Goal: Task Accomplishment & Management: Use online tool/utility

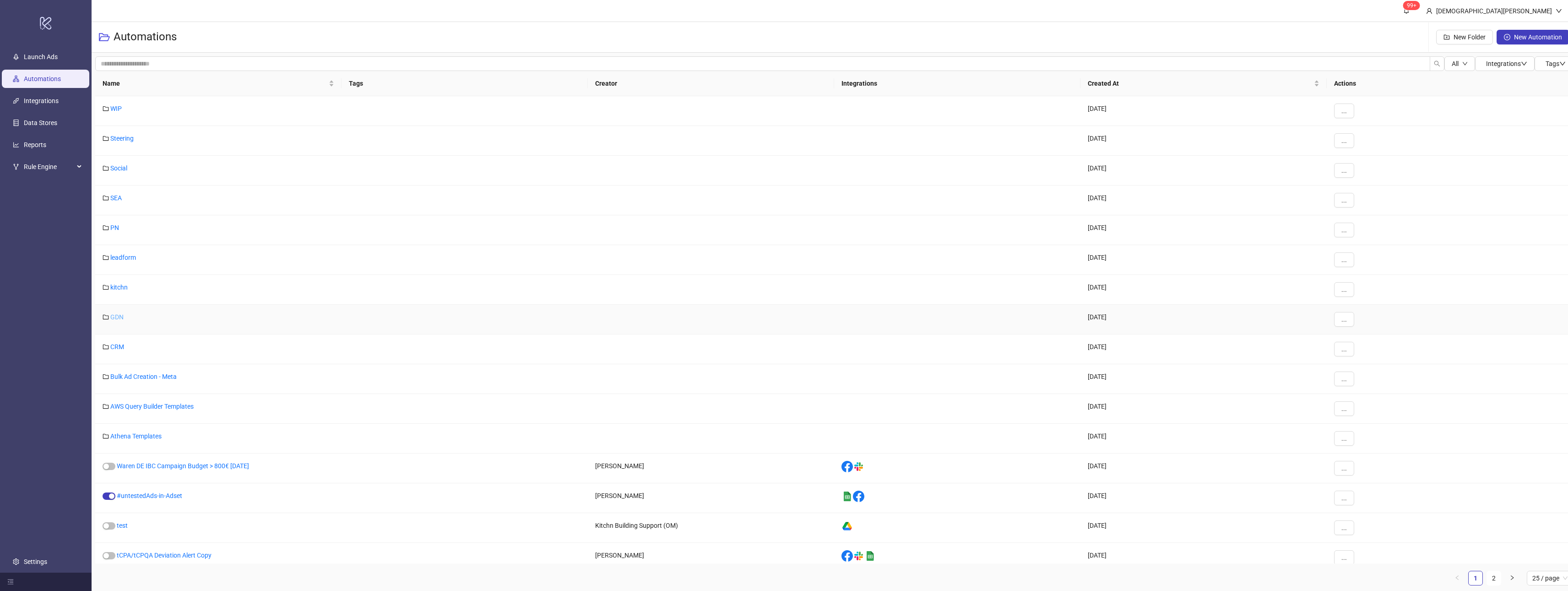
click at [123, 318] on link "GDN" at bounding box center [117, 317] width 13 height 7
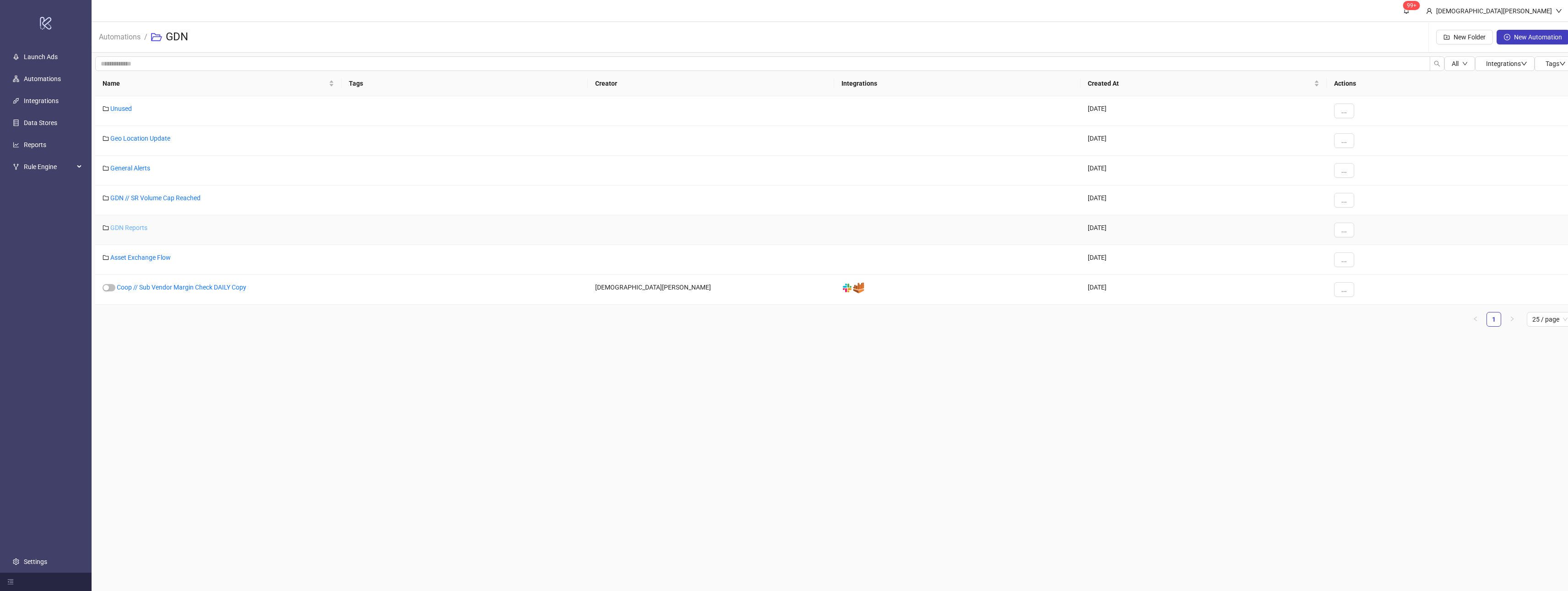
click at [136, 229] on link "GDN Reports" at bounding box center [128, 228] width 37 height 7
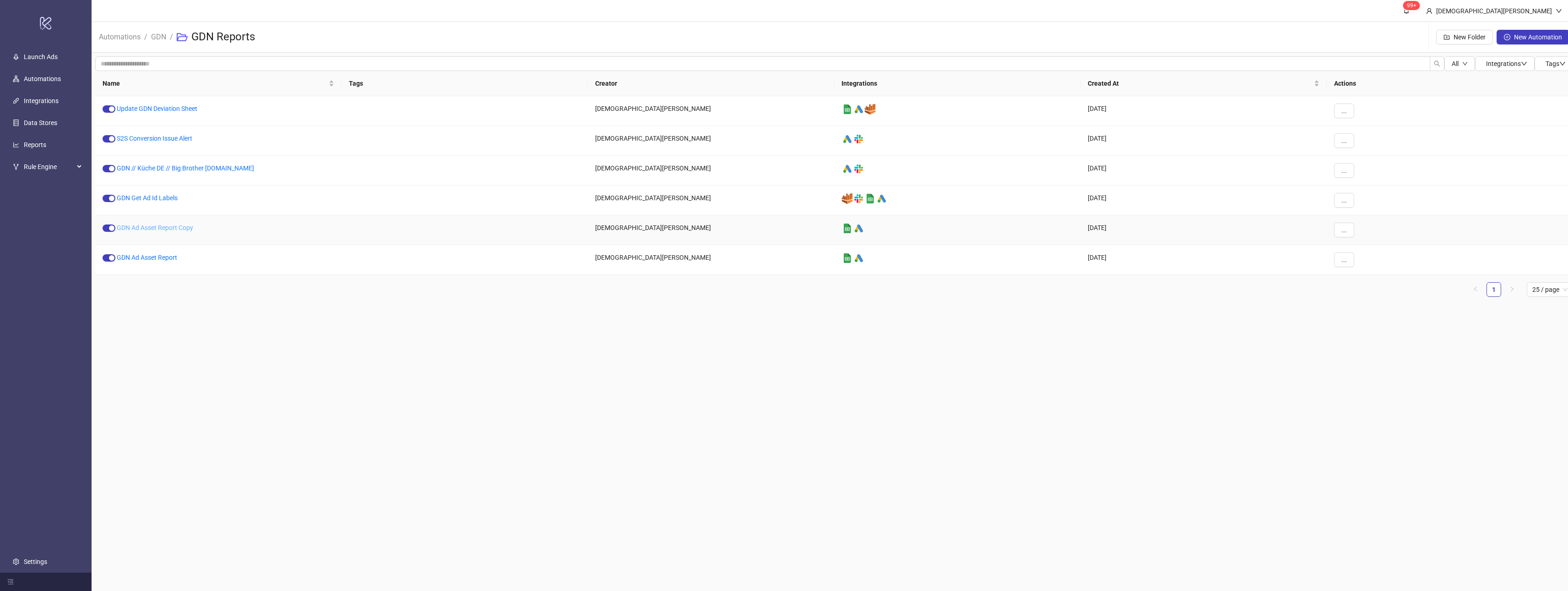
click at [180, 229] on link "GDN Ad Asset Report Copy" at bounding box center [155, 228] width 76 height 7
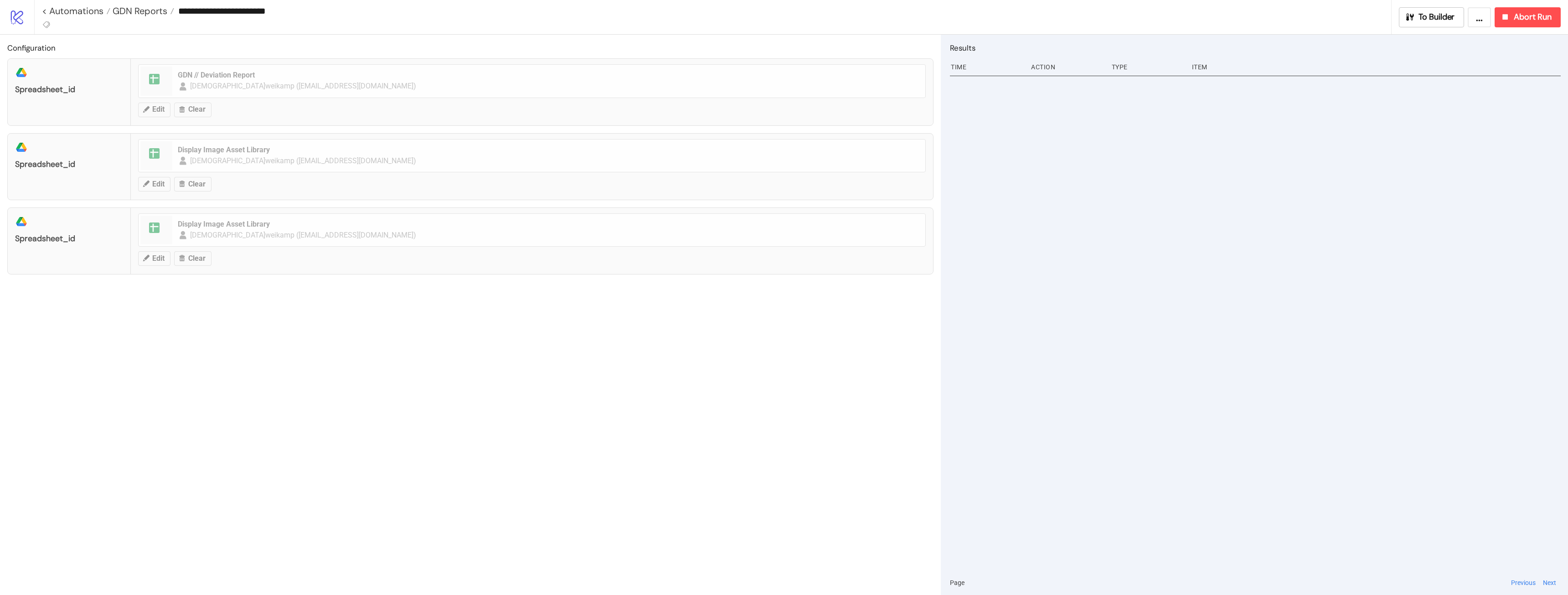
click at [292, 5] on input "**********" at bounding box center [782, 11] width 1217 height 13
drag, startPoint x: 296, startPoint y: 12, endPoint x: 271, endPoint y: 10, distance: 25.1
click at [271, 10] on input "**********" at bounding box center [782, 11] width 1217 height 13
drag, startPoint x: 243, startPoint y: 10, endPoint x: 307, endPoint y: 14, distance: 64.1
click at [243, 10] on input "**********" at bounding box center [782, 11] width 1217 height 13
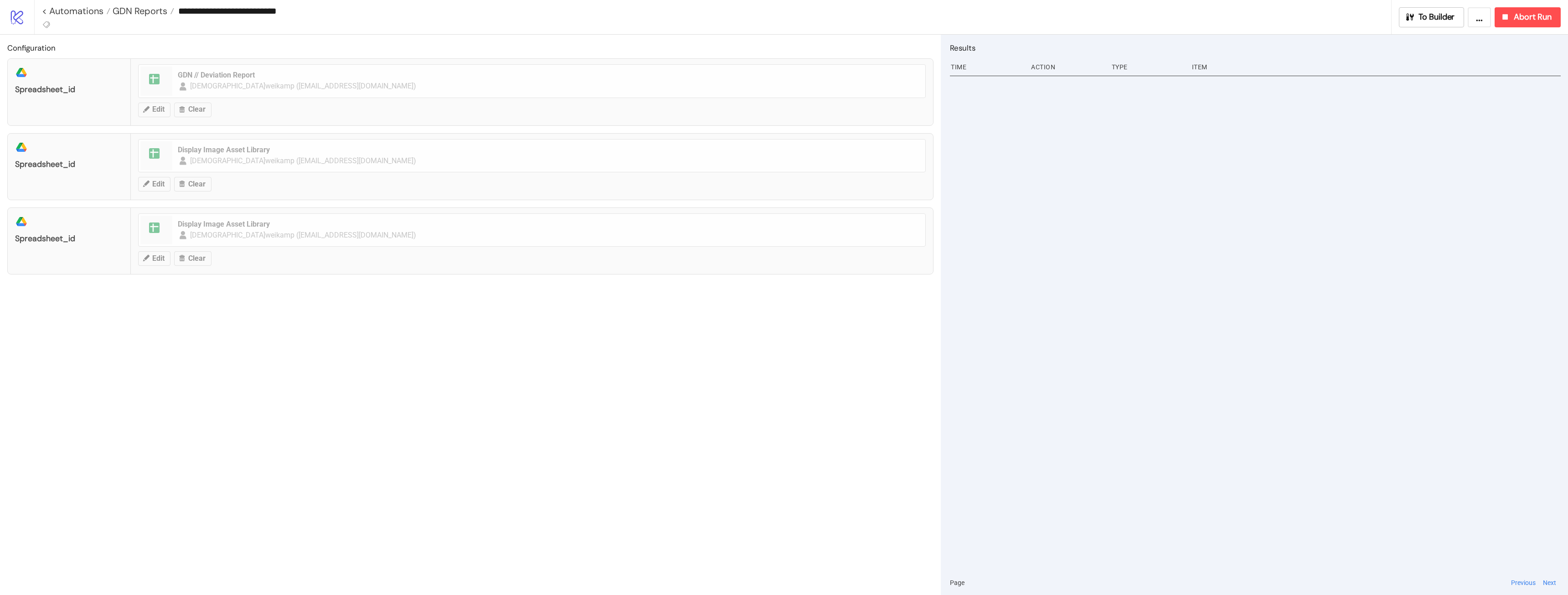
type input "**********"
drag, startPoint x: 534, startPoint y: 292, endPoint x: 522, endPoint y: 283, distance: 15.0
click at [534, 291] on div "Configuration platform/google_drive spreadsheet_id spreadsheet GDN // Deviation…" at bounding box center [471, 315] width 941 height 560
drag, startPoint x: 1413, startPoint y: 19, endPoint x: 1201, endPoint y: 45, distance: 213.6
click at [1413, 19] on icon "button" at bounding box center [1410, 16] width 10 height 10
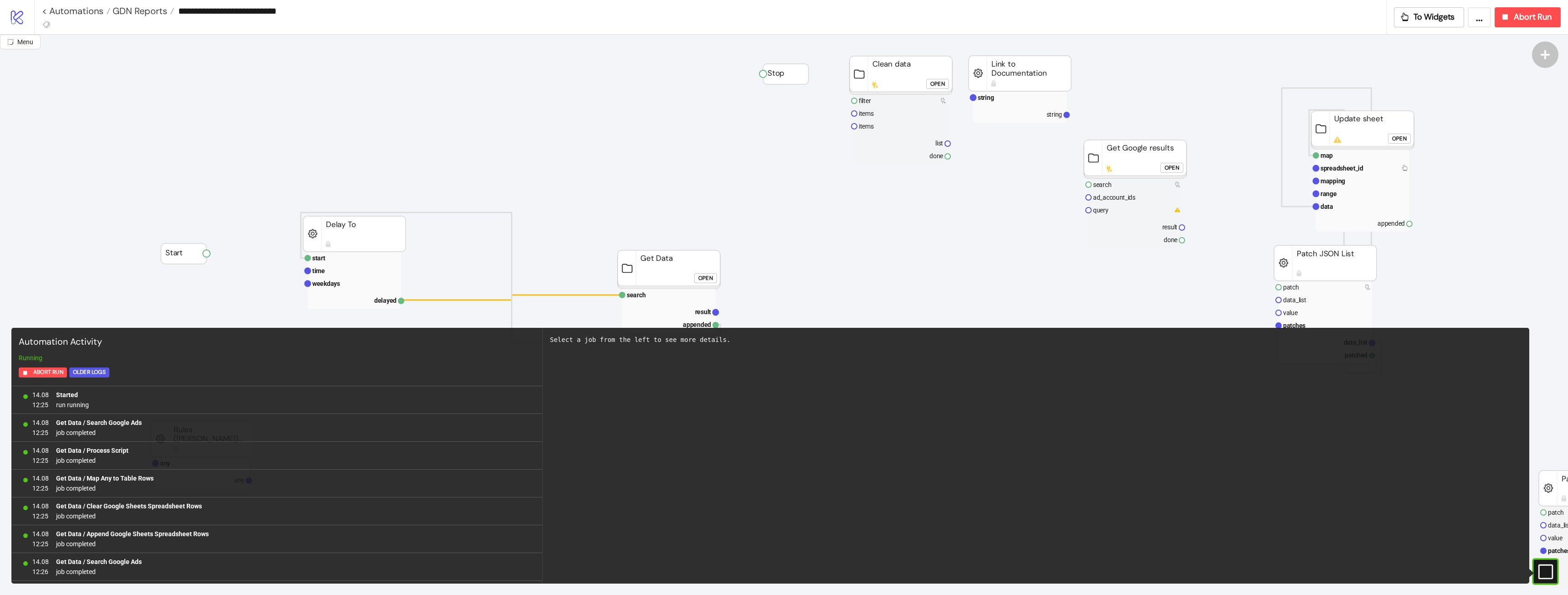
scroll to position [136, 0]
click at [1549, 580] on div "#e9k1n36qviq57_to { animation: e9k1n36qviq57_to__to 2000ms linear infinite norm…" at bounding box center [1545, 571] width 26 height 26
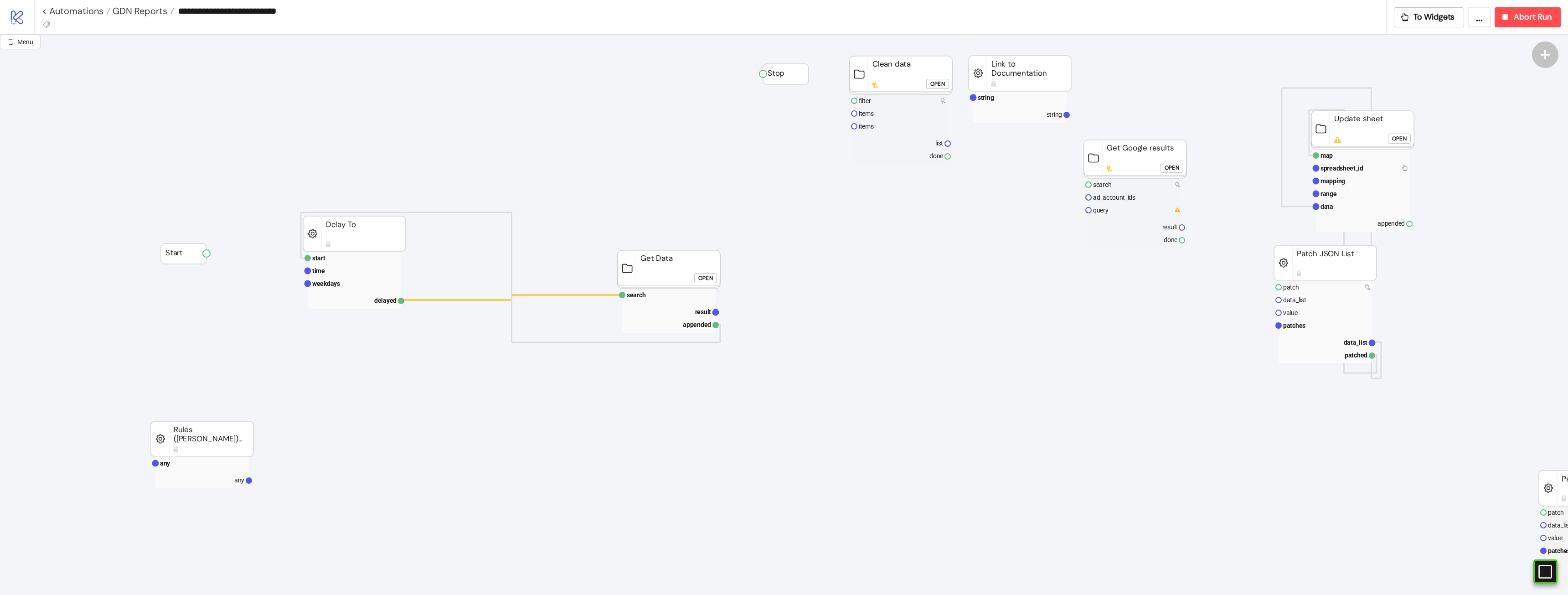
click at [707, 276] on div "Open" at bounding box center [705, 278] width 15 height 10
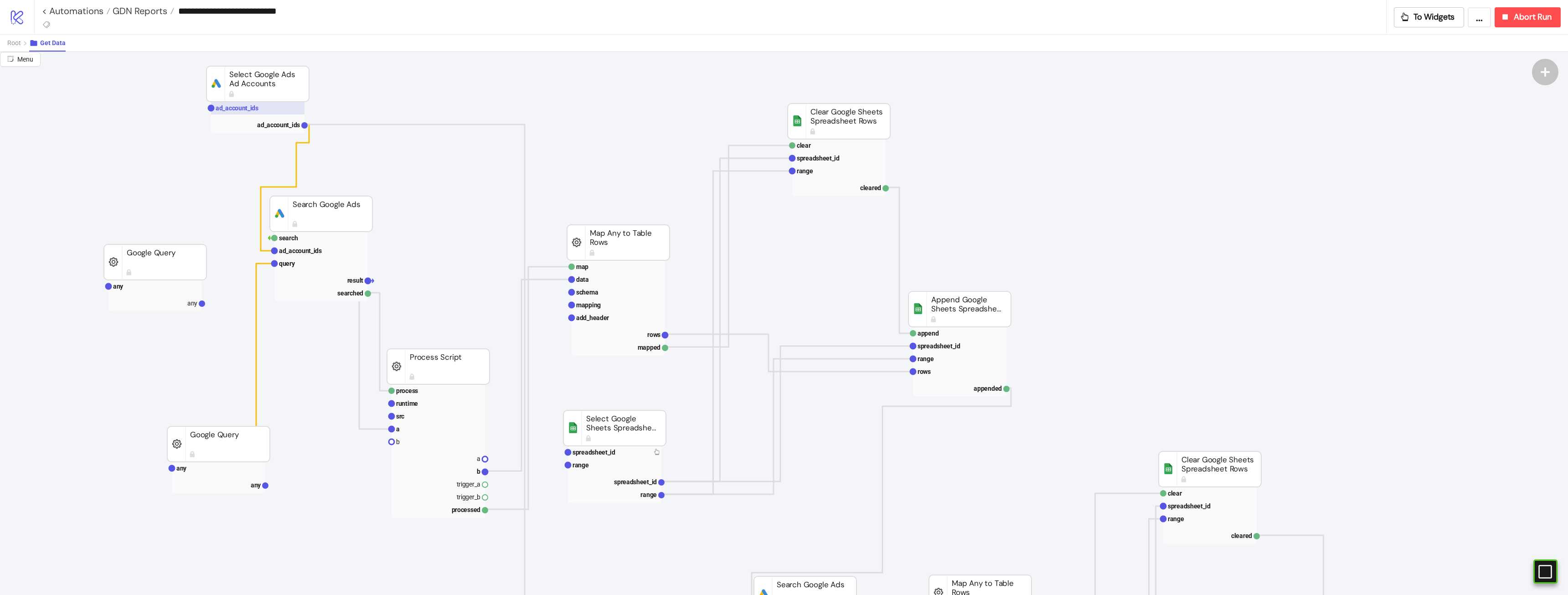
click at [240, 108] on text "ad_account_ids" at bounding box center [237, 108] width 43 height 7
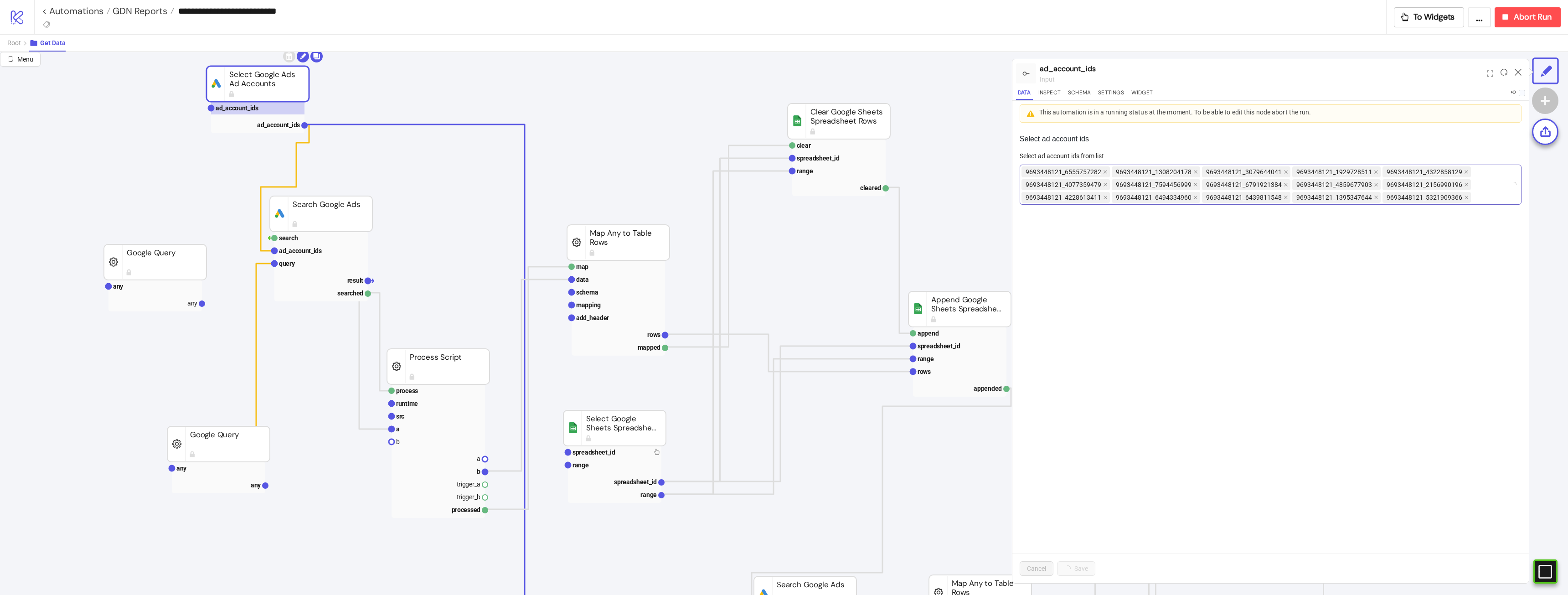
click at [1485, 190] on div "9693448121_6555757282 9693448121_1308204178 9693448121_3079644041 9693448121_19…" at bounding box center [1265, 185] width 489 height 38
click at [1513, 22] on div "Abort Run" at bounding box center [1525, 16] width 52 height 10
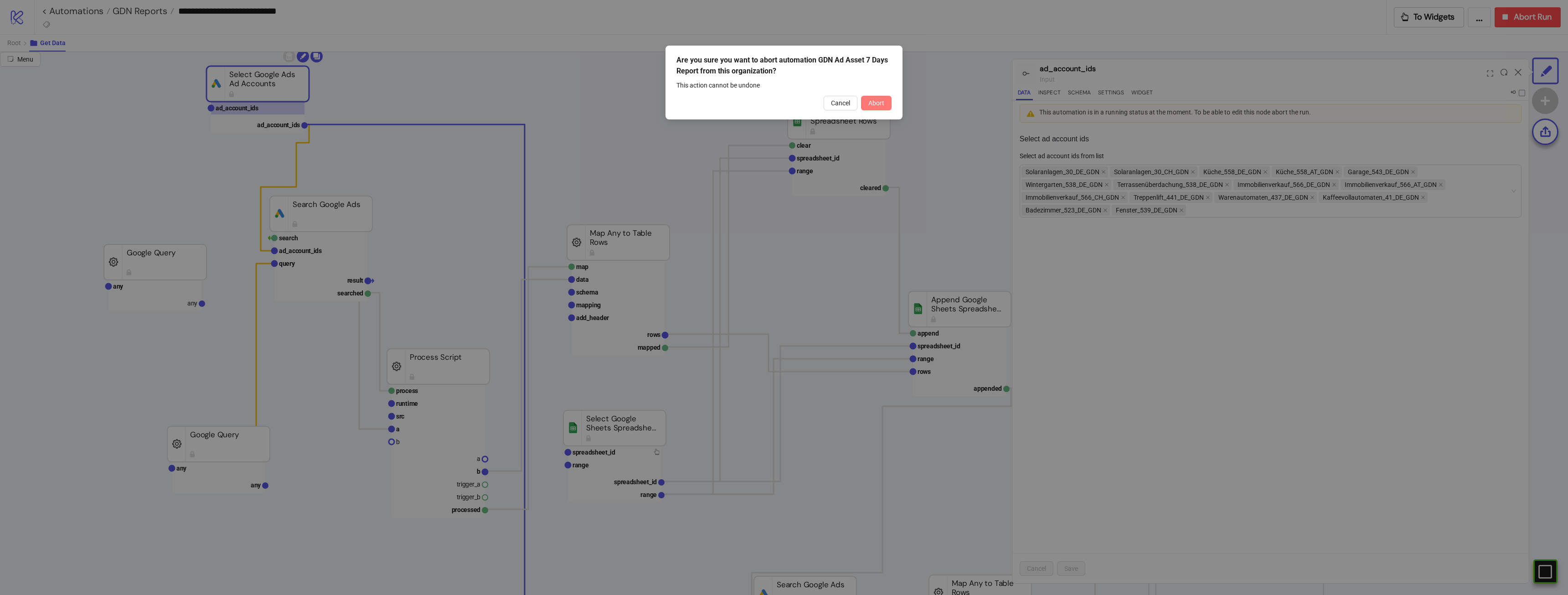
click at [878, 102] on span "Abort" at bounding box center [877, 103] width 16 height 7
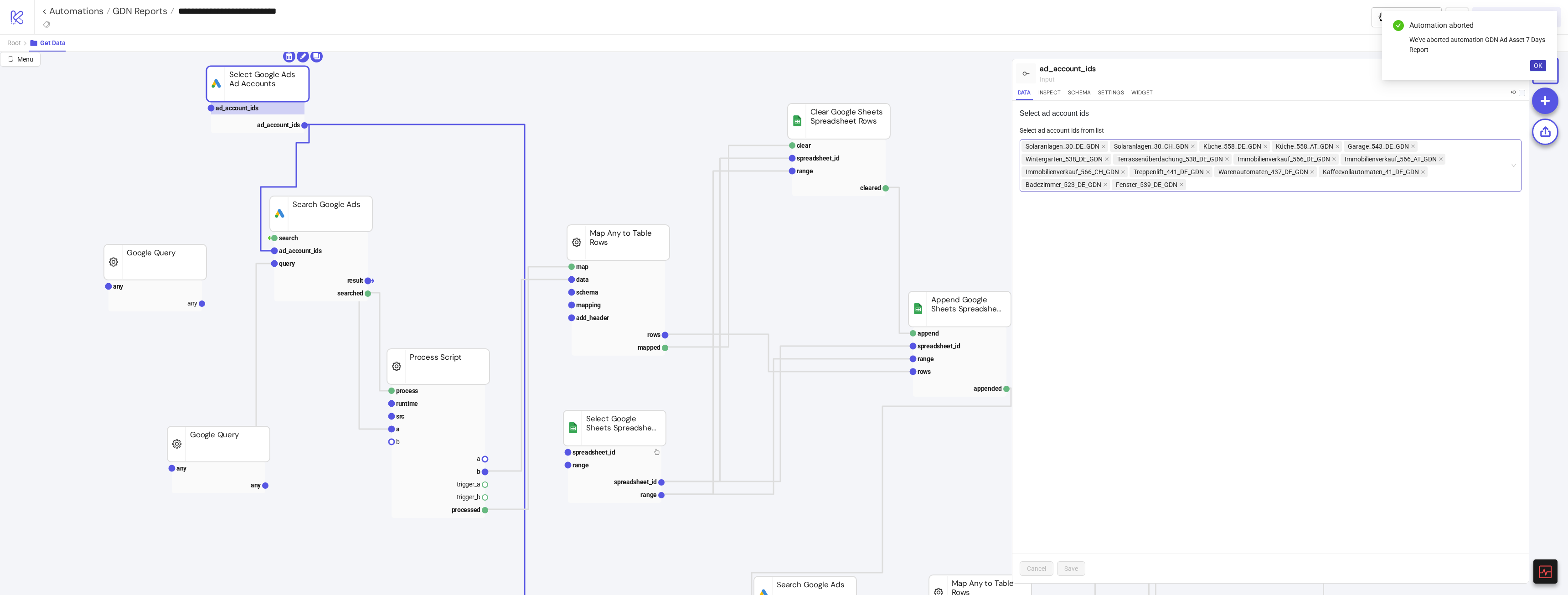
click at [1247, 186] on div "Solaranlagen_30_DE_GDN Solaranlagen_30_CH_GDN Küche_558_DE_GDN Küche_558_AT_GDN…" at bounding box center [1265, 166] width 489 height 51
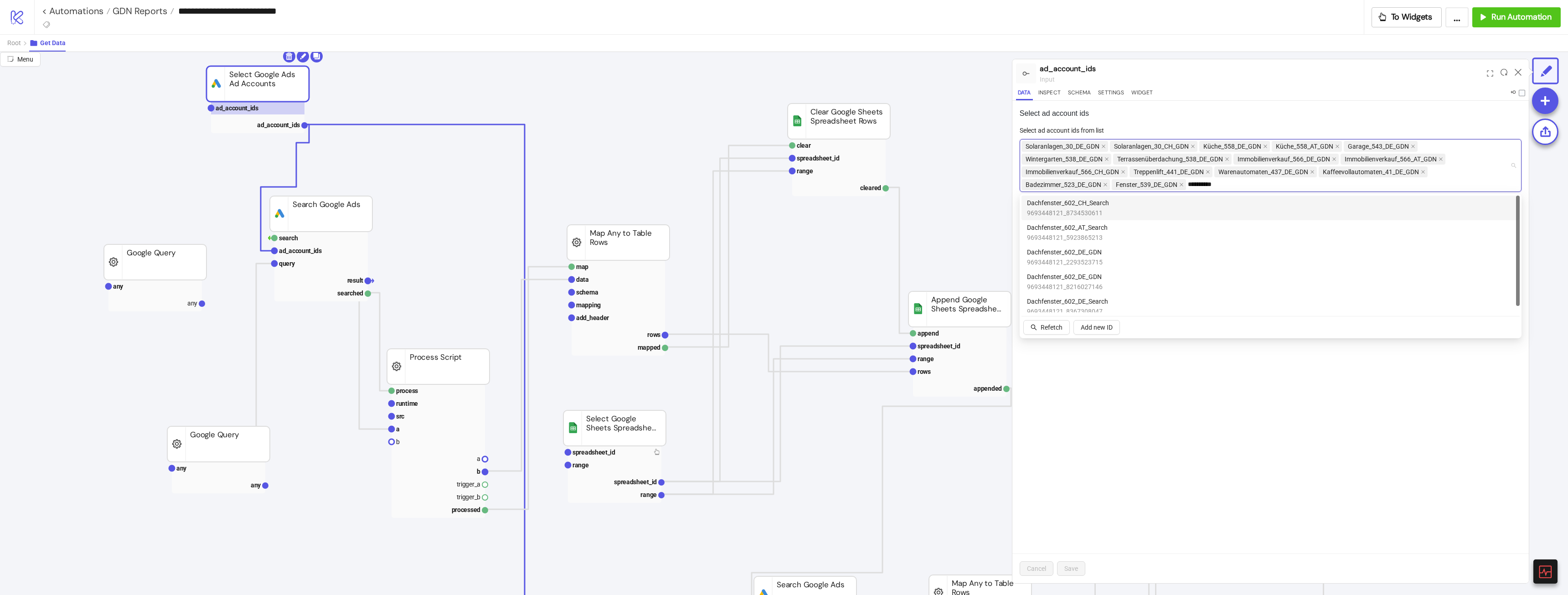
type input "**********"
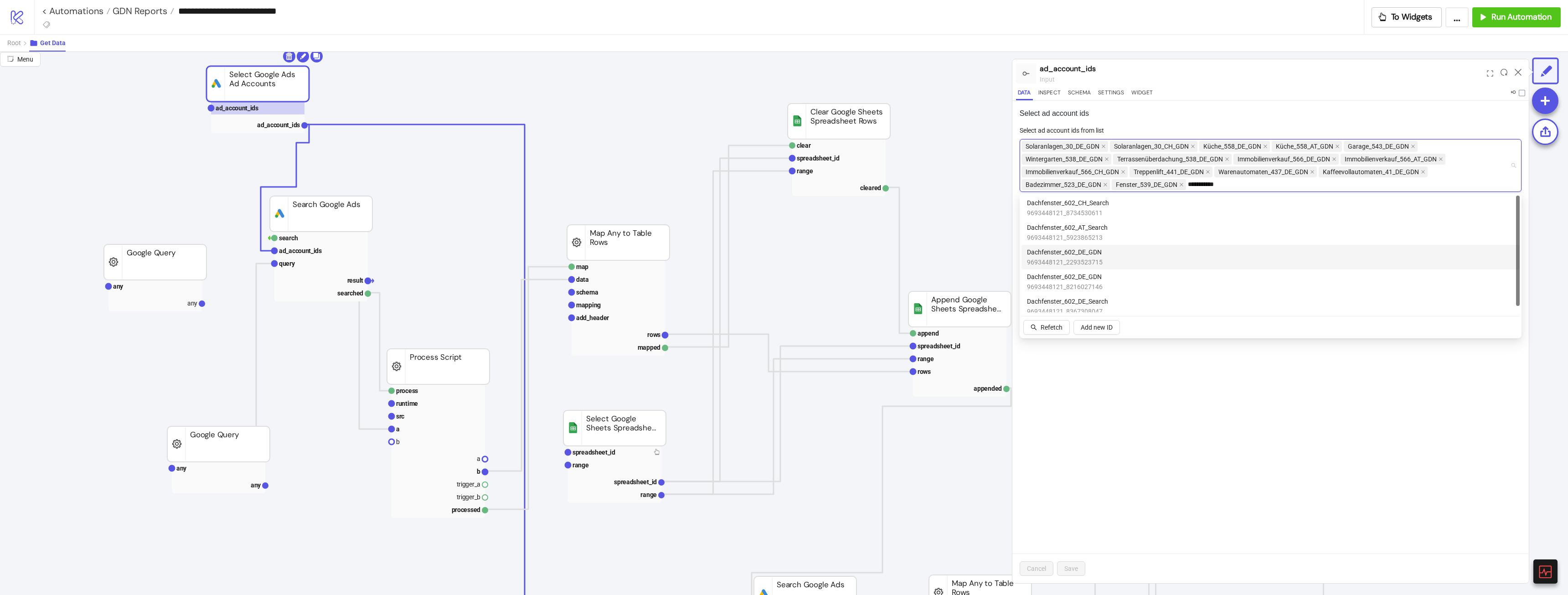
click at [1084, 250] on span "Dachfenster_602_DE_GDN" at bounding box center [1065, 252] width 75 height 10
click at [1378, 443] on div "Select ad account ids Select ad account ids from list Solaranlagen_30_DE_GDN So…" at bounding box center [1270, 342] width 516 height 482
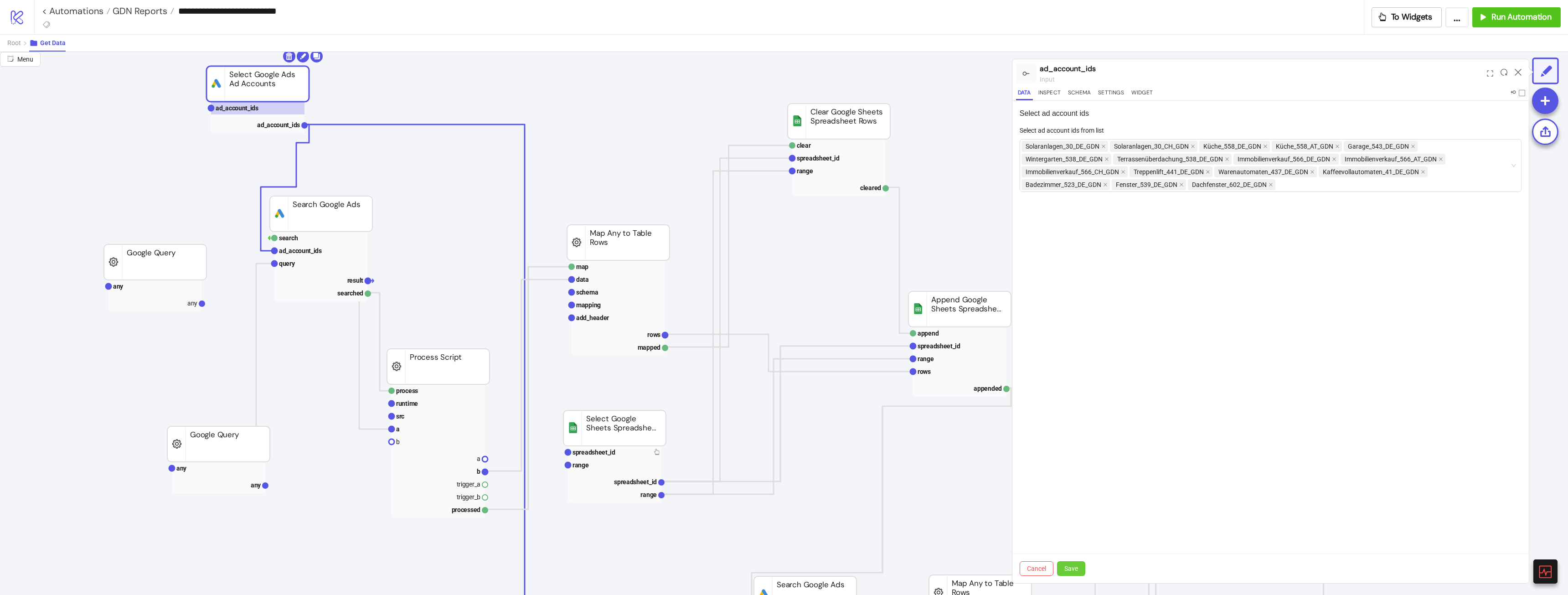
click at [1066, 566] on span "Save" at bounding box center [1071, 569] width 13 height 7
click at [1519, 72] on icon at bounding box center [1517, 72] width 7 height 7
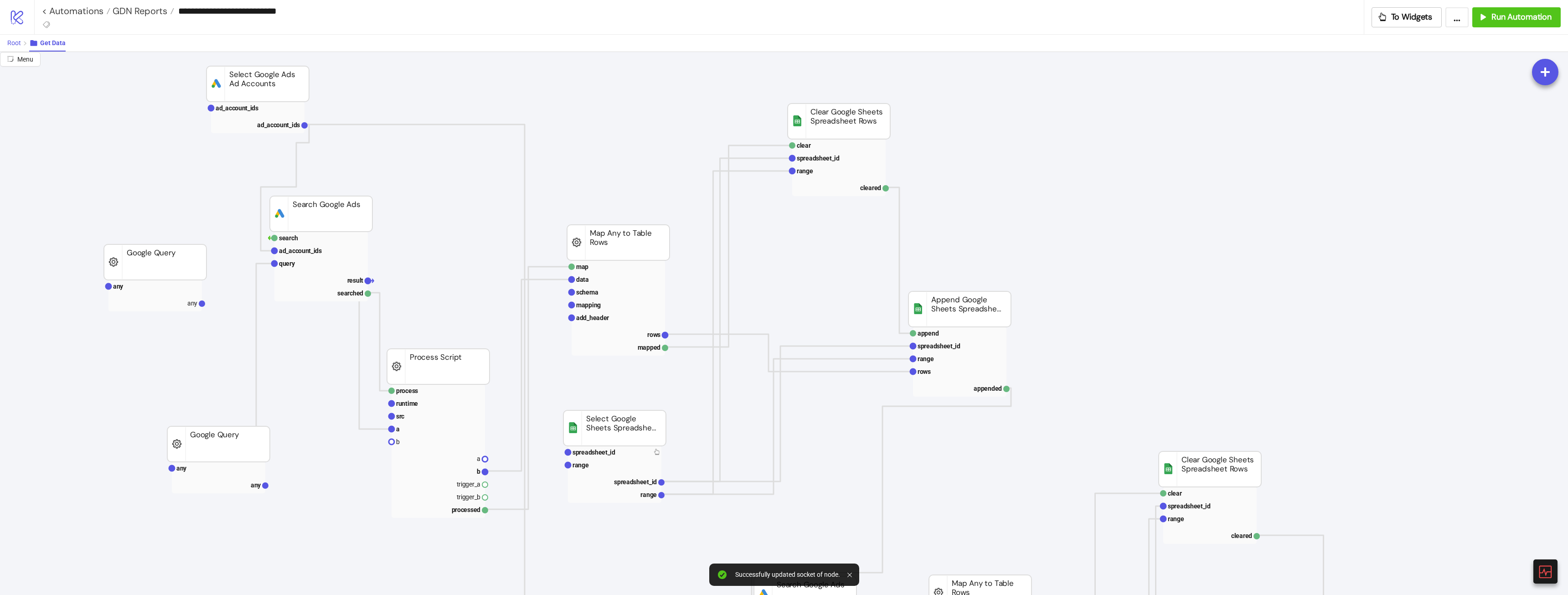
click at [17, 41] on span "Root" at bounding box center [14, 43] width 13 height 7
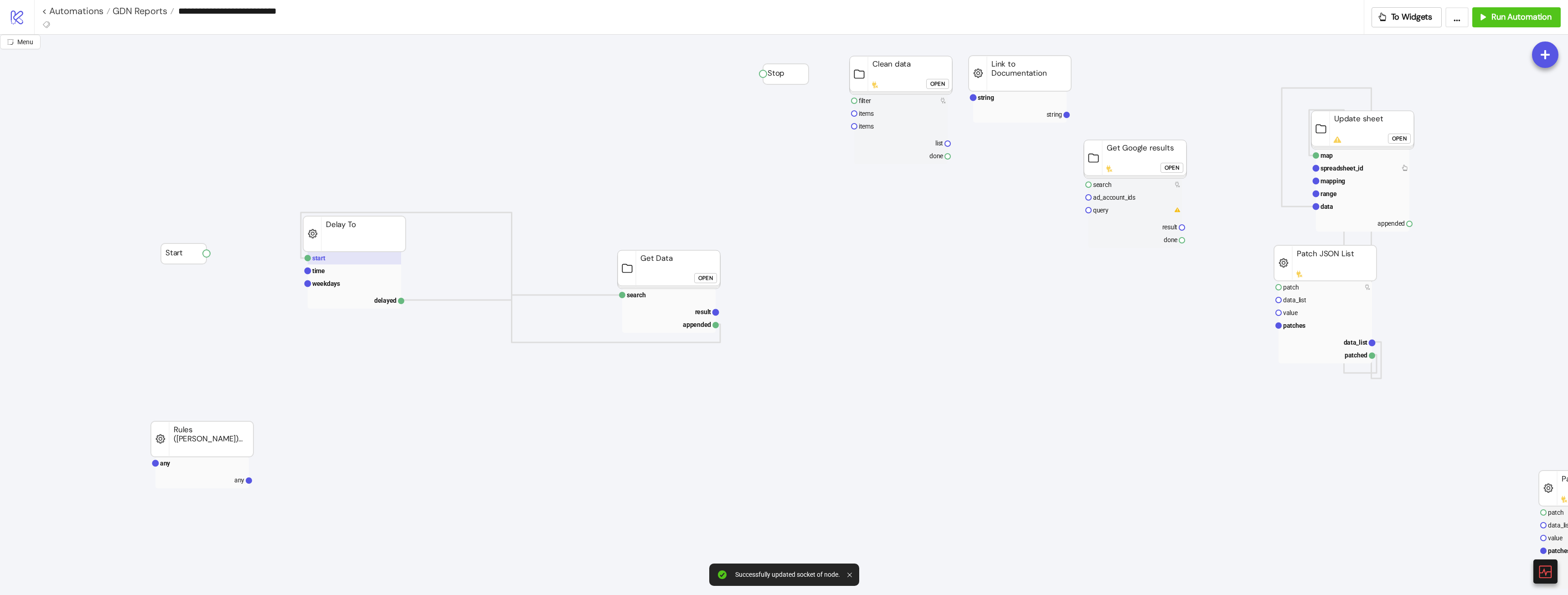
click at [349, 261] on rect at bounding box center [354, 258] width 94 height 13
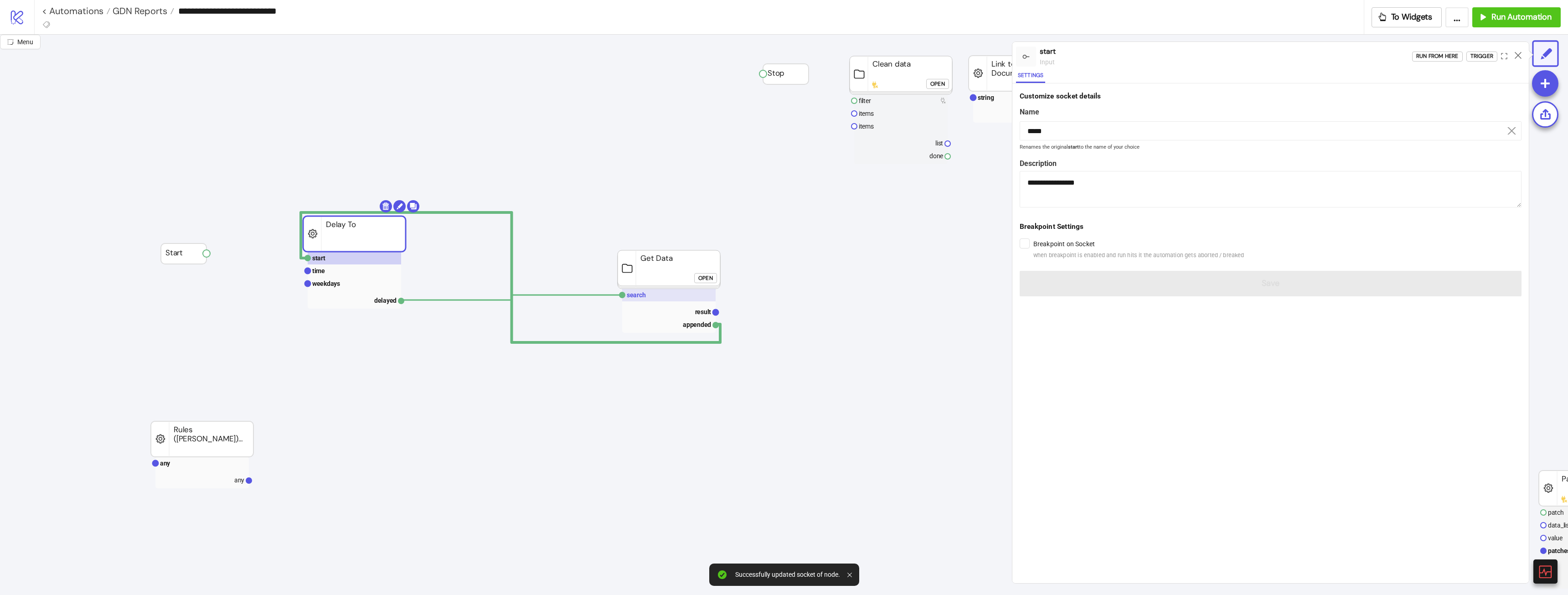
click at [663, 300] on rect at bounding box center [669, 295] width 94 height 13
type input "******"
type textarea "**********"
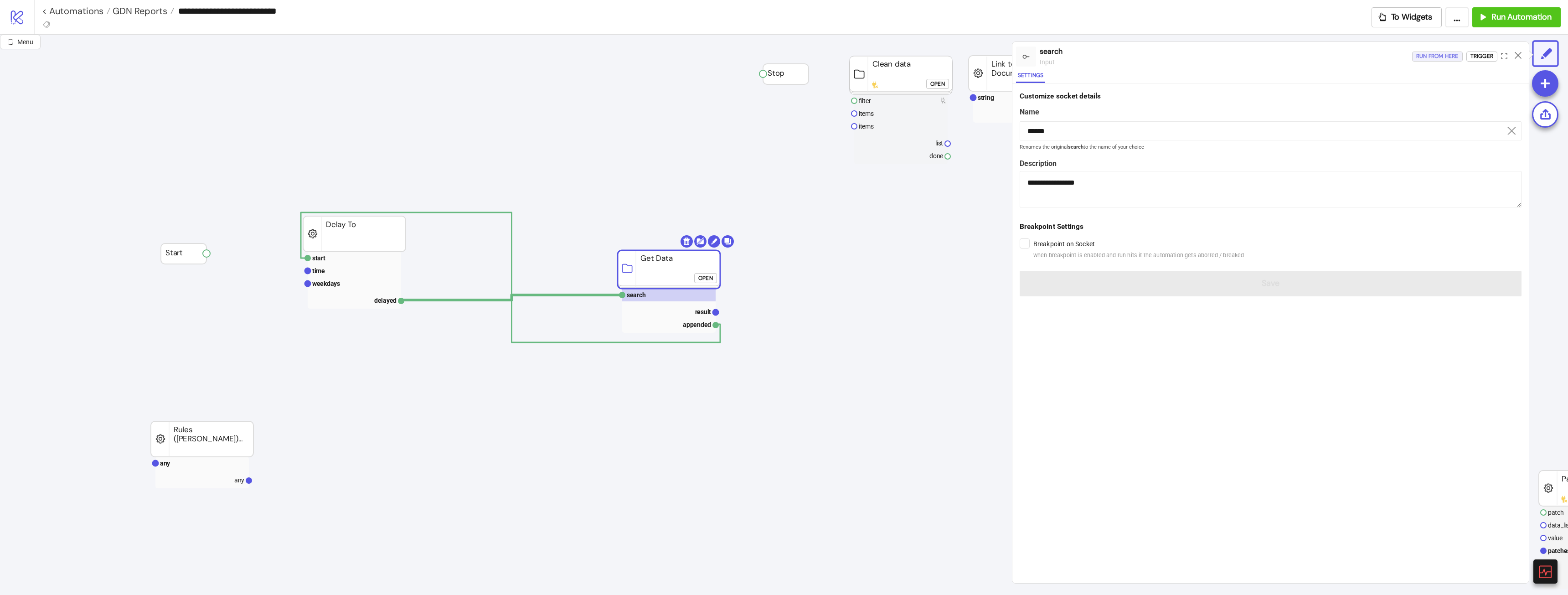
click at [1446, 54] on div "Run from here" at bounding box center [1438, 56] width 43 height 10
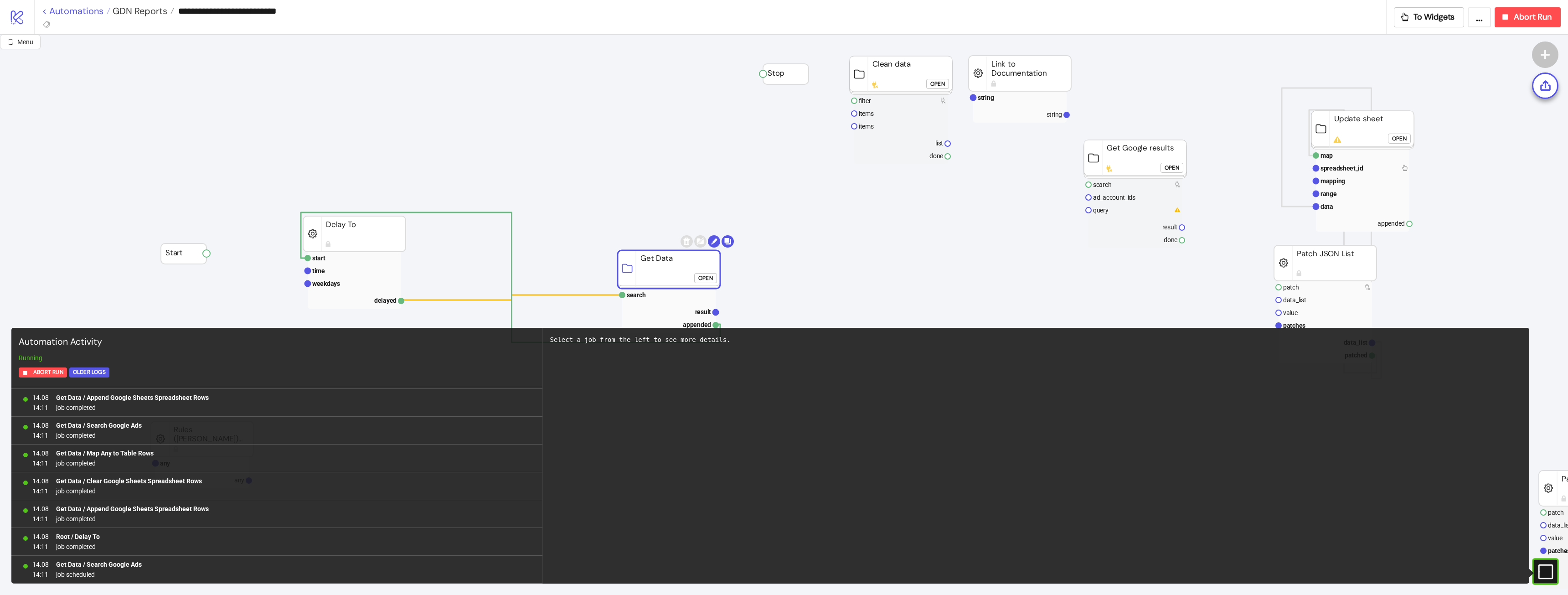
click at [65, 12] on link "< Automations" at bounding box center [76, 10] width 68 height 9
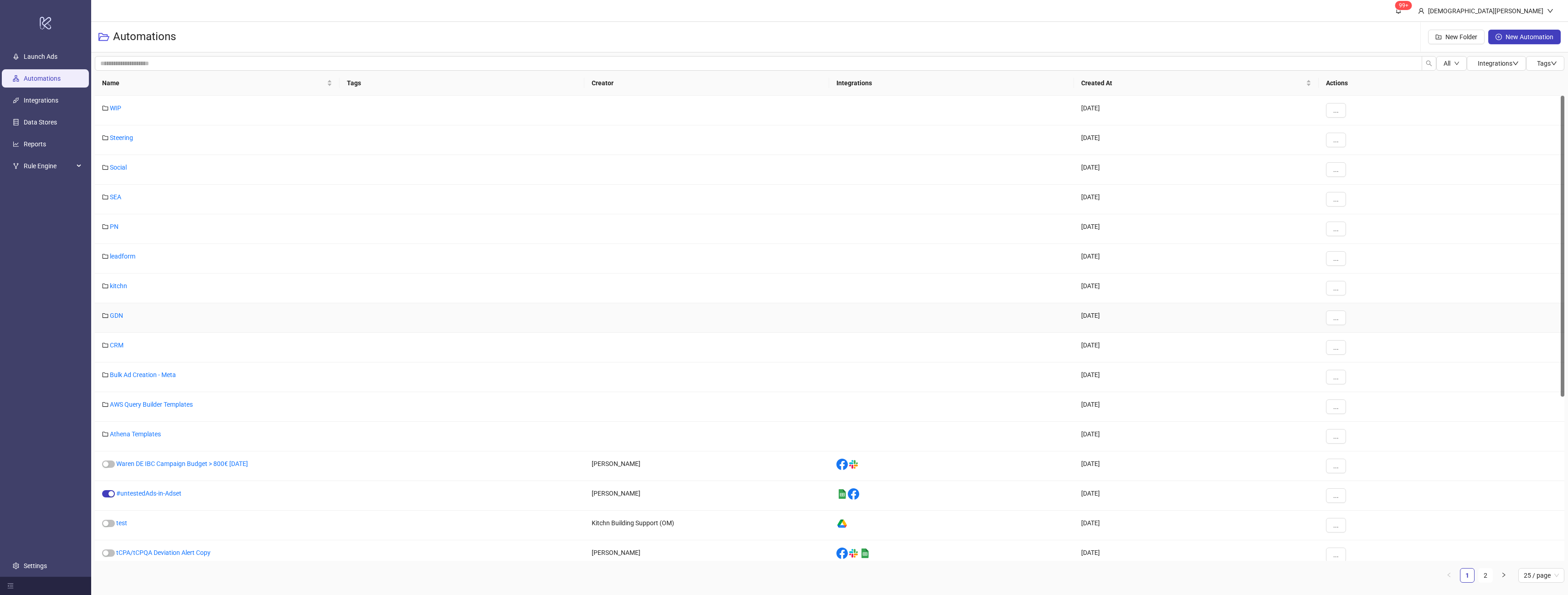
drag, startPoint x: 113, startPoint y: 315, endPoint x: 130, endPoint y: 306, distance: 19.2
click at [113, 315] on link "GDN" at bounding box center [116, 315] width 13 height 7
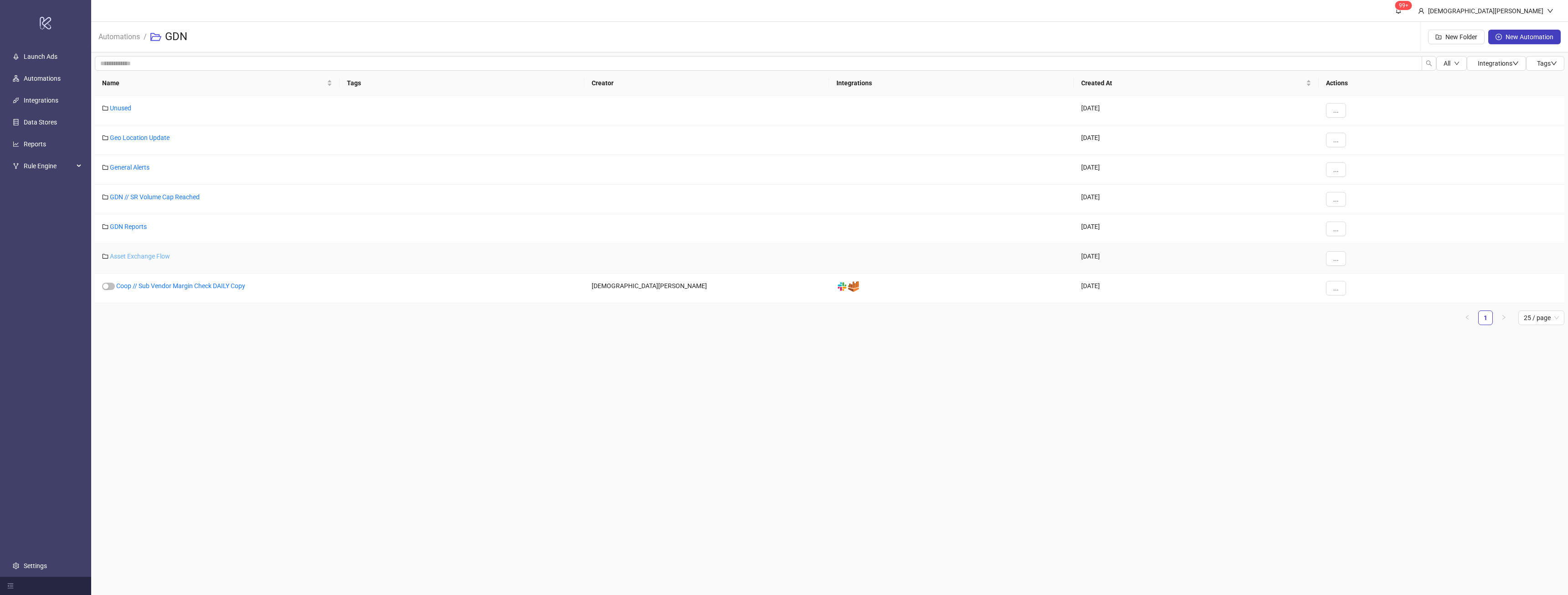
click at [146, 259] on link "Asset Exchange Flow" at bounding box center [139, 256] width 60 height 7
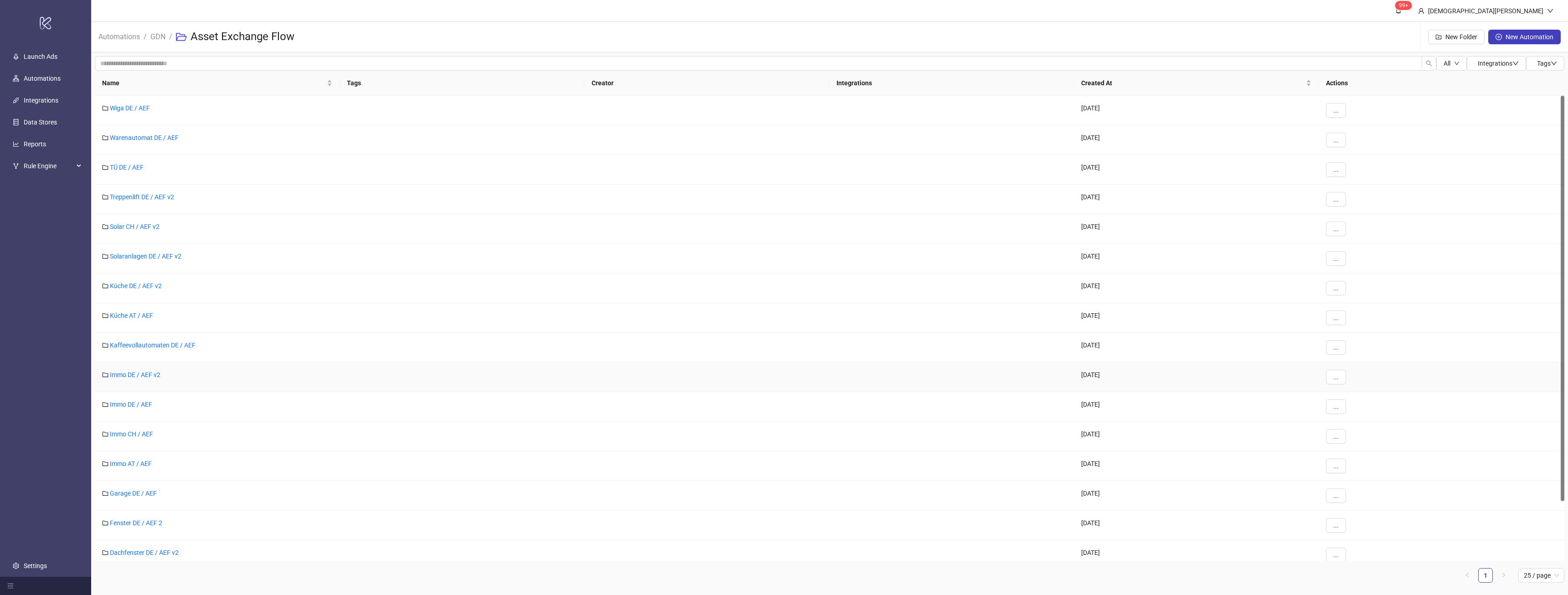
scroll to position [68, 0]
click at [144, 481] on link "Dachfenster DE / AEF v2" at bounding box center [144, 484] width 69 height 7
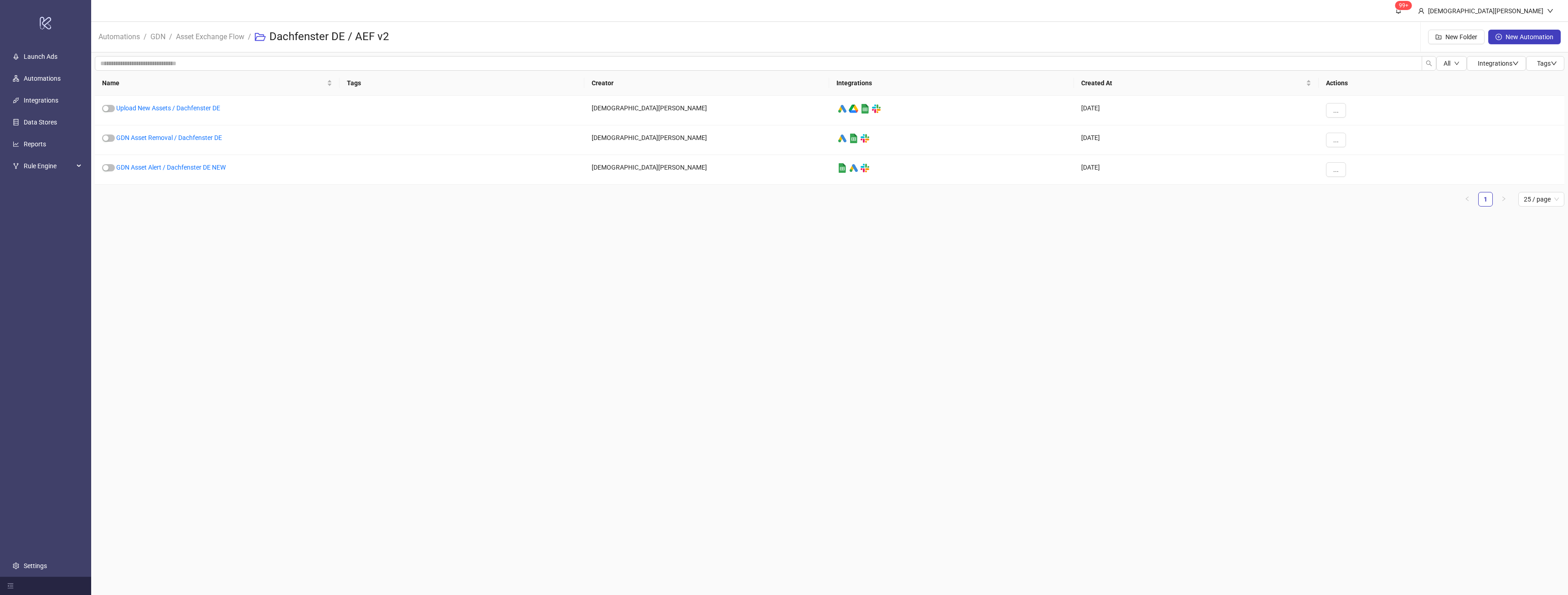
click at [318, 228] on main "99+ [PERSON_NAME] Automations / GDN / Asset Exchange Flow / Dachfenster DE / AE…" at bounding box center [830, 297] width 1477 height 595
click at [161, 137] on link "GDN Asset Removal / Dachfenster DE" at bounding box center [169, 138] width 106 height 7
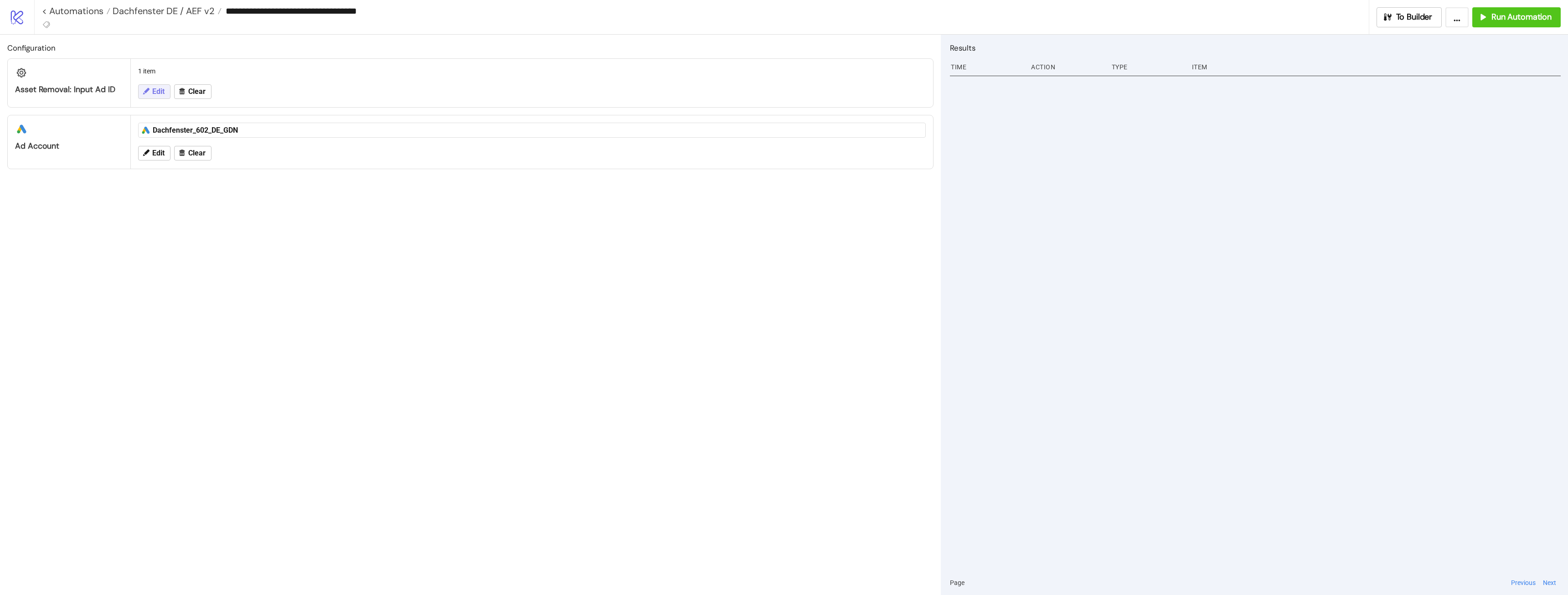
click at [144, 86] on button "Edit" at bounding box center [154, 92] width 32 height 15
click at [225, 119] on textarea "**********" at bounding box center [532, 118] width 773 height 24
click at [315, 322] on div "**********" at bounding box center [471, 315] width 941 height 560
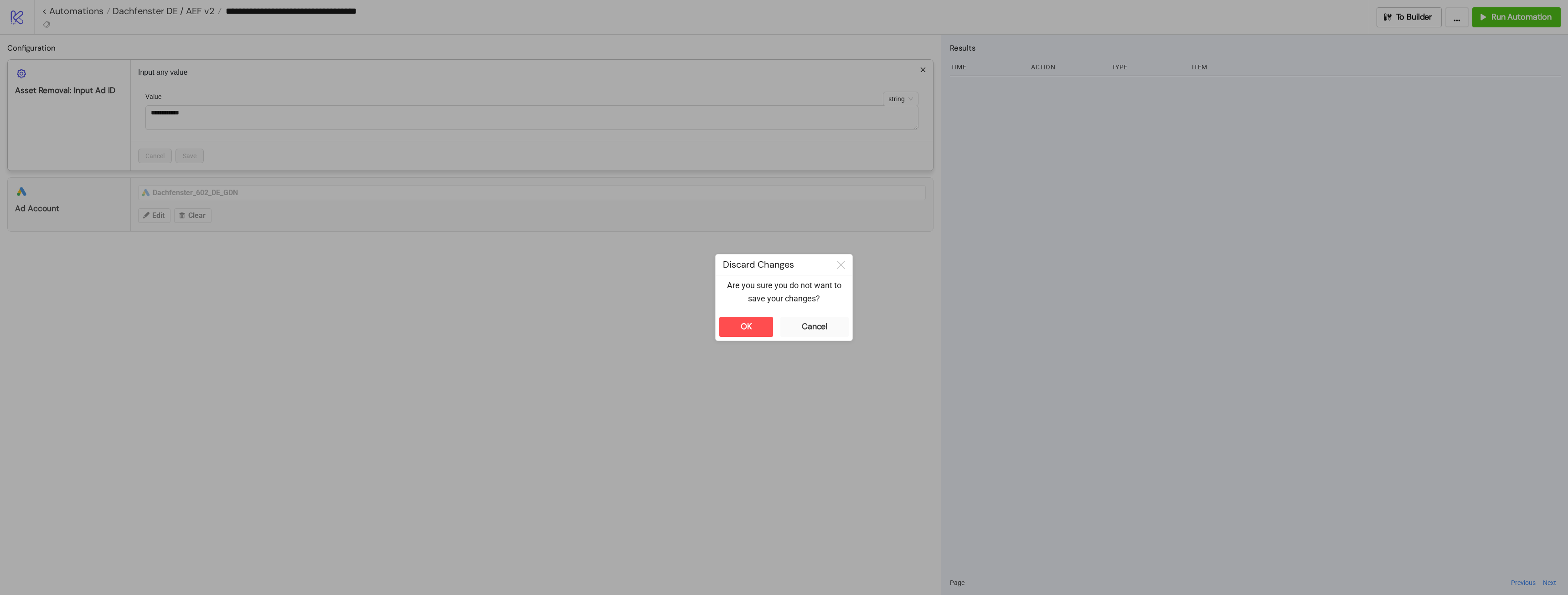
click at [904, 52] on div "**********" at bounding box center [784, 297] width 1568 height 595
click at [764, 322] on button "OK" at bounding box center [746, 326] width 54 height 20
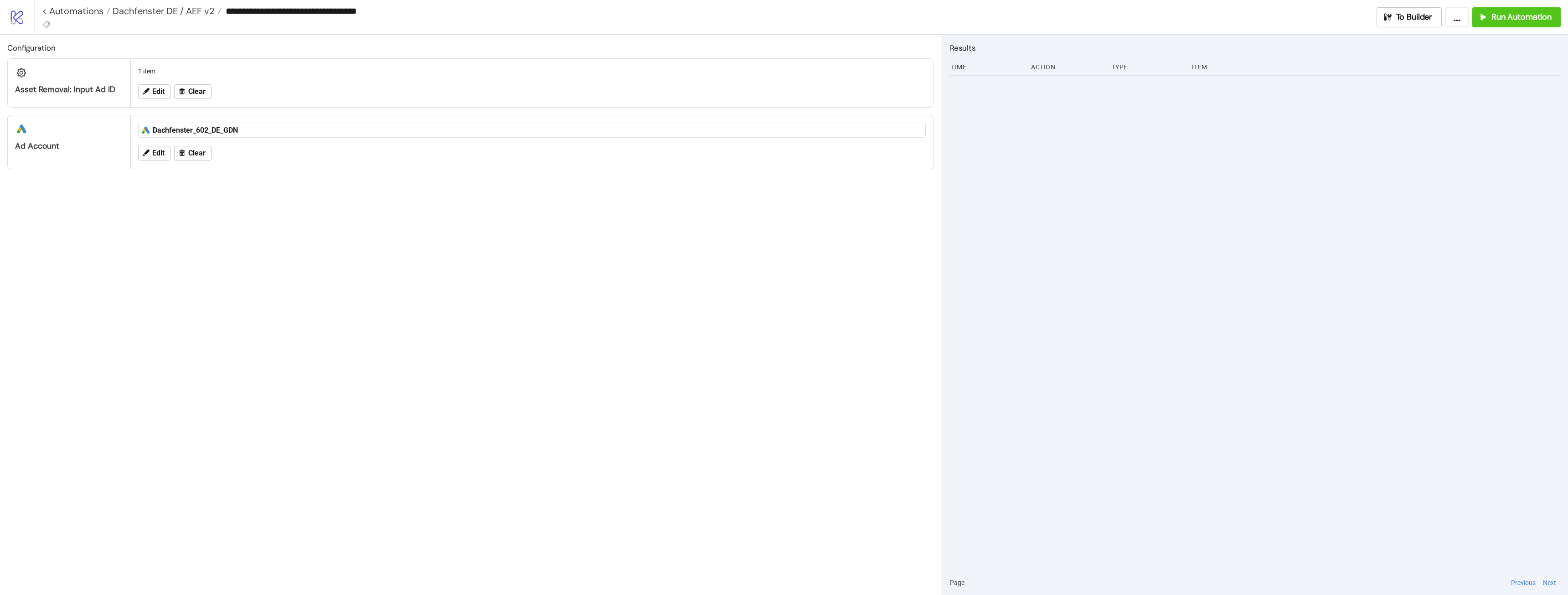
drag, startPoint x: 796, startPoint y: 299, endPoint x: 586, endPoint y: 160, distance: 251.8
click at [797, 300] on div "Configuration Asset Removal: Input Ad ID 1 item Edit Clear platform/google_ads …" at bounding box center [471, 315] width 941 height 560
click at [1495, 19] on span "Run Automation" at bounding box center [1521, 16] width 60 height 10
click at [1541, 69] on span "OK" at bounding box center [1538, 66] width 9 height 7
click at [438, 342] on div "Configuration Asset Removal: Input Ad ID 1 item Edit Clear platform/google_ads …" at bounding box center [471, 315] width 941 height 560
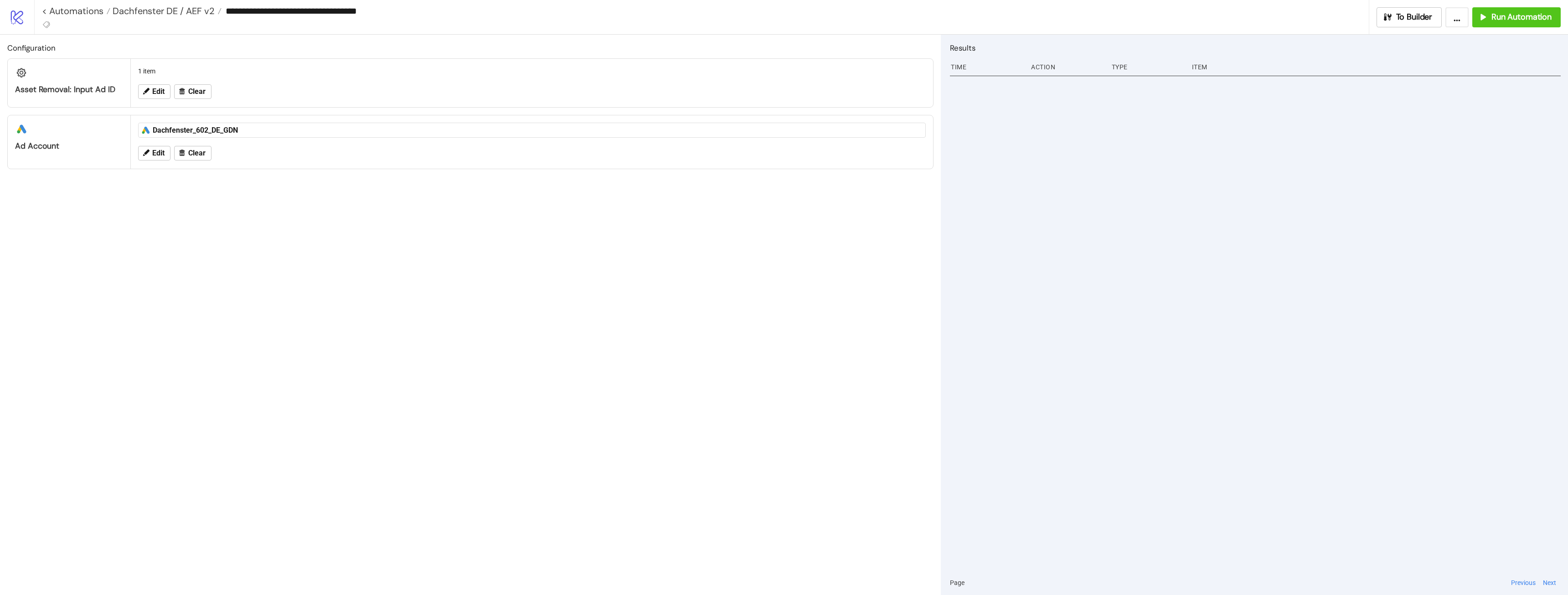
click at [525, 346] on div "Configuration Asset Removal: Input Ad ID 1 item Edit Clear platform/google_ads …" at bounding box center [471, 315] width 941 height 560
click at [146, 12] on span "Dachfenster DE / AEF v2" at bounding box center [162, 10] width 104 height 12
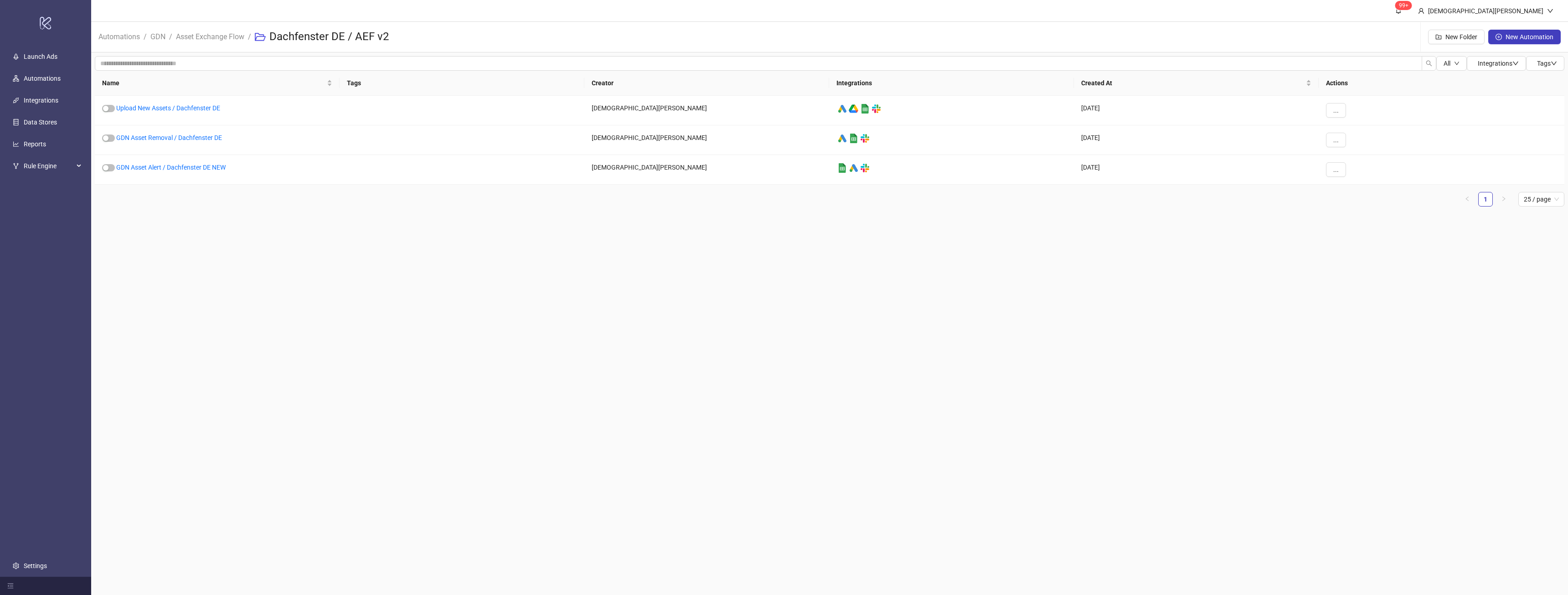
click at [146, 12] on header "99+ [DEMOGRAPHIC_DATA][PERSON_NAME]" at bounding box center [830, 11] width 1477 height 22
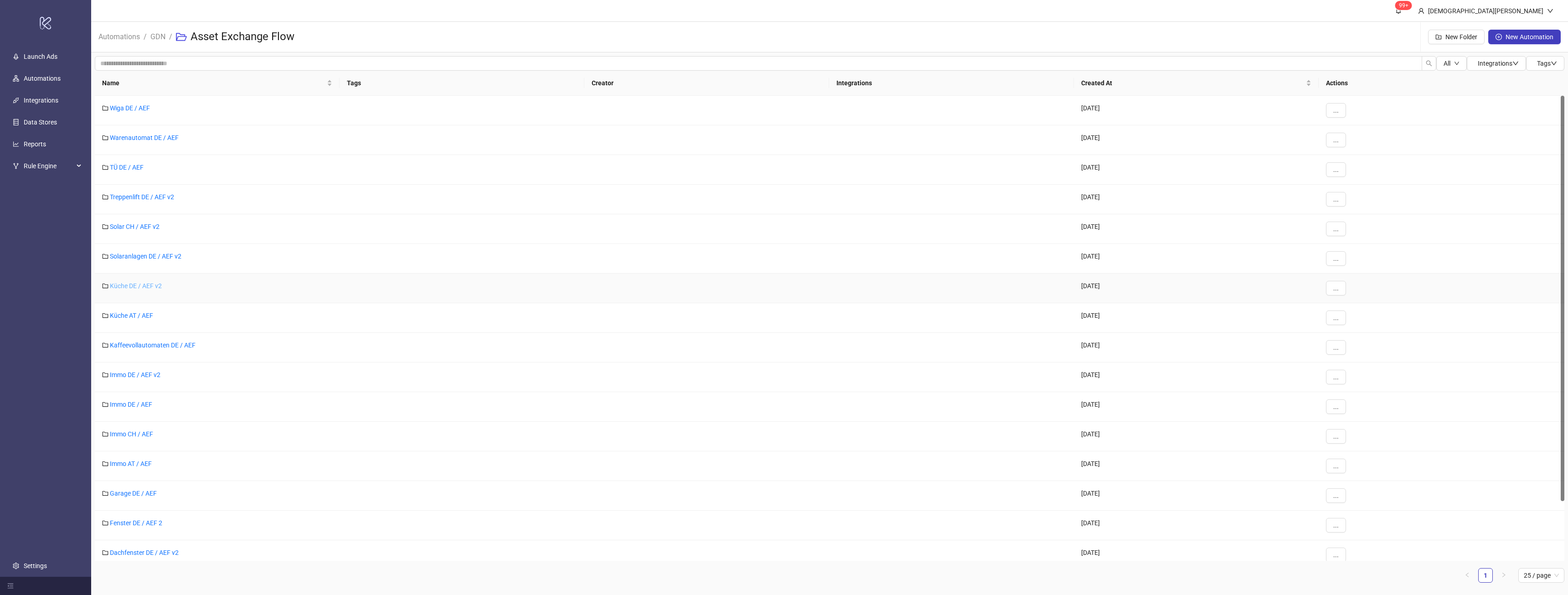
click at [150, 288] on link "Küche DE / AEF v2" at bounding box center [135, 286] width 52 height 7
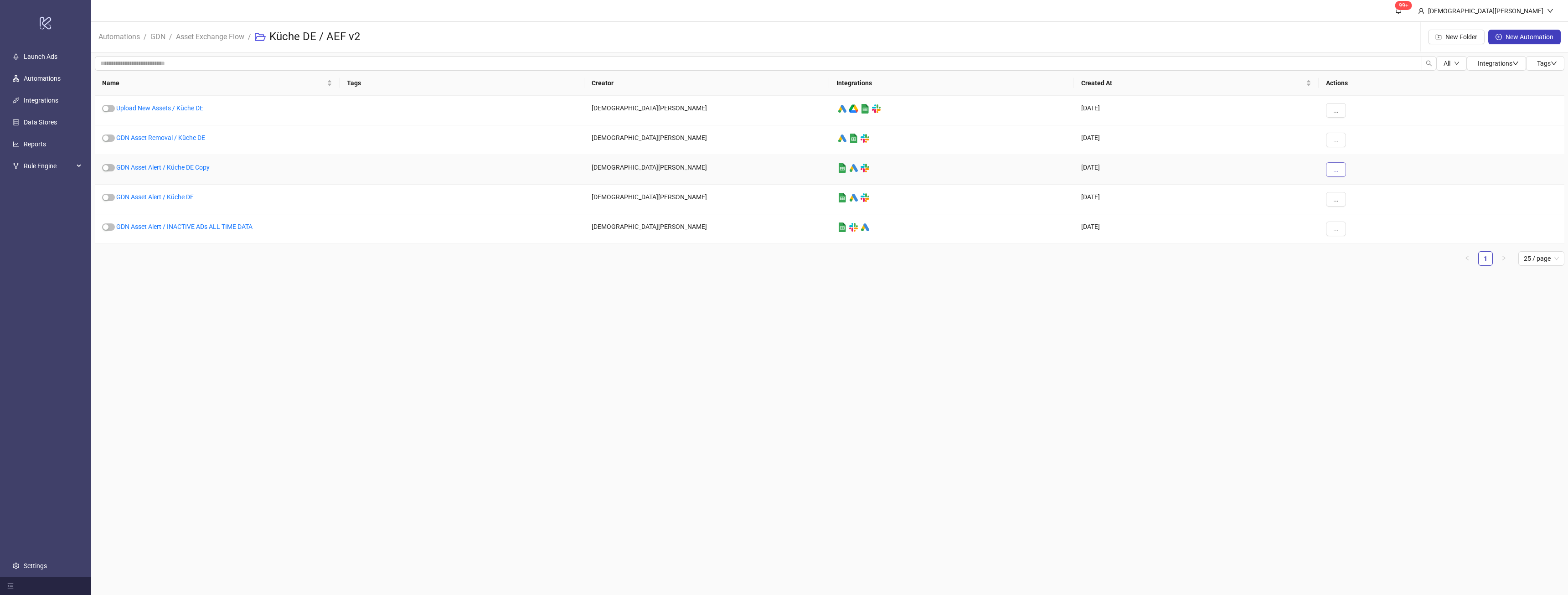
click at [1337, 170] on span "..." at bounding box center [1335, 170] width 5 height 7
click at [1351, 262] on span "Delete" at bounding box center [1356, 261] width 26 height 10
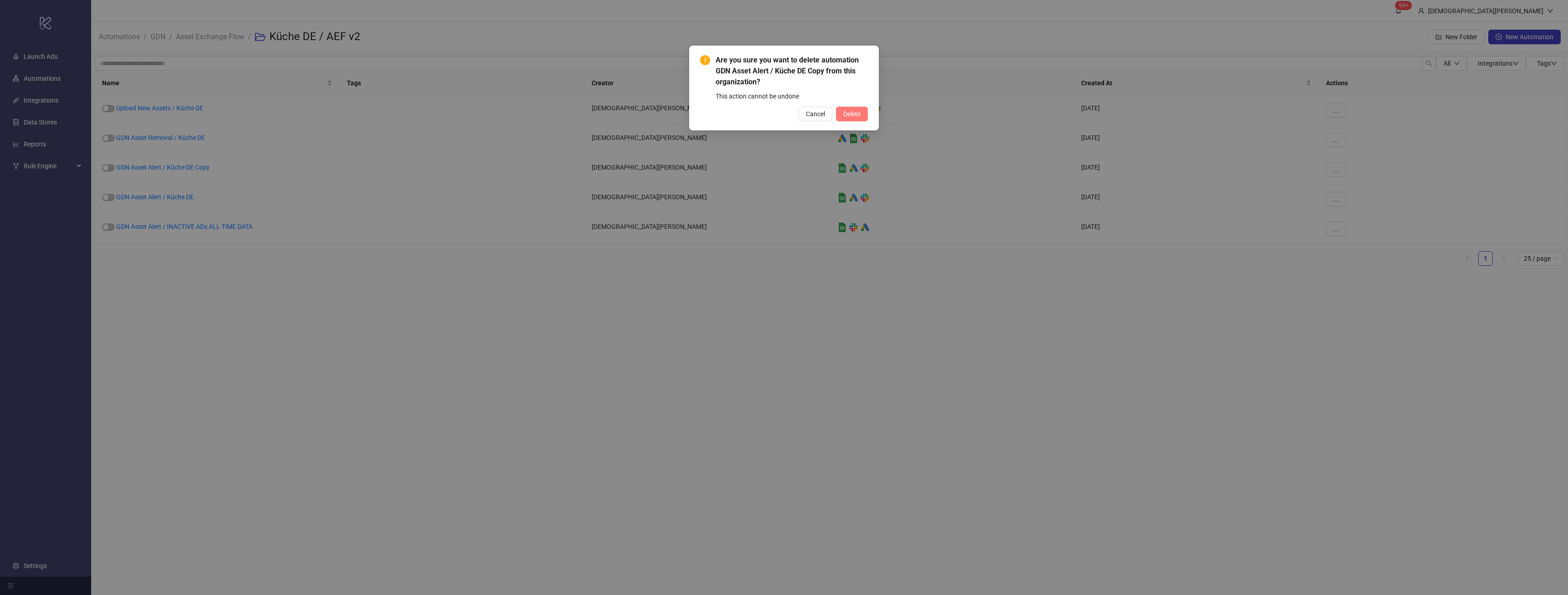
click at [845, 111] on span "Delete" at bounding box center [852, 114] width 17 height 7
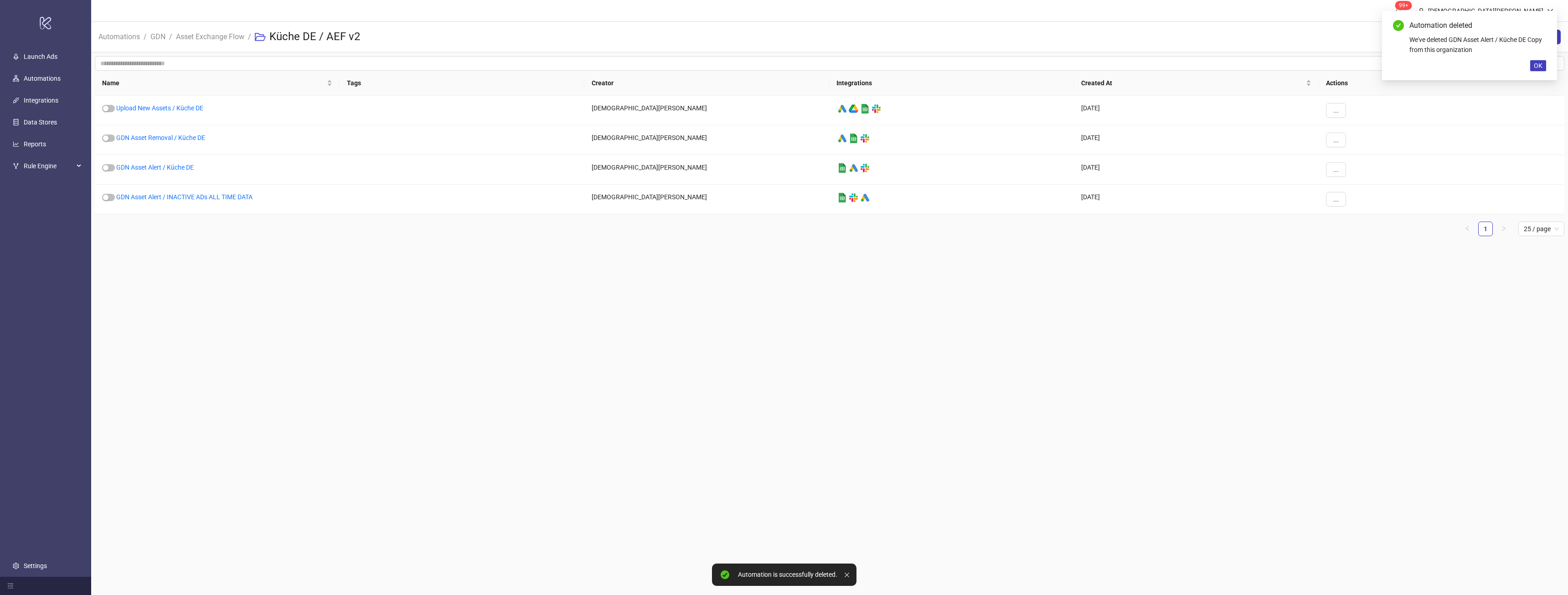
click at [324, 262] on main "99+ [PERSON_NAME] Automations / GDN / Asset Exchange Flow / Küche DE / AEF v2 N…" at bounding box center [830, 297] width 1477 height 595
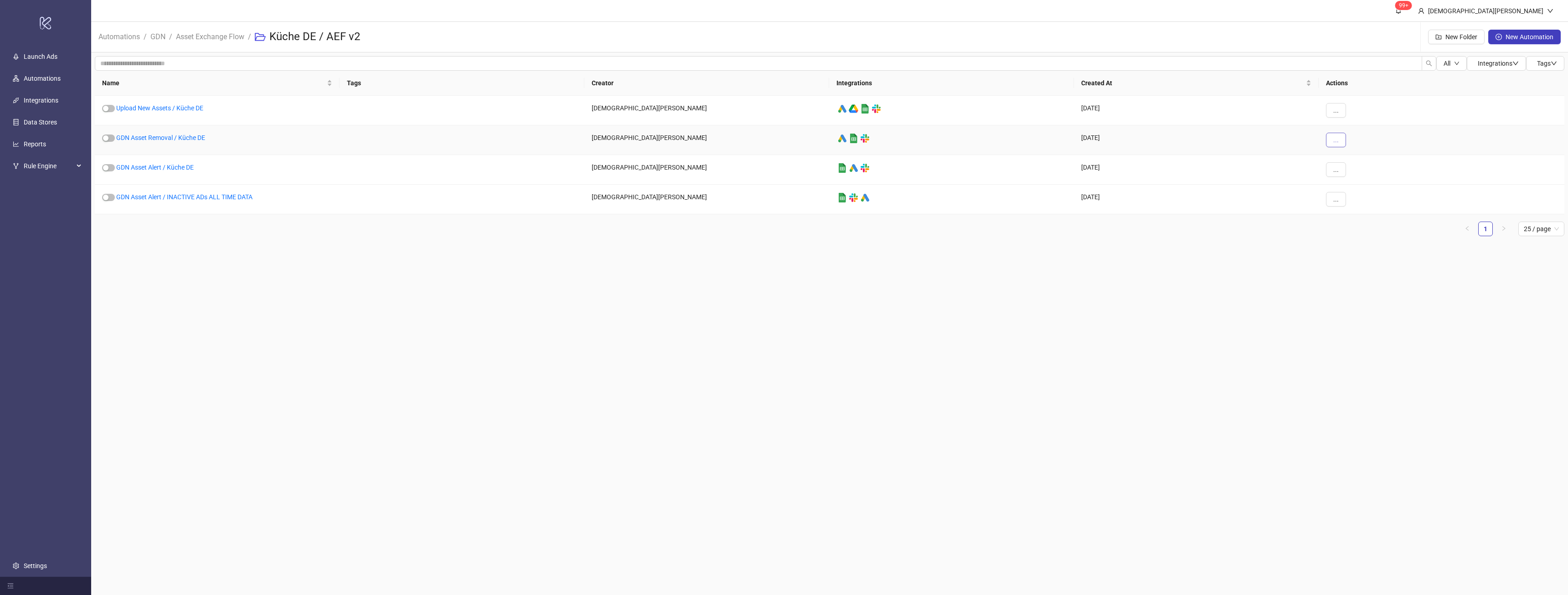
click at [1337, 139] on span "..." at bounding box center [1335, 140] width 5 height 7
click at [1360, 202] on span "Move" at bounding box center [1356, 202] width 26 height 10
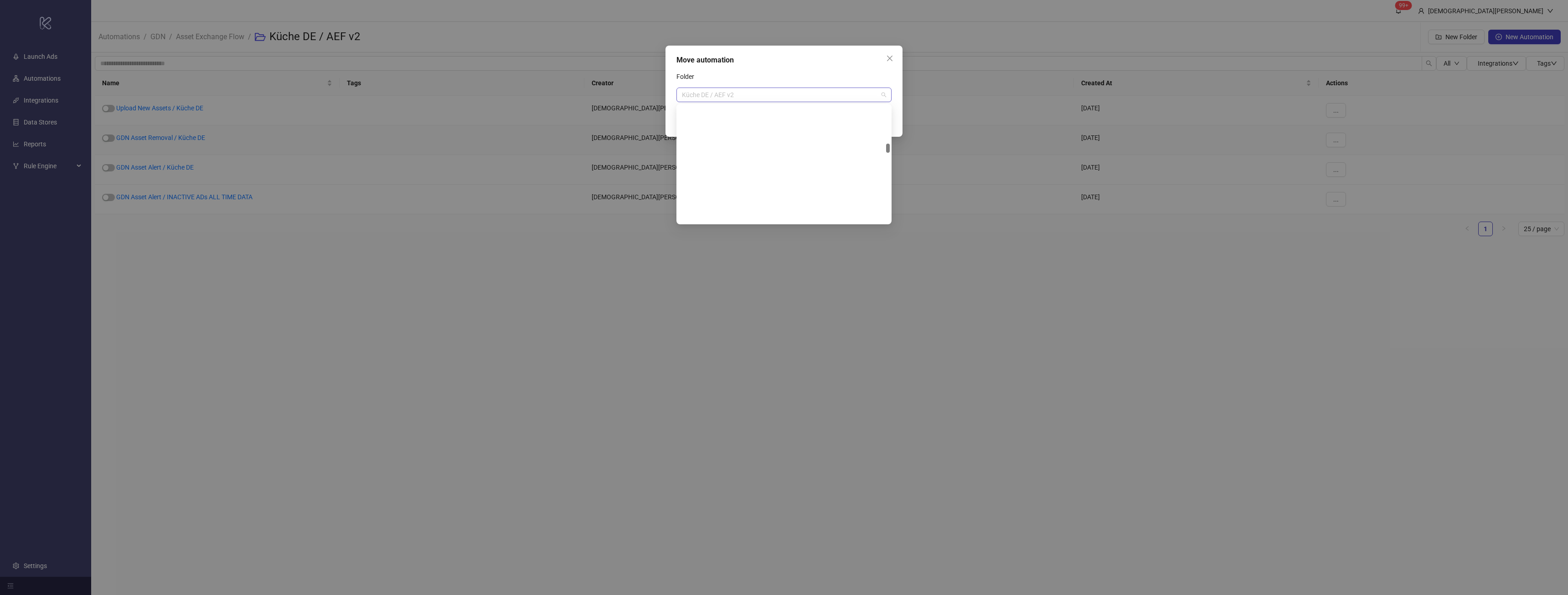
click at [773, 97] on span "Küche DE / AEF v2" at bounding box center [783, 95] width 204 height 13
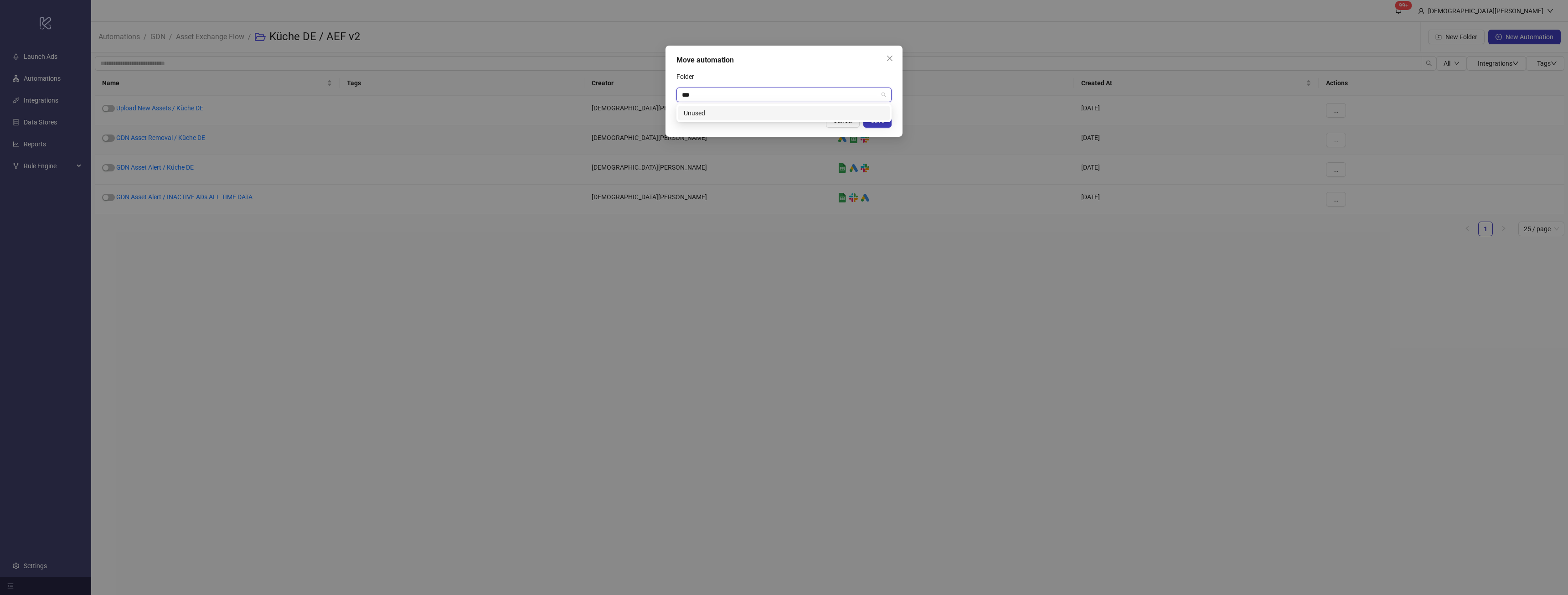
type input "****"
click at [786, 119] on div "Unused" at bounding box center [783, 113] width 211 height 15
click at [862, 122] on div "Cancel Save" at bounding box center [783, 121] width 215 height 15
click at [885, 121] on button "Save" at bounding box center [877, 121] width 28 height 15
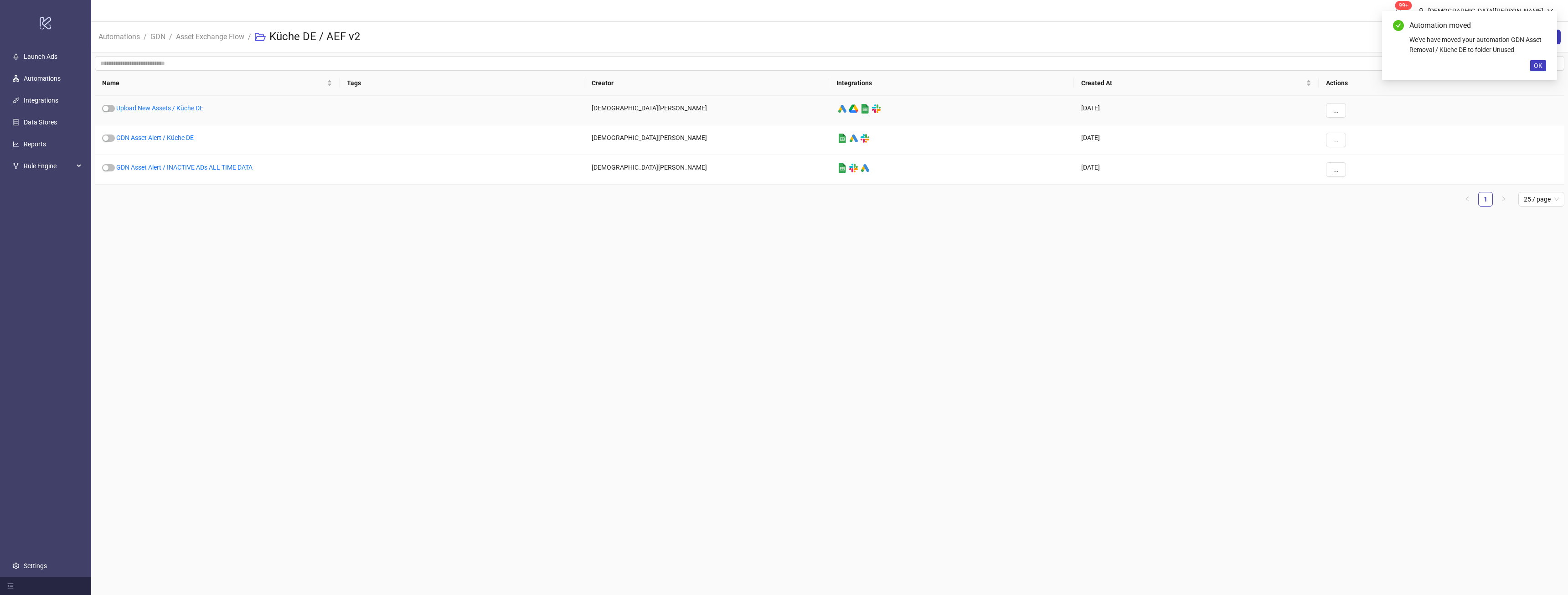
click at [542, 357] on main "99+ [PERSON_NAME] Automations / GDN / Asset Exchange Flow / Küche DE / AEF v2 N…" at bounding box center [830, 297] width 1477 height 595
click at [208, 29] on li "Asset Exchange Flow" at bounding box center [210, 37] width 68 height 29
click at [218, 39] on link "Asset Exchange Flow" at bounding box center [210, 36] width 72 height 10
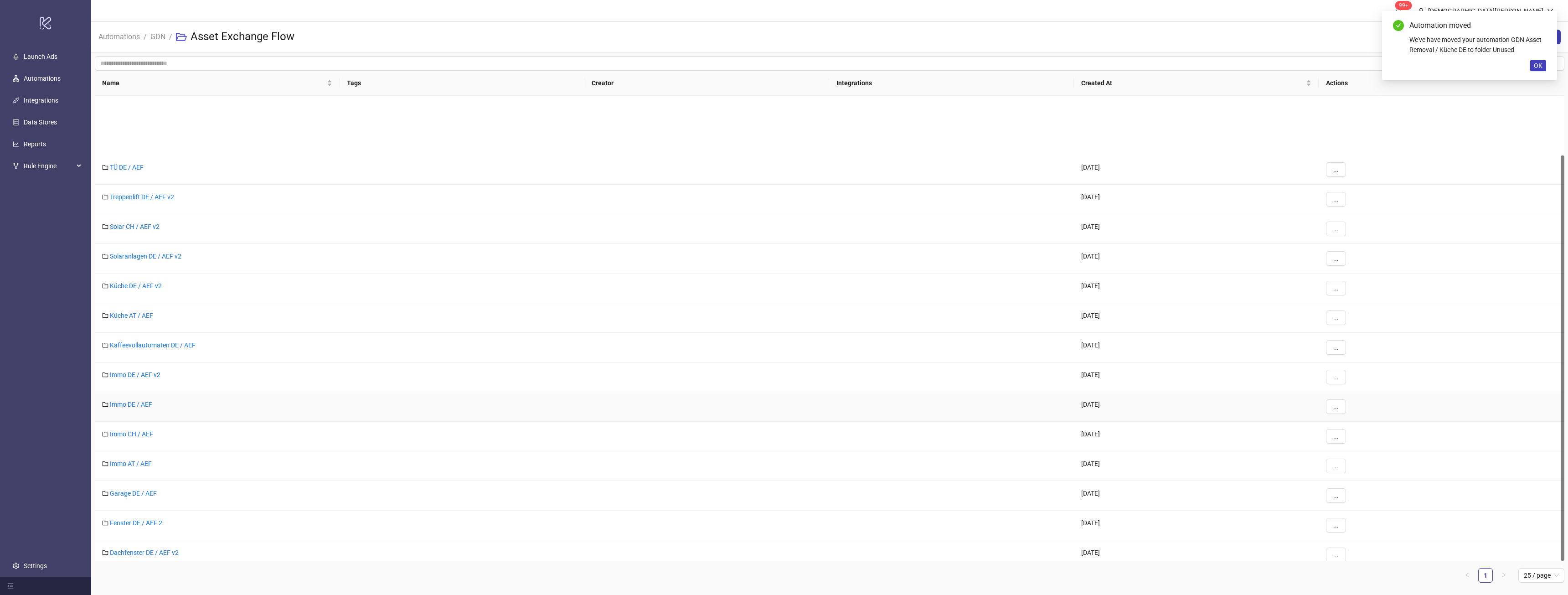
scroll to position [68, 0]
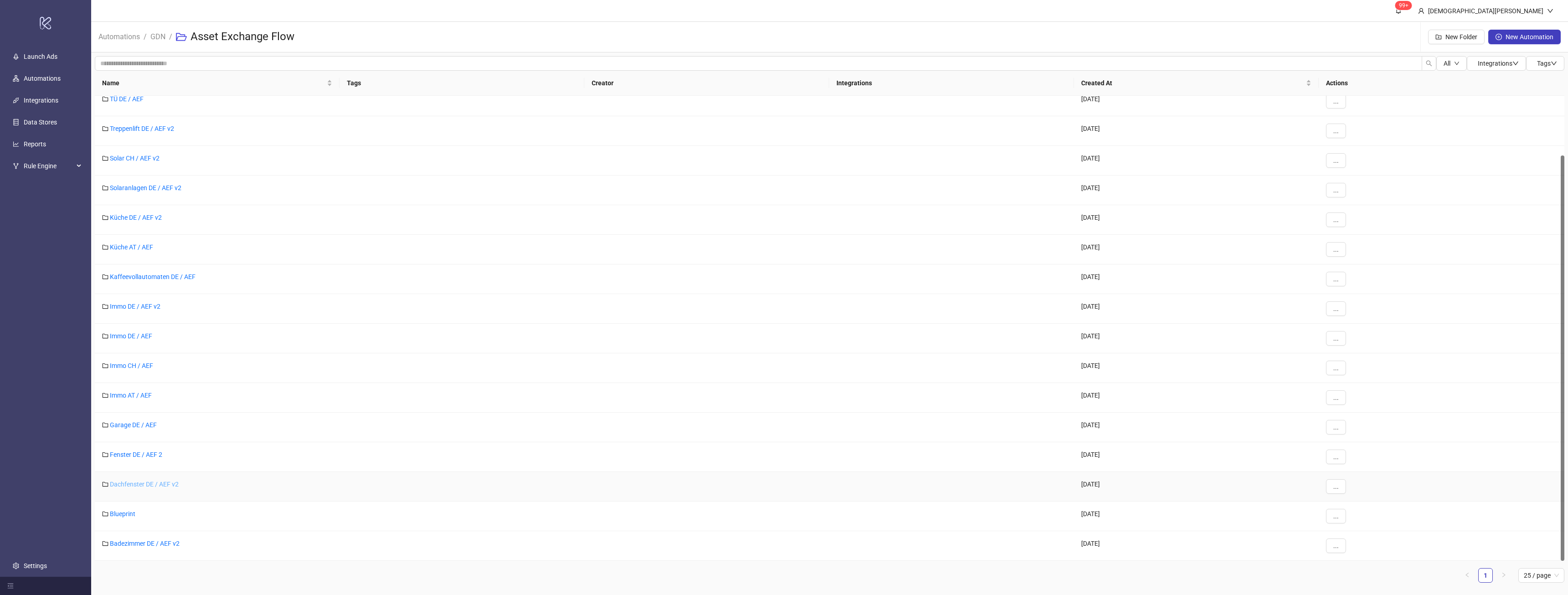
click at [168, 482] on link "Dachfenster DE / AEF v2" at bounding box center [144, 484] width 69 height 7
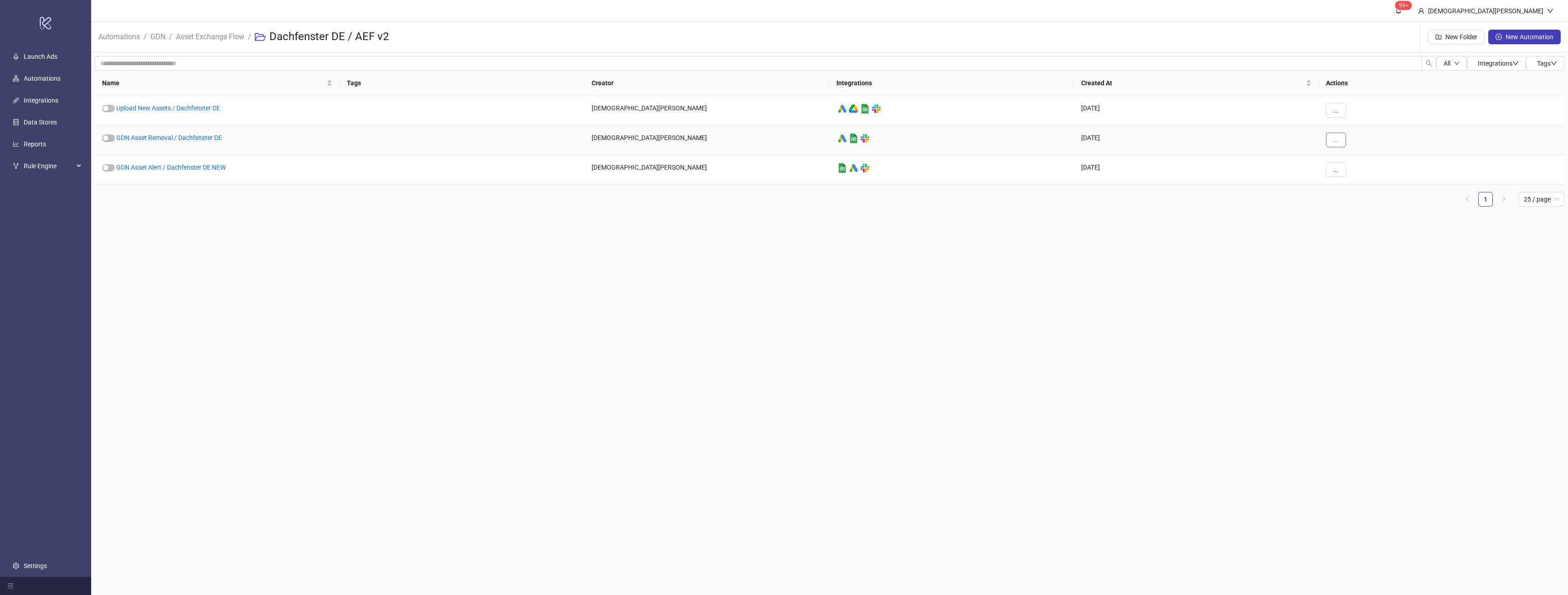
click at [1339, 143] on button "..." at bounding box center [1335, 140] width 20 height 15
click at [1359, 216] on span "Duplicate" at bounding box center [1356, 216] width 26 height 10
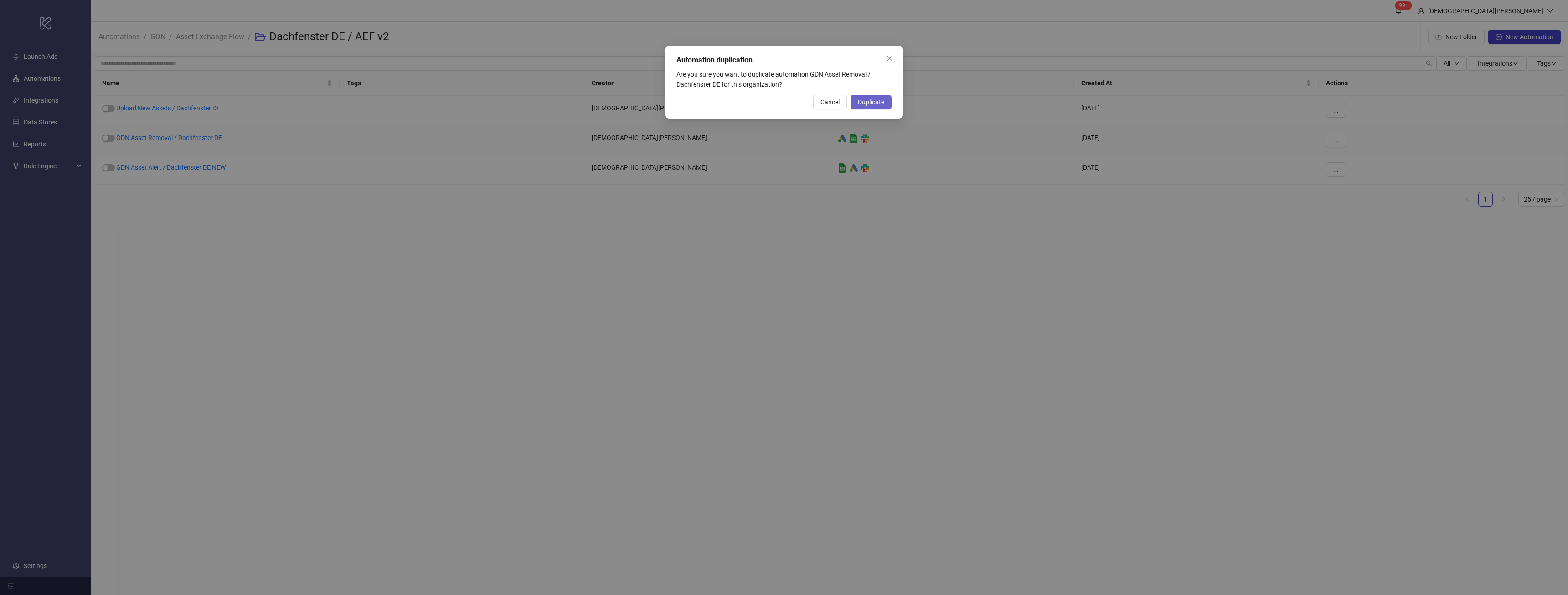
click at [883, 108] on button "Duplicate" at bounding box center [870, 102] width 41 height 15
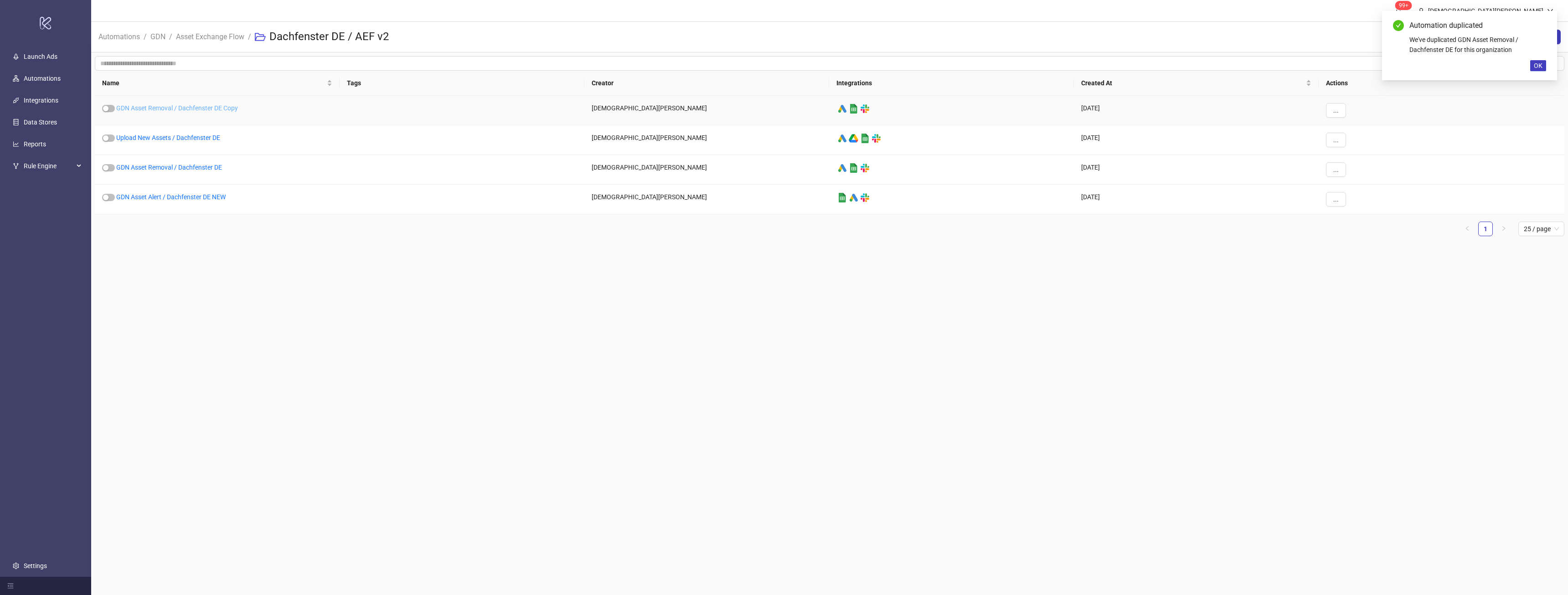
click at [175, 107] on link "GDN Asset Removal / Dachfenster DE Copy" at bounding box center [177, 108] width 122 height 7
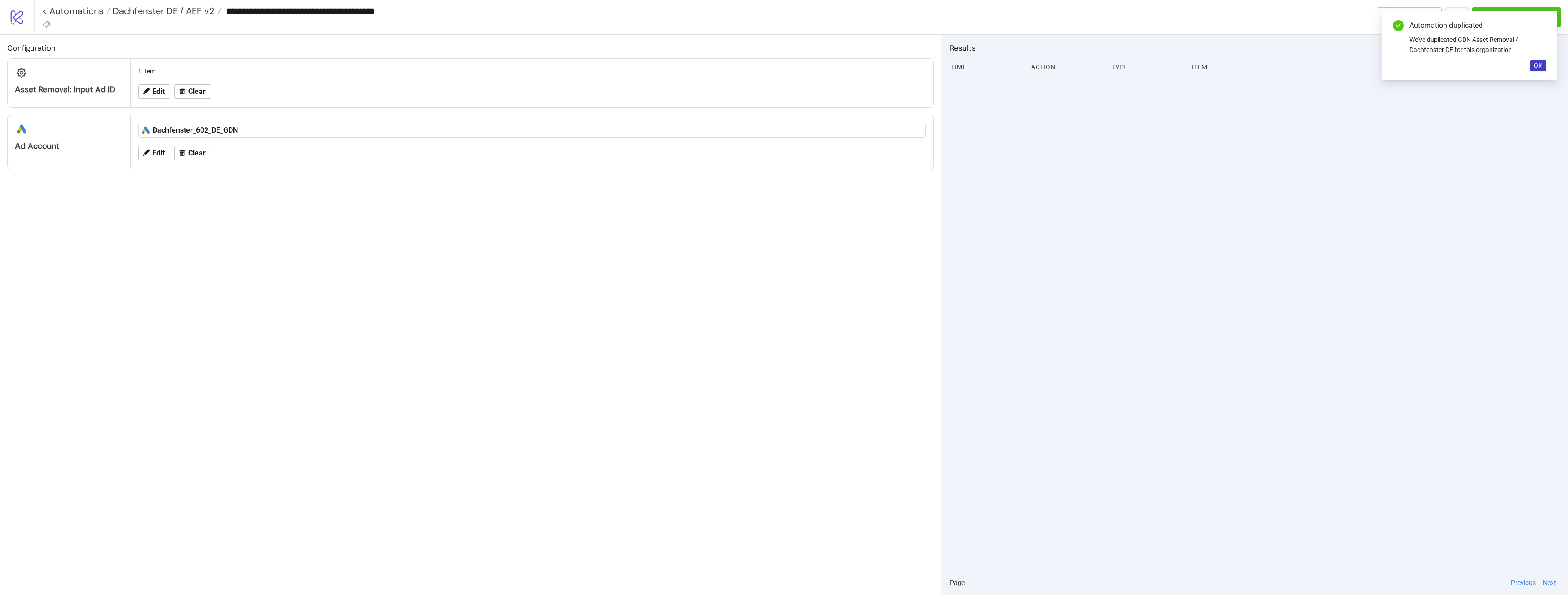
click at [421, 6] on input "**********" at bounding box center [795, 11] width 1147 height 13
drag, startPoint x: 322, startPoint y: 11, endPoint x: 491, endPoint y: 8, distance: 169.0
click at [491, 8] on input "**********" at bounding box center [795, 11] width 1147 height 13
type input "**********"
click at [469, 257] on div "Configuration Asset Removal: Input Ad ID 1 item Edit Clear platform/google_ads …" at bounding box center [471, 315] width 941 height 560
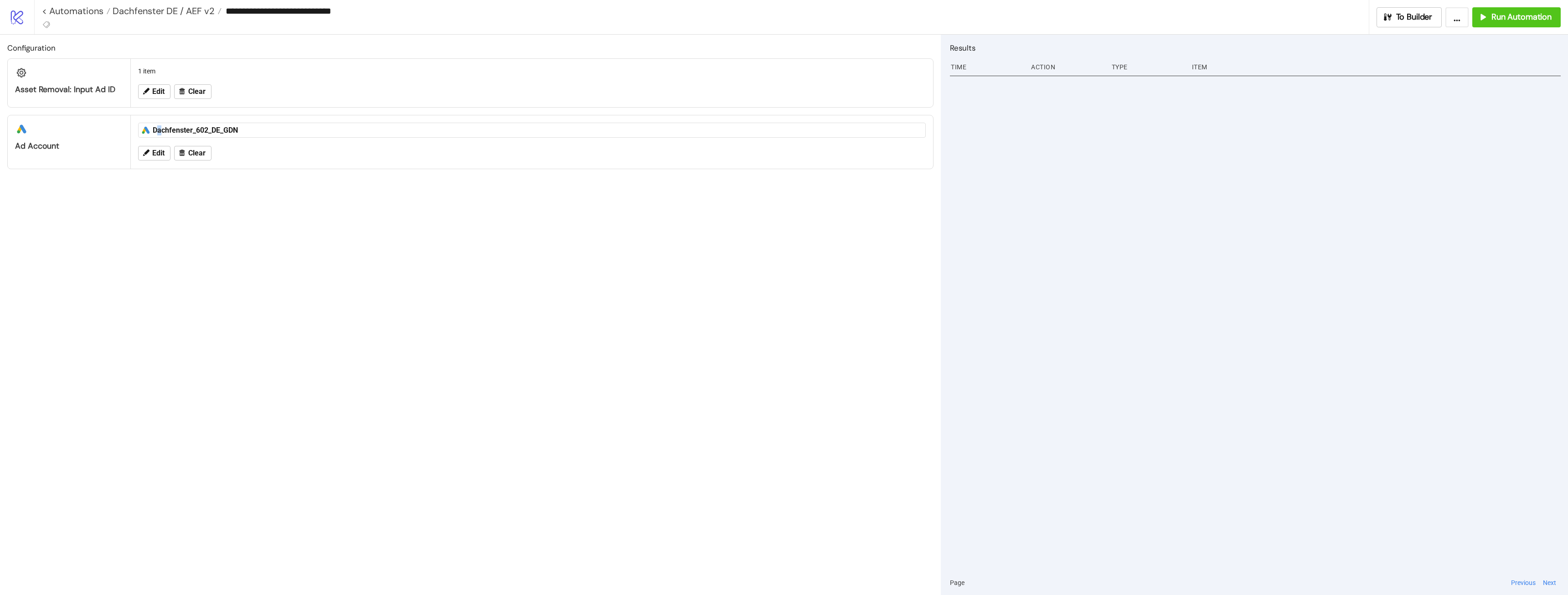
click at [159, 141] on div "platform/google_ads Dachfenster_602_DE_GDN" at bounding box center [532, 130] width 795 height 23
click at [159, 152] on span "Edit" at bounding box center [158, 153] width 12 height 8
click at [231, 174] on icon "close" at bounding box center [230, 176] width 4 height 4
click at [249, 174] on div at bounding box center [527, 175] width 760 height 13
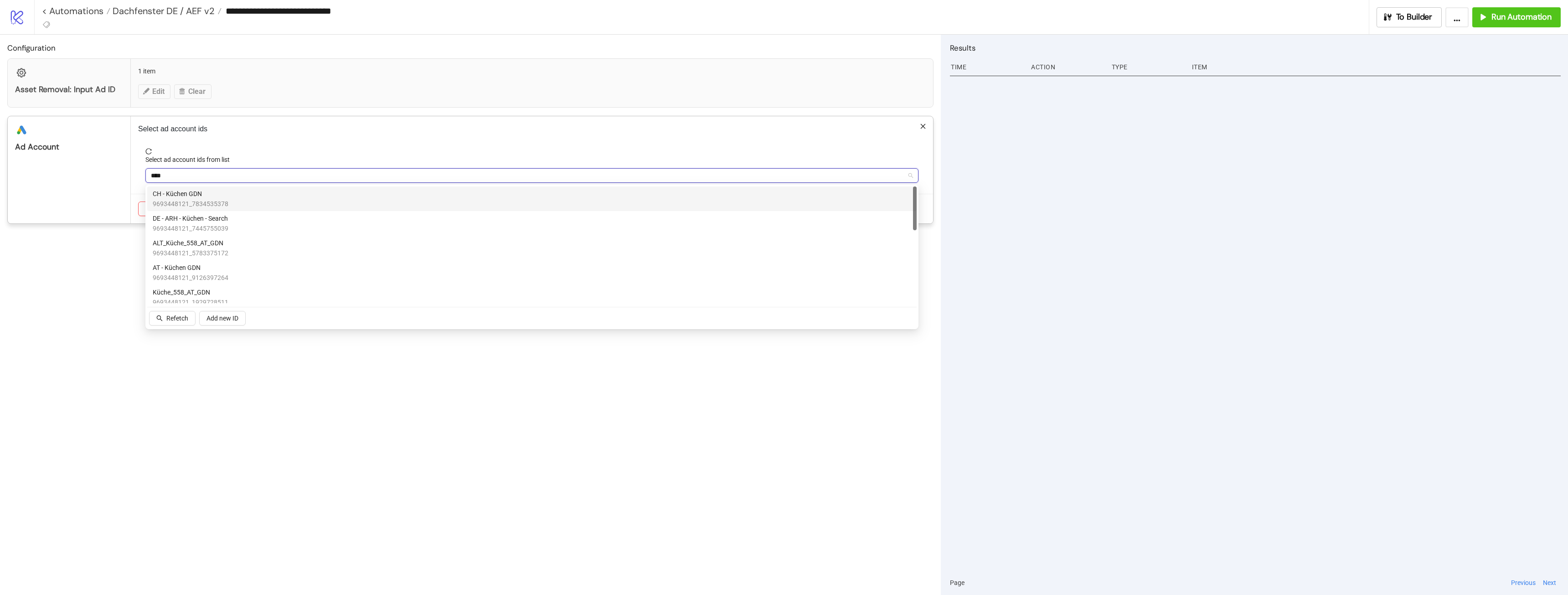
type input "*****"
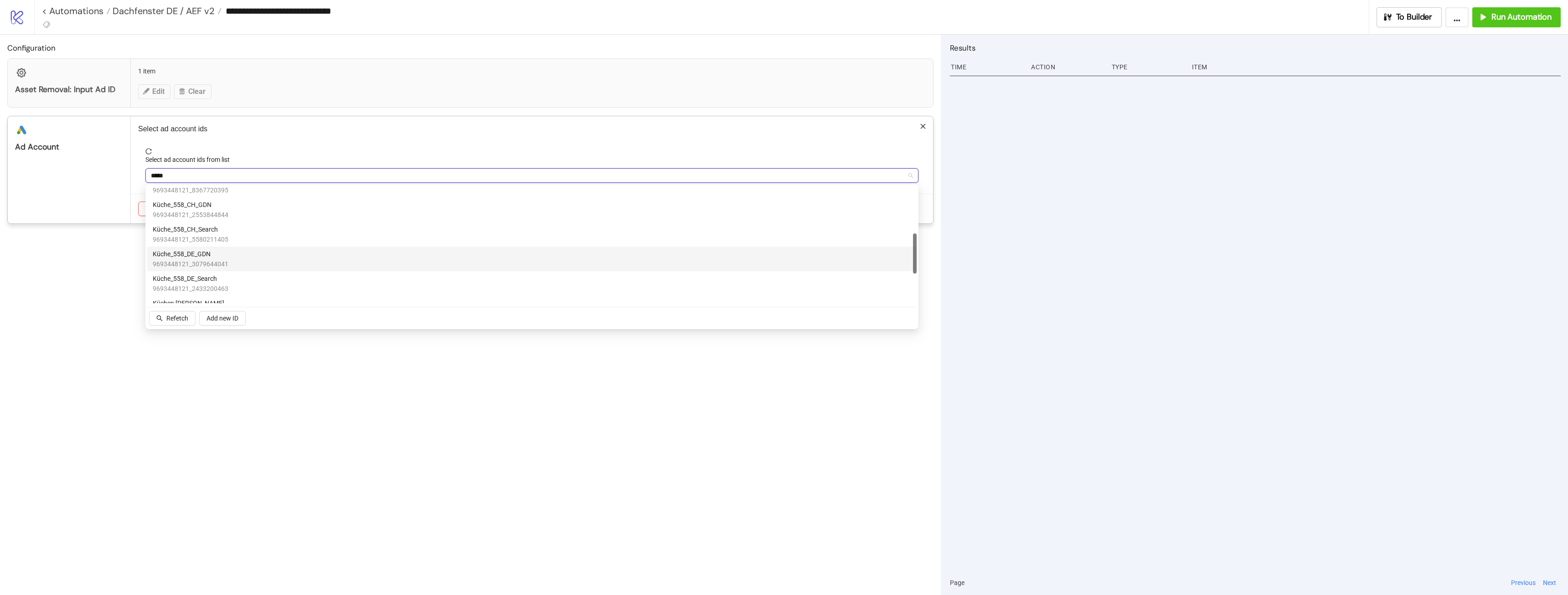
click at [187, 261] on span "9693448121_3079644041" at bounding box center [191, 264] width 75 height 10
click at [323, 117] on div "Select ad account ids Select ad account ids from list Küche_558_DE_GDN küche Ca…" at bounding box center [532, 170] width 802 height 107
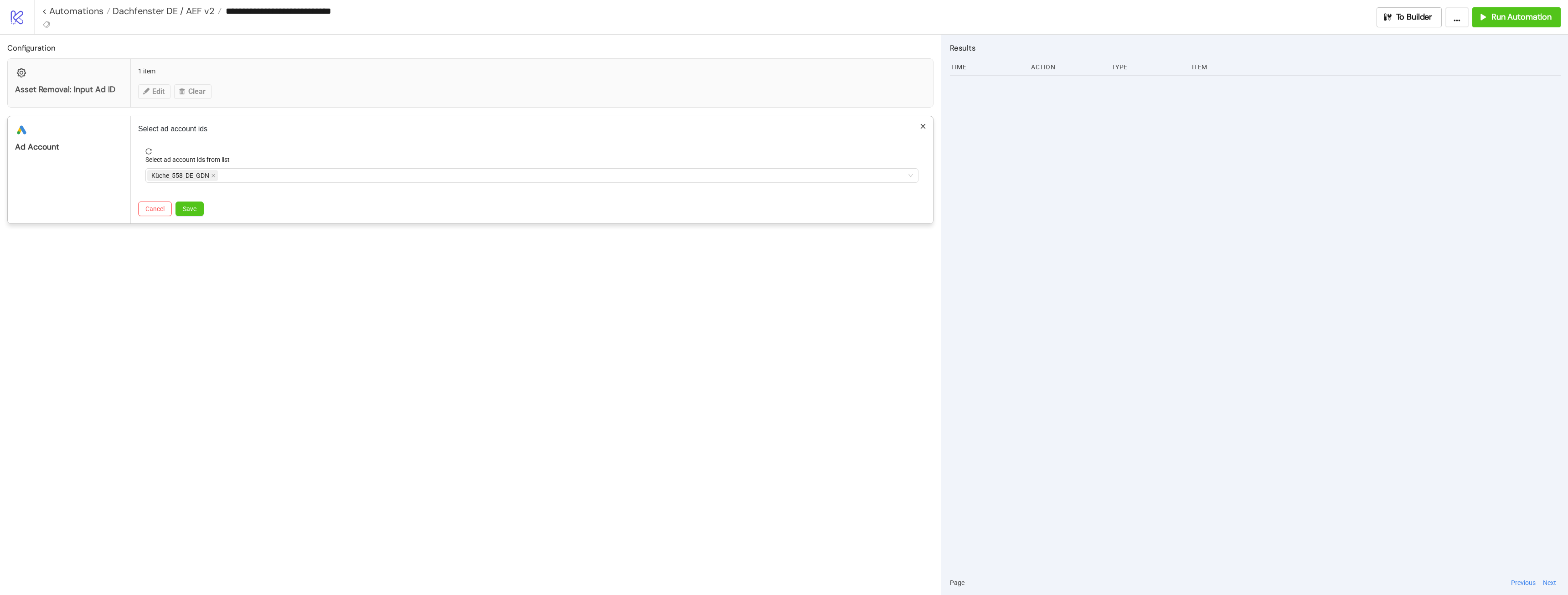
click at [194, 201] on div "Cancel Save" at bounding box center [532, 208] width 802 height 30
click at [186, 206] on span "Save" at bounding box center [189, 209] width 13 height 7
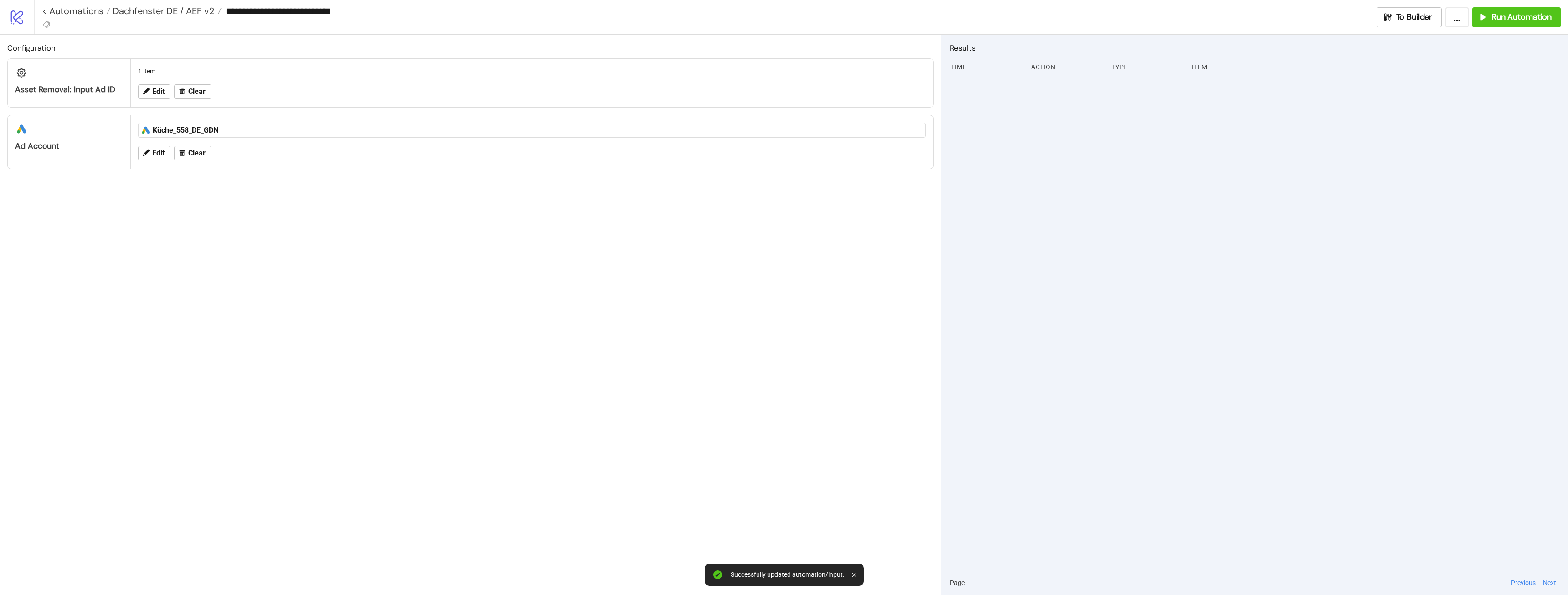
click at [657, 363] on div "Configuration Asset Removal: Input Ad ID 1 item Edit Clear platform/google_ads …" at bounding box center [471, 315] width 941 height 560
click at [161, 90] on span "Edit" at bounding box center [158, 91] width 12 height 8
click at [927, 71] on div "**********" at bounding box center [532, 115] width 802 height 111
click at [917, 65] on div "**********" at bounding box center [532, 115] width 802 height 111
click at [921, 68] on icon "close" at bounding box center [923, 70] width 5 height 5
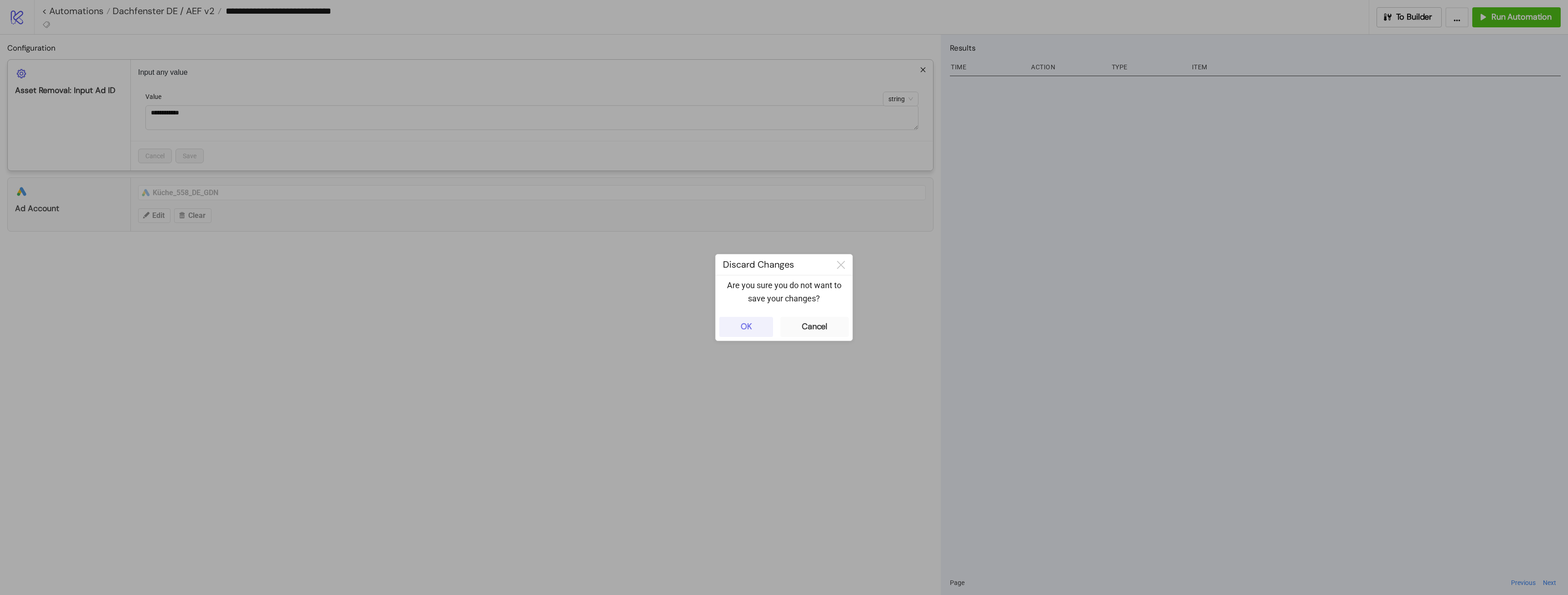
click at [729, 330] on button "OK" at bounding box center [746, 326] width 54 height 20
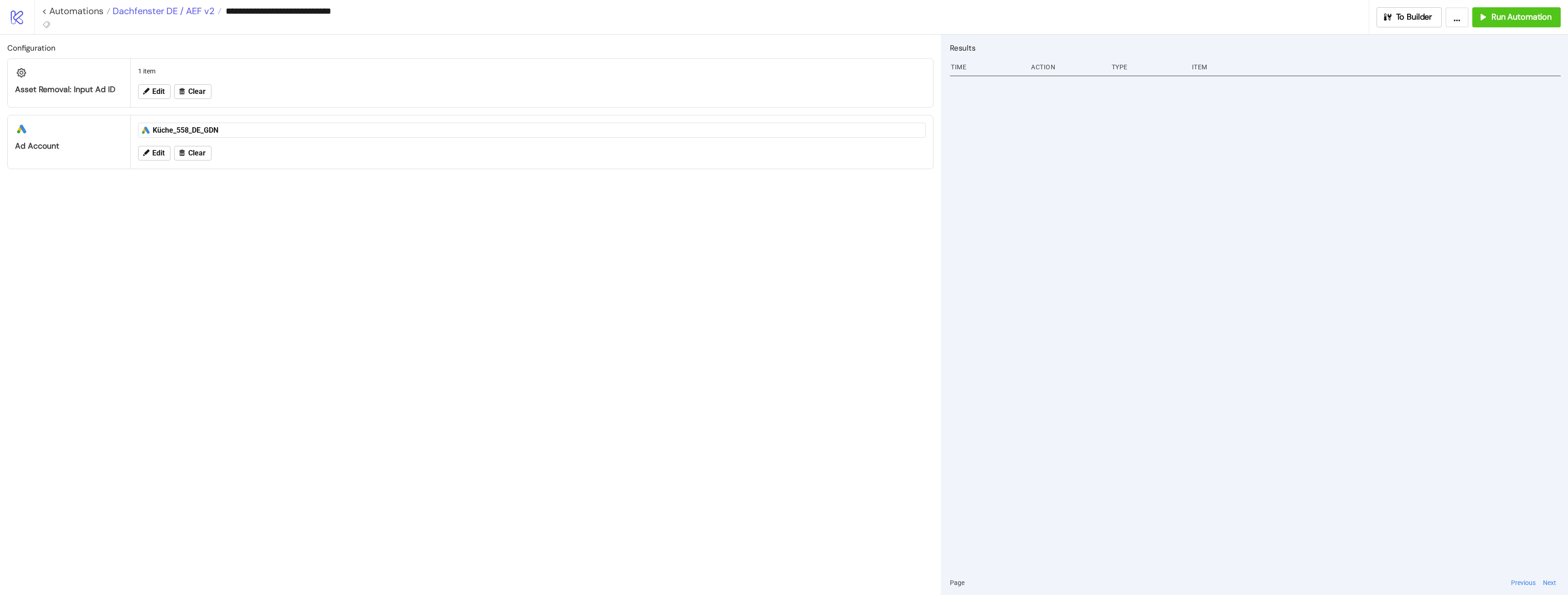
click at [199, 9] on span "Dachfenster DE / AEF v2" at bounding box center [162, 10] width 104 height 12
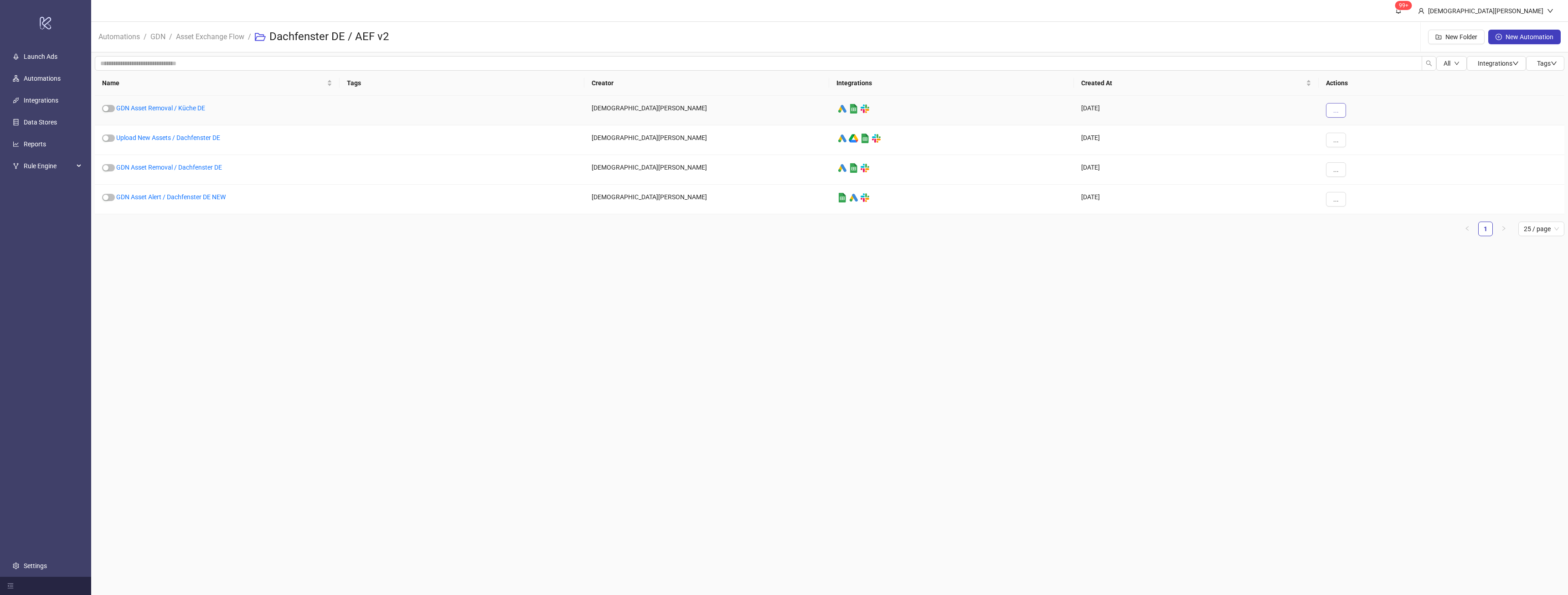
click at [1342, 106] on button "..." at bounding box center [1335, 110] width 20 height 15
click at [1362, 171] on span "Move" at bounding box center [1356, 172] width 26 height 10
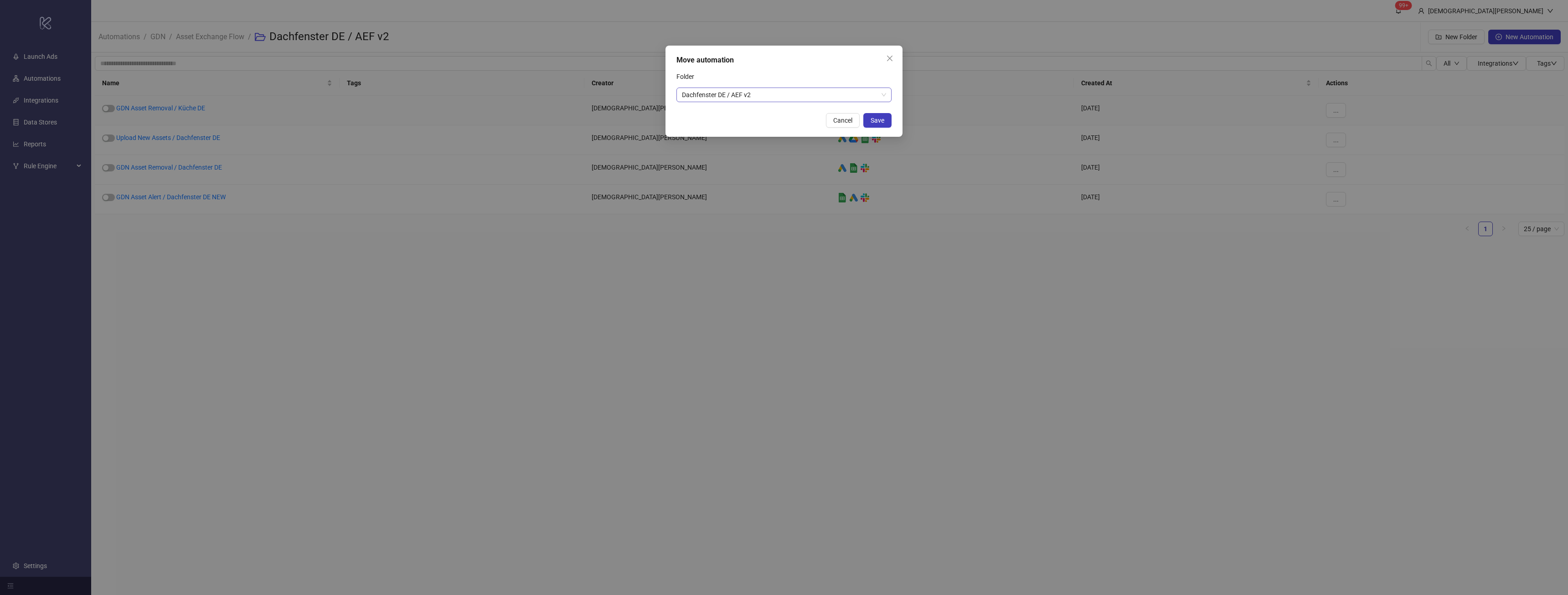
click at [839, 96] on span "Dachfenster DE / AEF v2" at bounding box center [783, 95] width 204 height 13
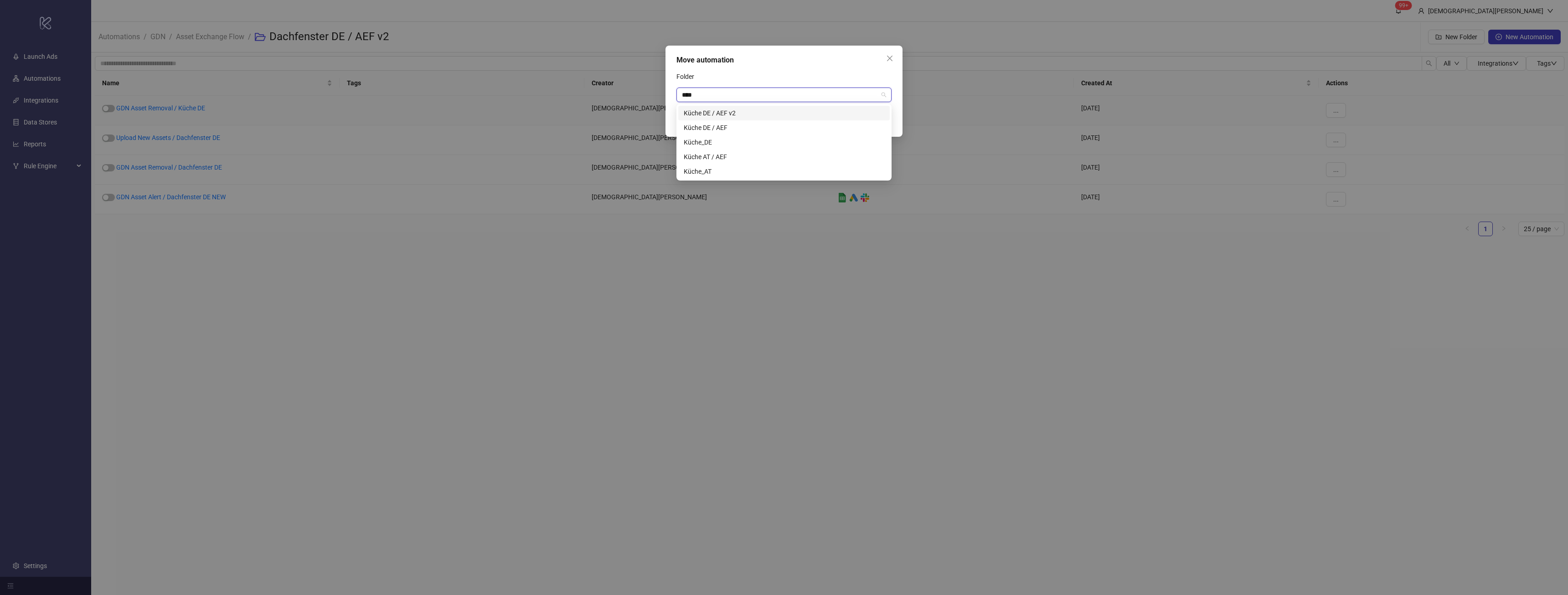
type input "*****"
click at [747, 112] on div "Küche DE / AEF v2" at bounding box center [783, 113] width 200 height 10
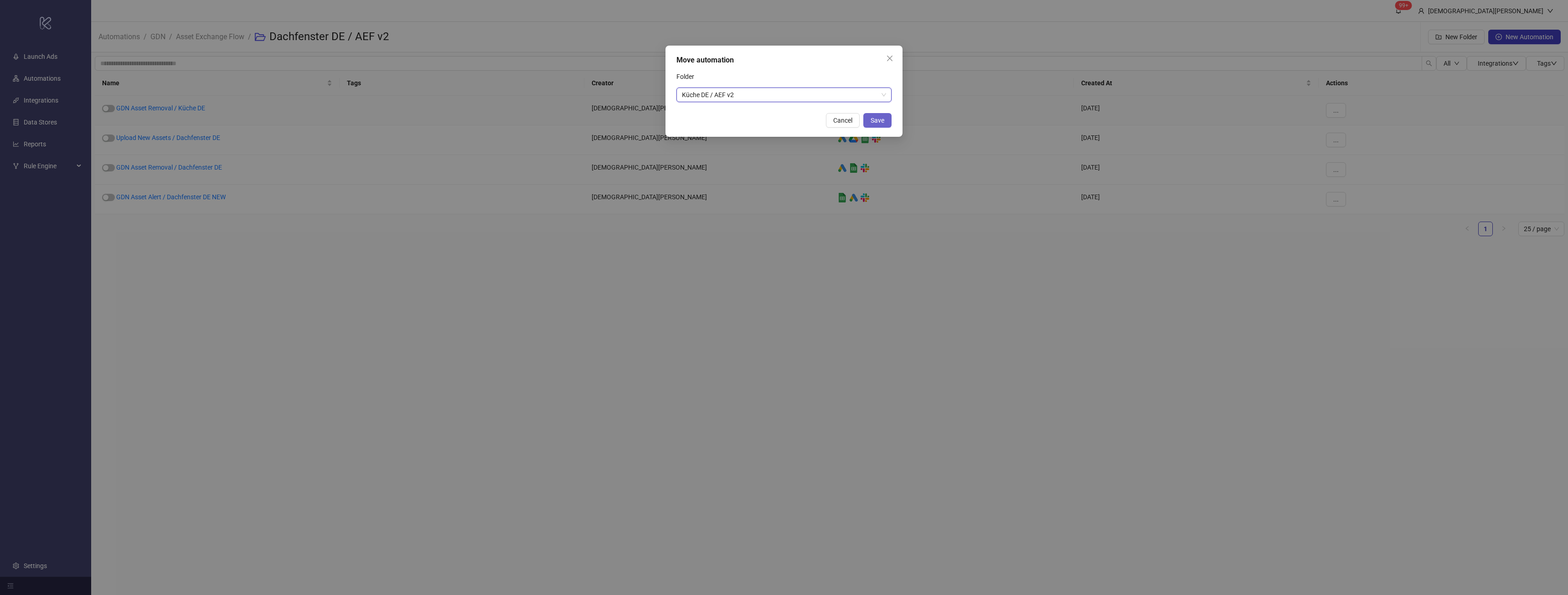
click at [878, 121] on span "Save" at bounding box center [877, 121] width 13 height 7
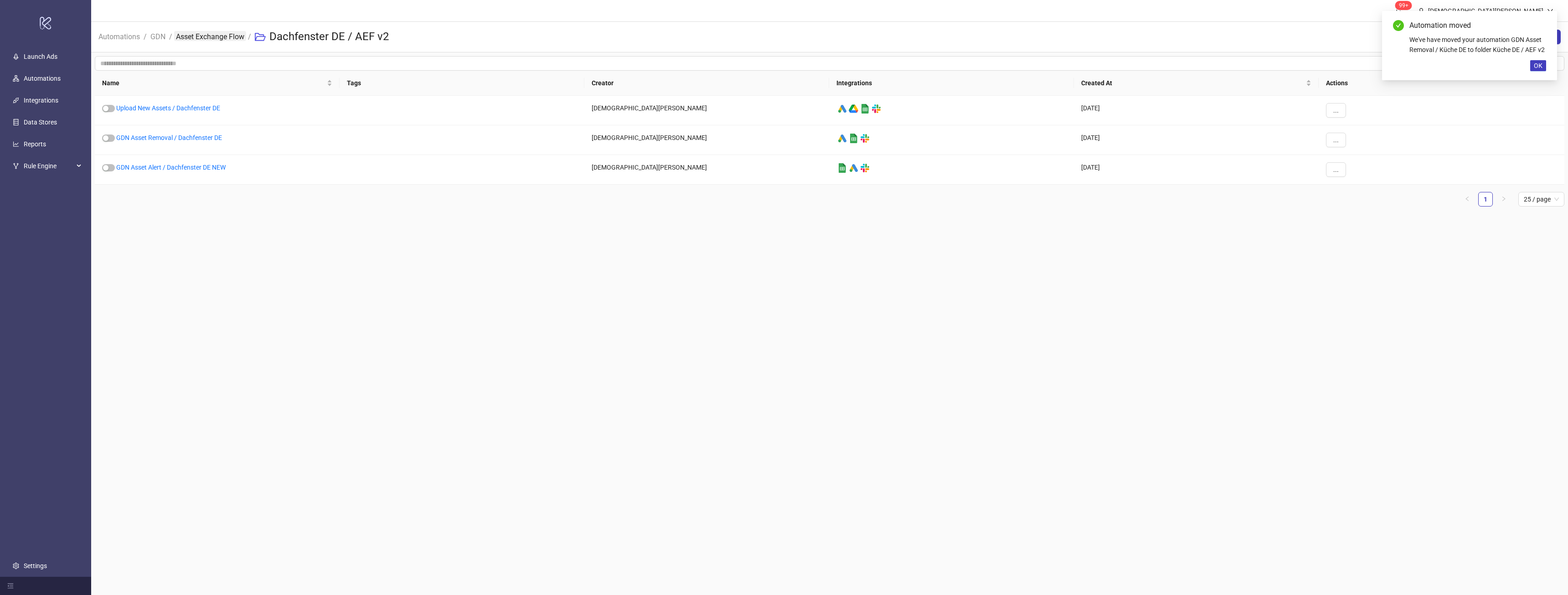
click at [231, 33] on link "Asset Exchange Flow" at bounding box center [210, 36] width 72 height 10
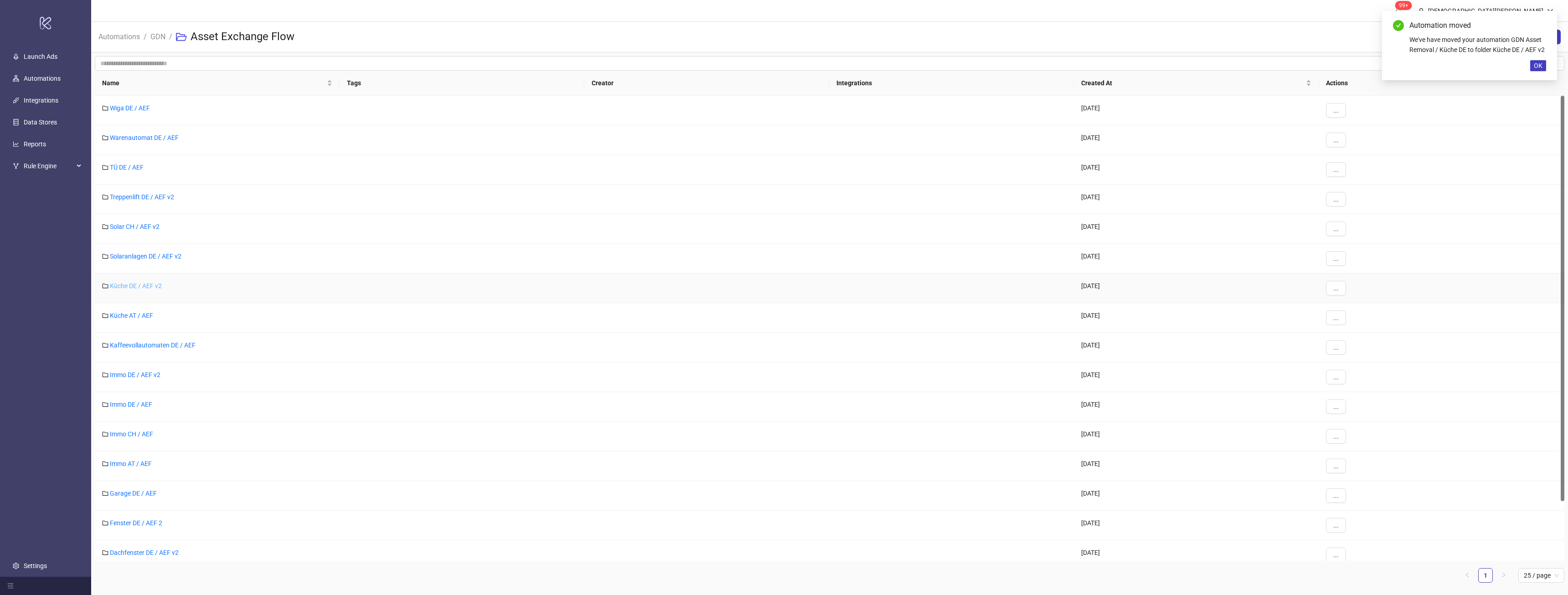
click at [150, 284] on link "Küche DE / AEF v2" at bounding box center [135, 286] width 52 height 7
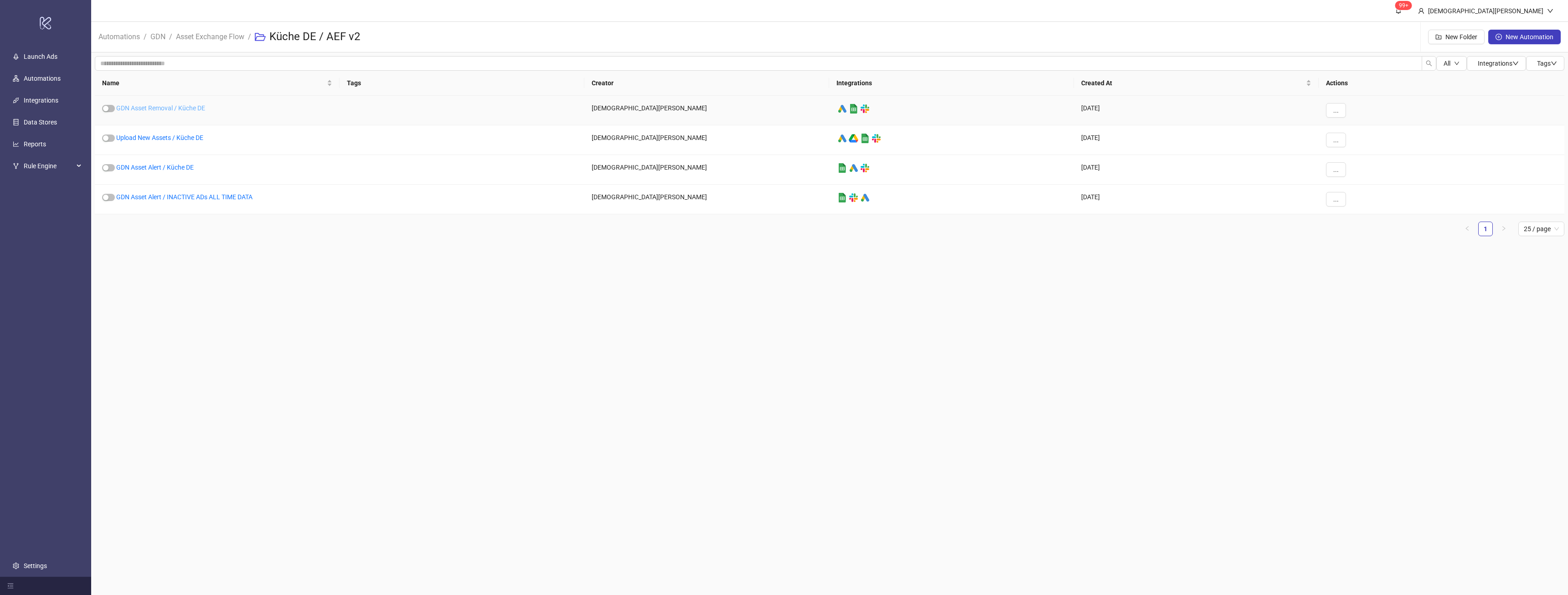
click at [155, 107] on link "GDN Asset Removal / Küche DE" at bounding box center [161, 108] width 89 height 7
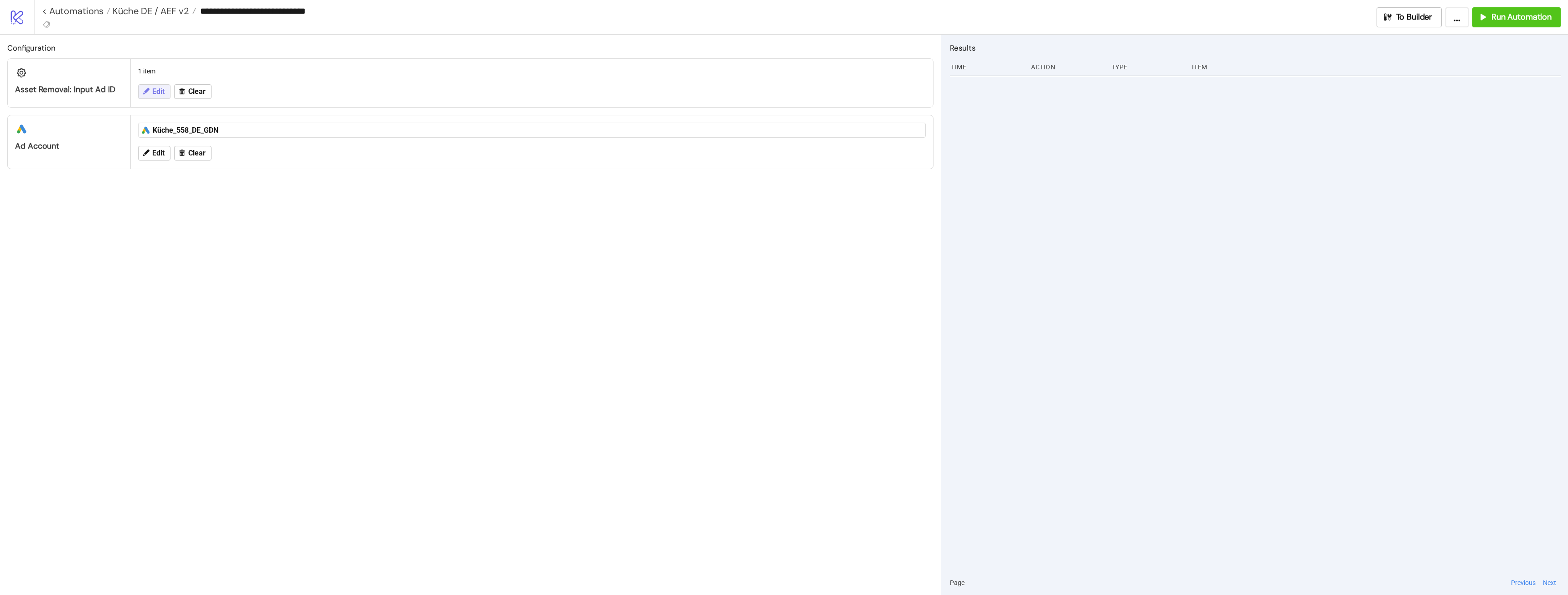
click at [158, 97] on button "Edit" at bounding box center [154, 92] width 32 height 15
click at [264, 113] on textarea "**********" at bounding box center [532, 118] width 773 height 24
paste textarea
type textarea "**********"
drag, startPoint x: 276, startPoint y: 71, endPoint x: 271, endPoint y: 75, distance: 6.4
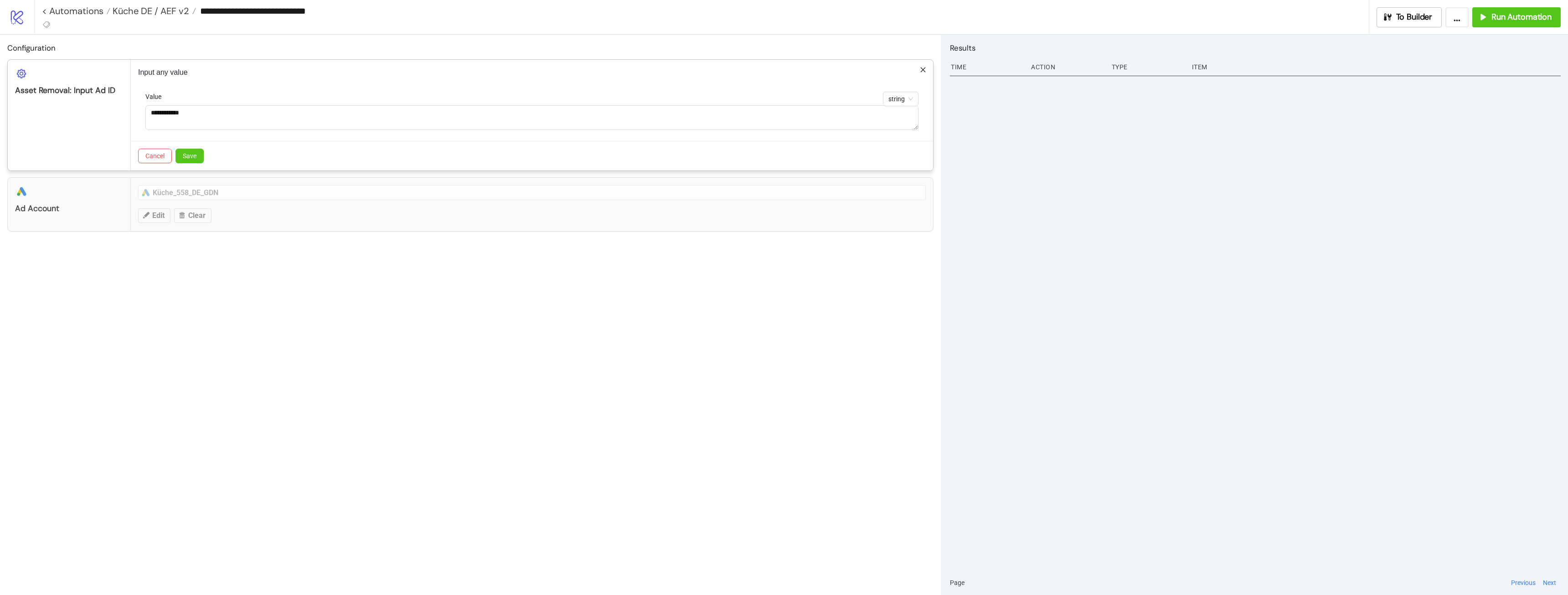
click at [276, 72] on p "Input any value" at bounding box center [532, 72] width 788 height 11
click at [194, 149] on button "Save" at bounding box center [189, 156] width 28 height 15
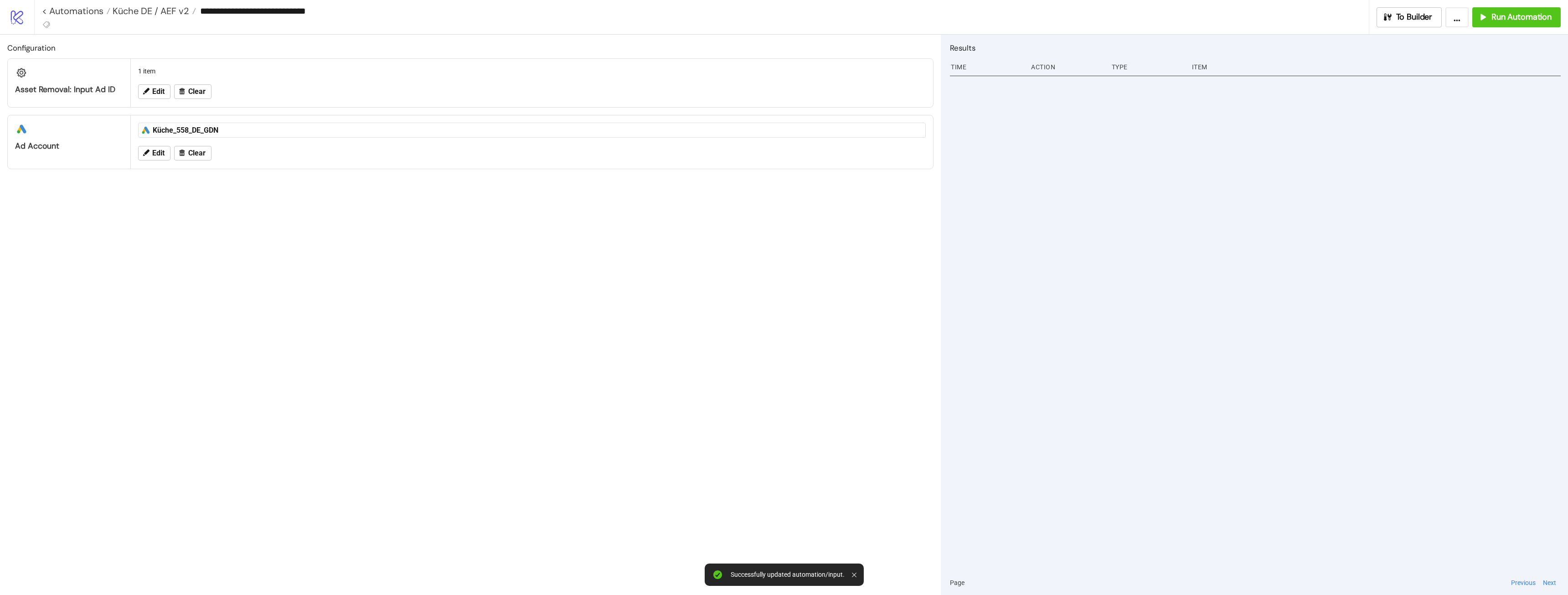
click at [311, 183] on div "Configuration Asset Removal: Input Ad ID 1 item Edit Clear platform/google_ads …" at bounding box center [471, 315] width 941 height 560
click at [1382, 19] on button "To Builder" at bounding box center [1409, 17] width 66 height 20
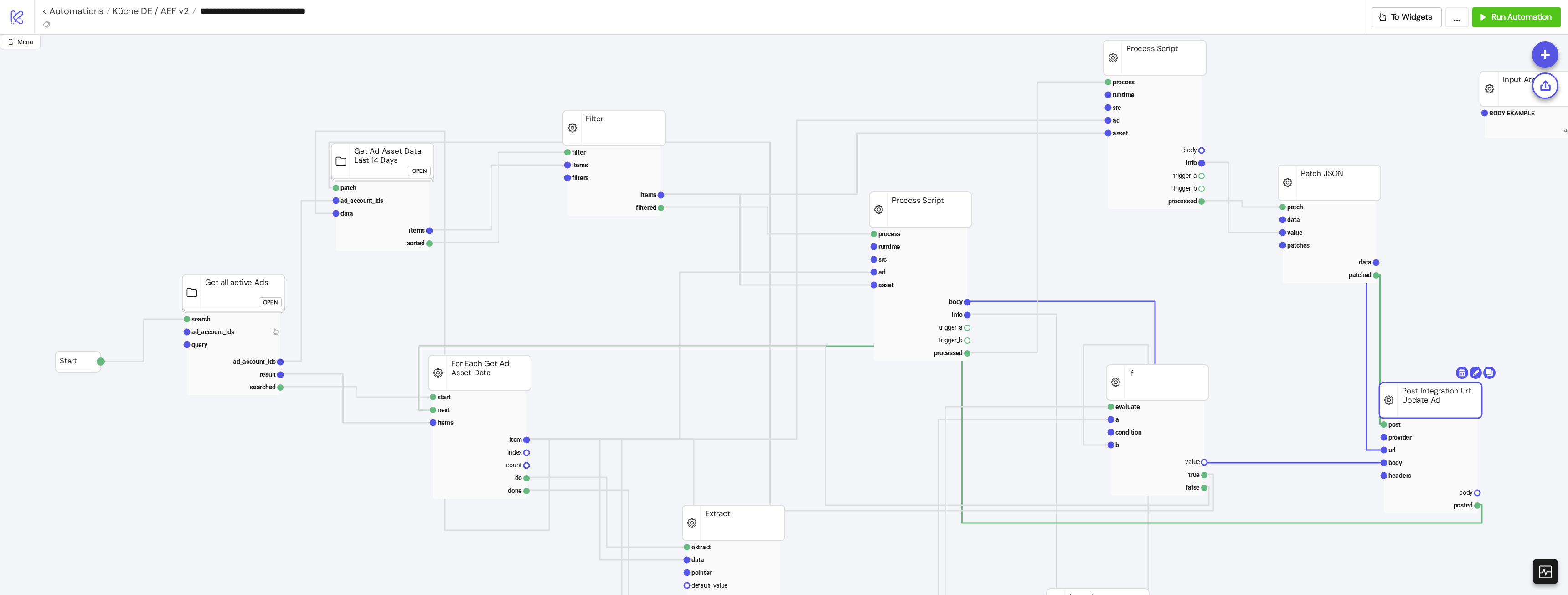
drag, startPoint x: 1391, startPoint y: 406, endPoint x: 1440, endPoint y: 406, distance: 49.0
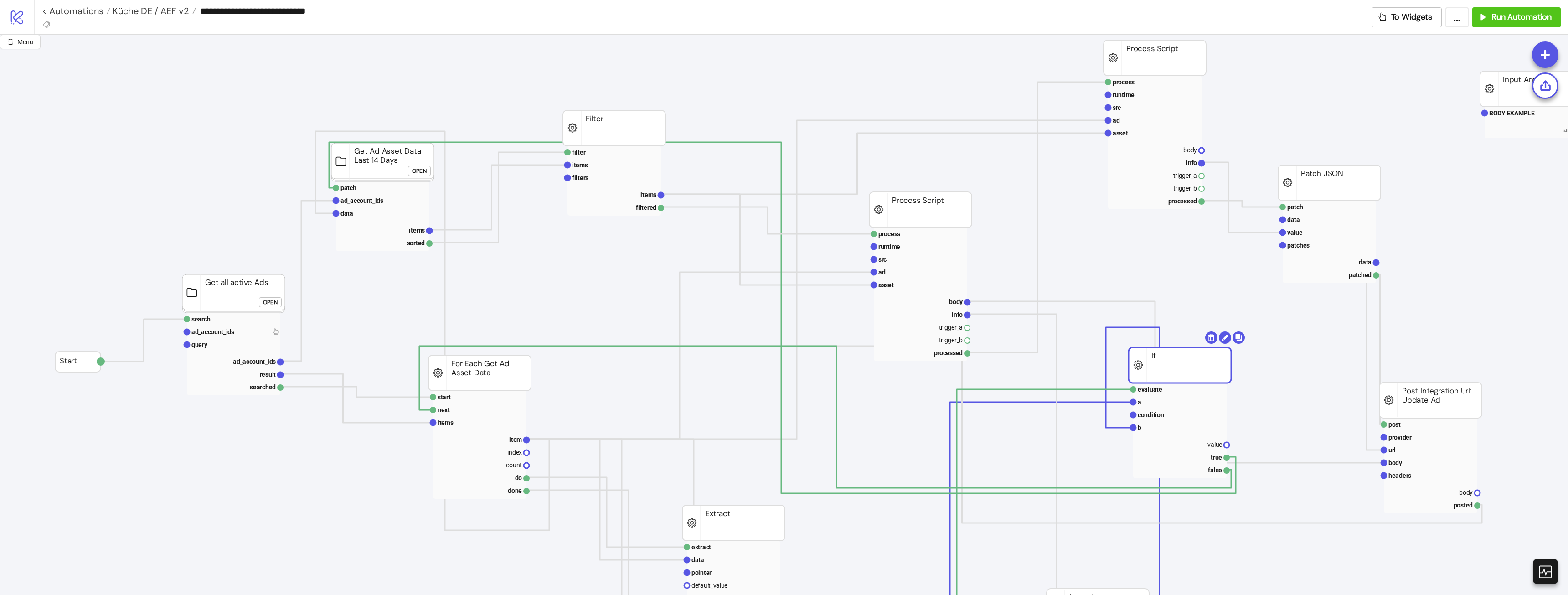
drag, startPoint x: 1192, startPoint y: 393, endPoint x: 1214, endPoint y: 375, distance: 28.4
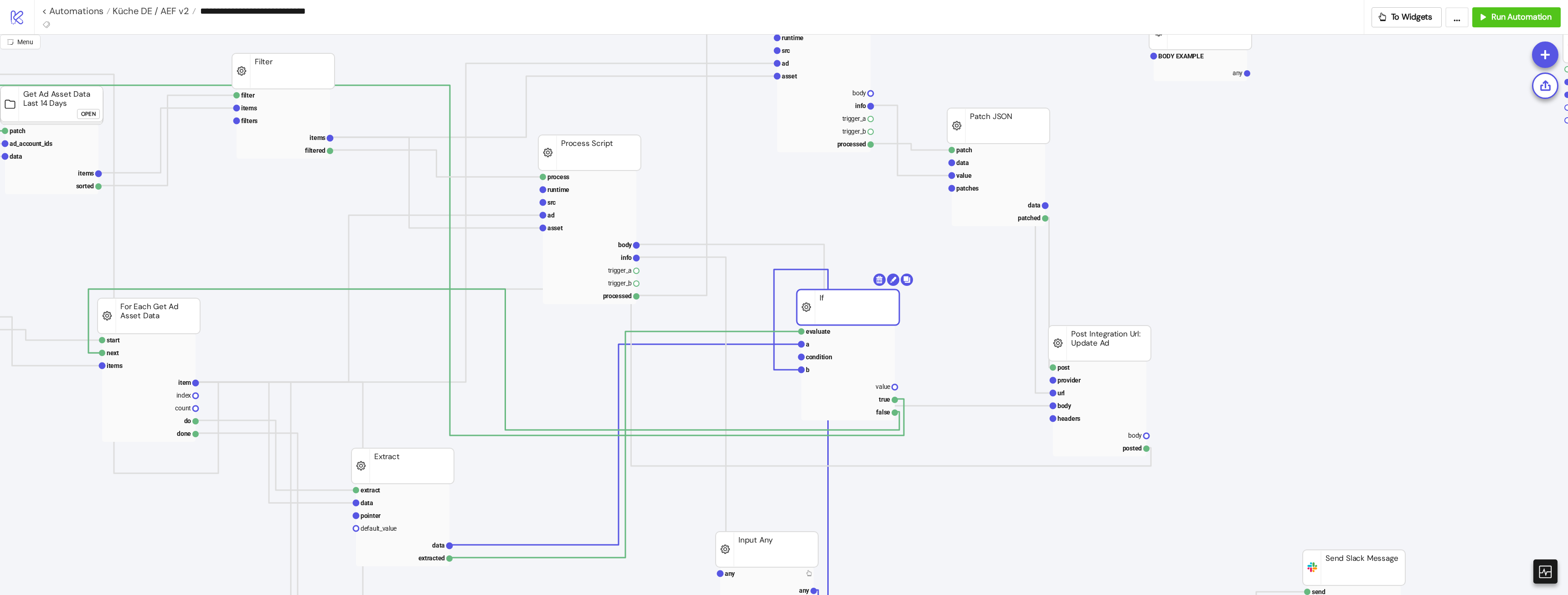
scroll to position [0, 331]
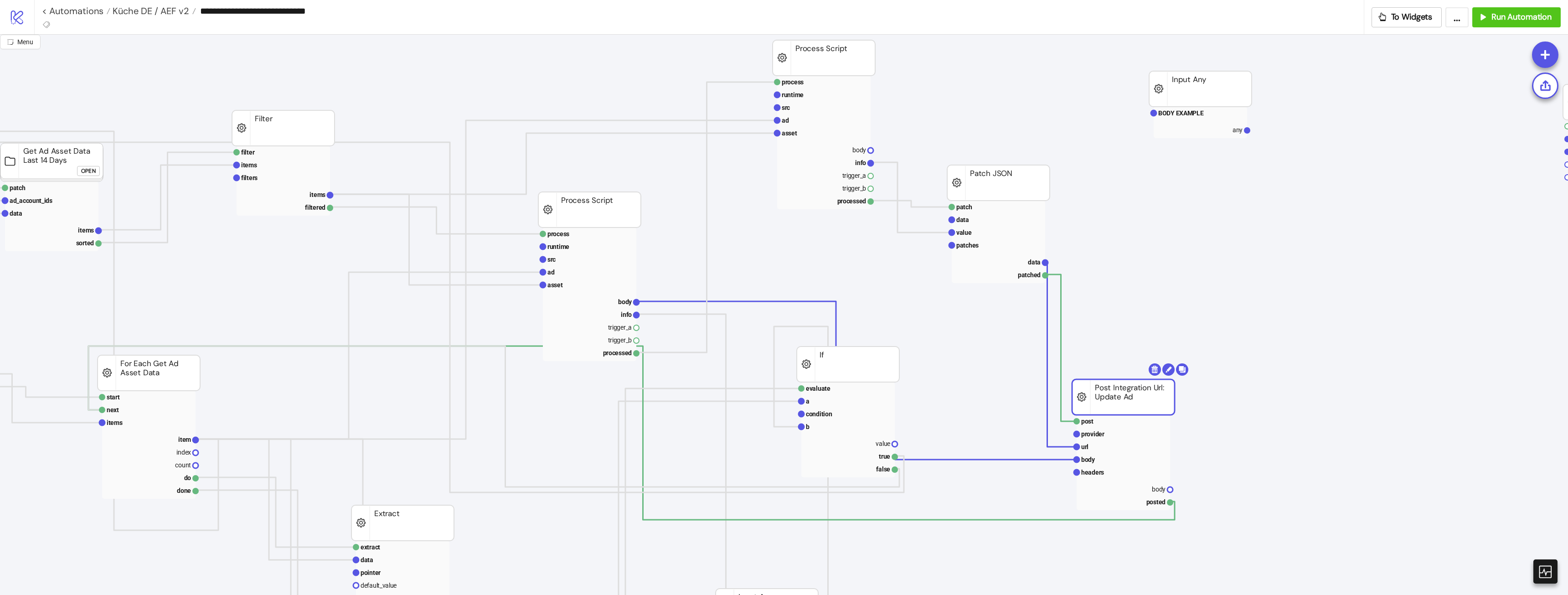
drag, startPoint x: 1136, startPoint y: 404, endPoint x: 1143, endPoint y: 402, distance: 7.3
click at [1133, 418] on rect at bounding box center [1136, 418] width 94 height 13
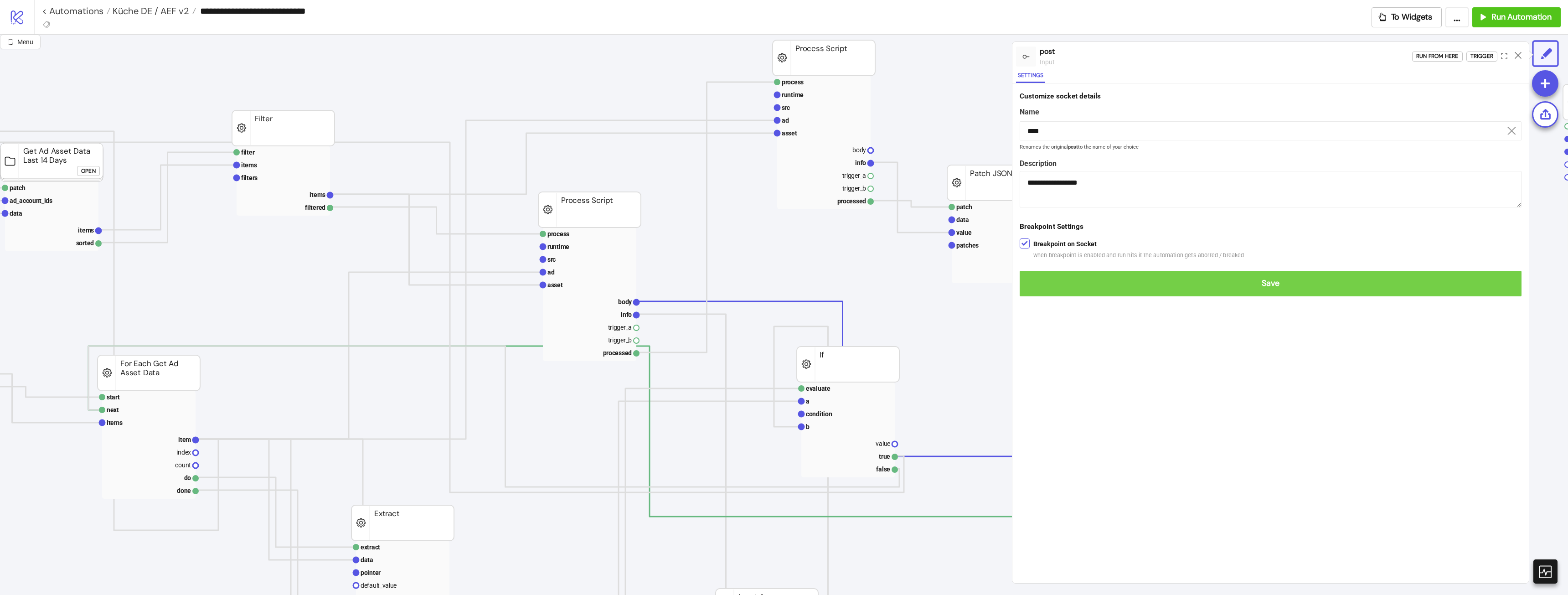
click at [1101, 295] on button "Save" at bounding box center [1270, 284] width 502 height 26
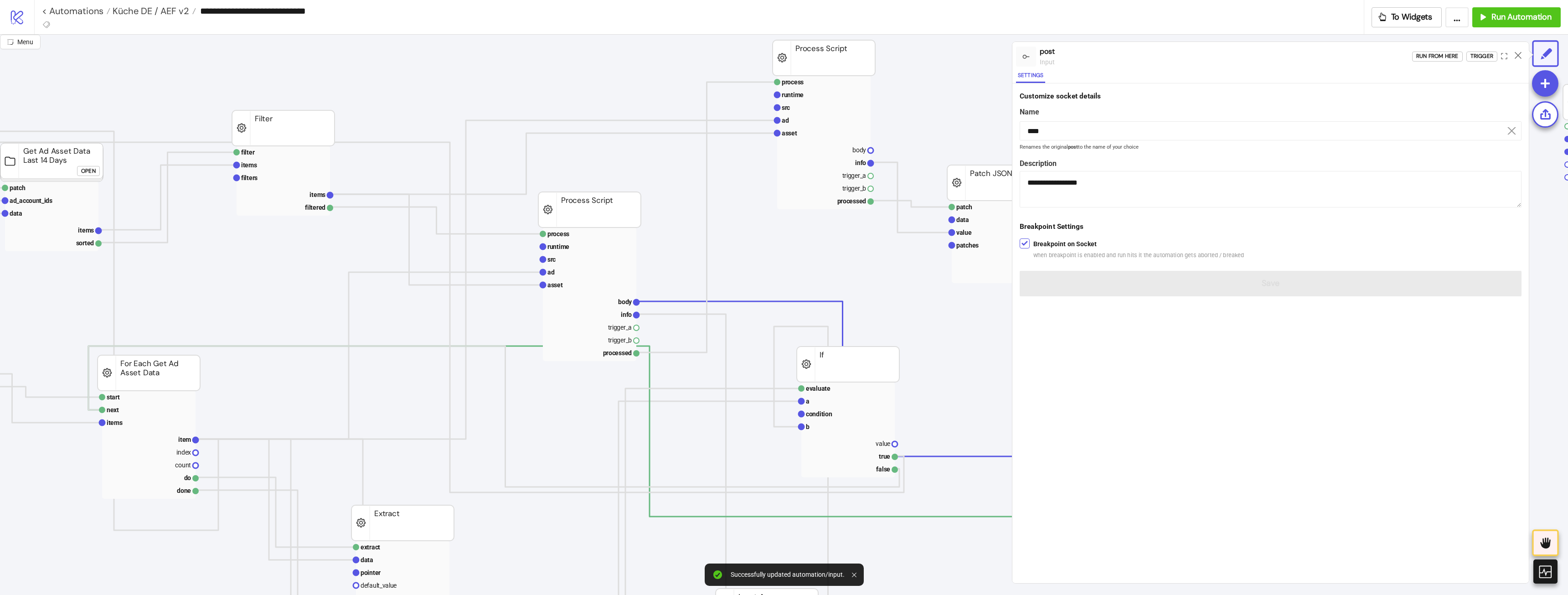
click at [1516, 54] on icon at bounding box center [1517, 55] width 7 height 7
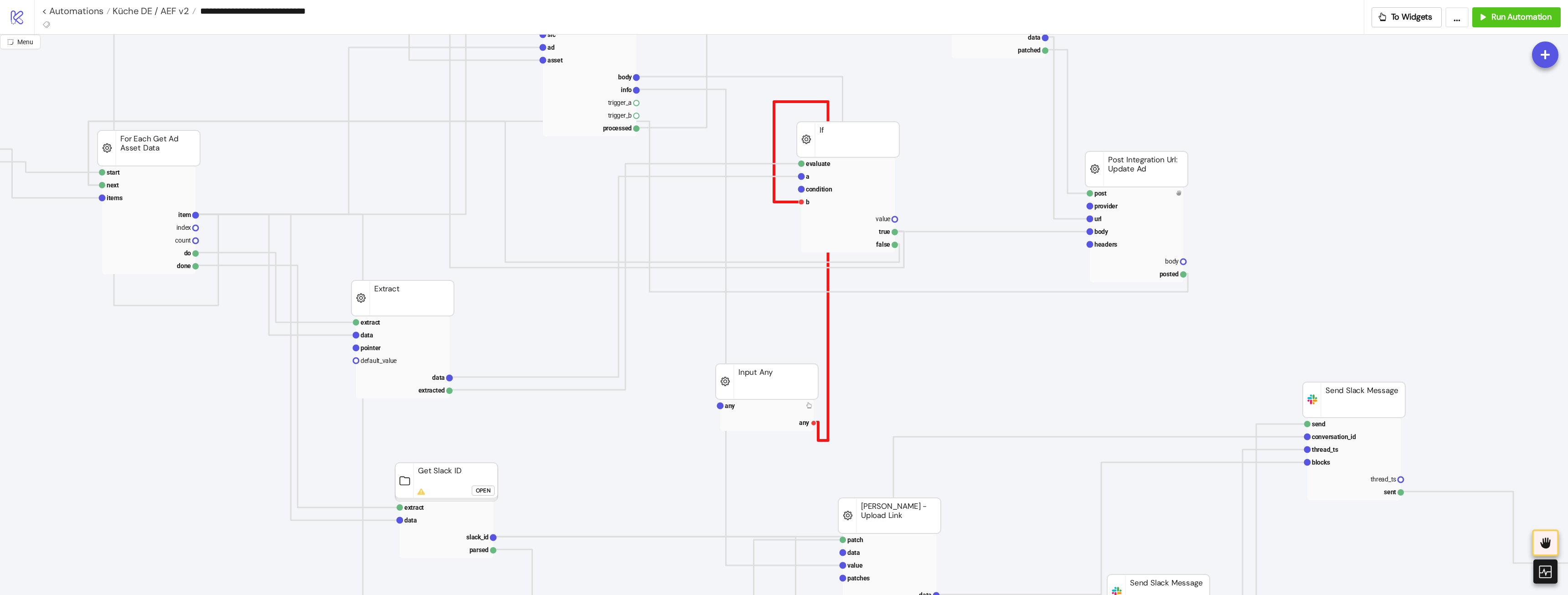
scroll to position [228, 331]
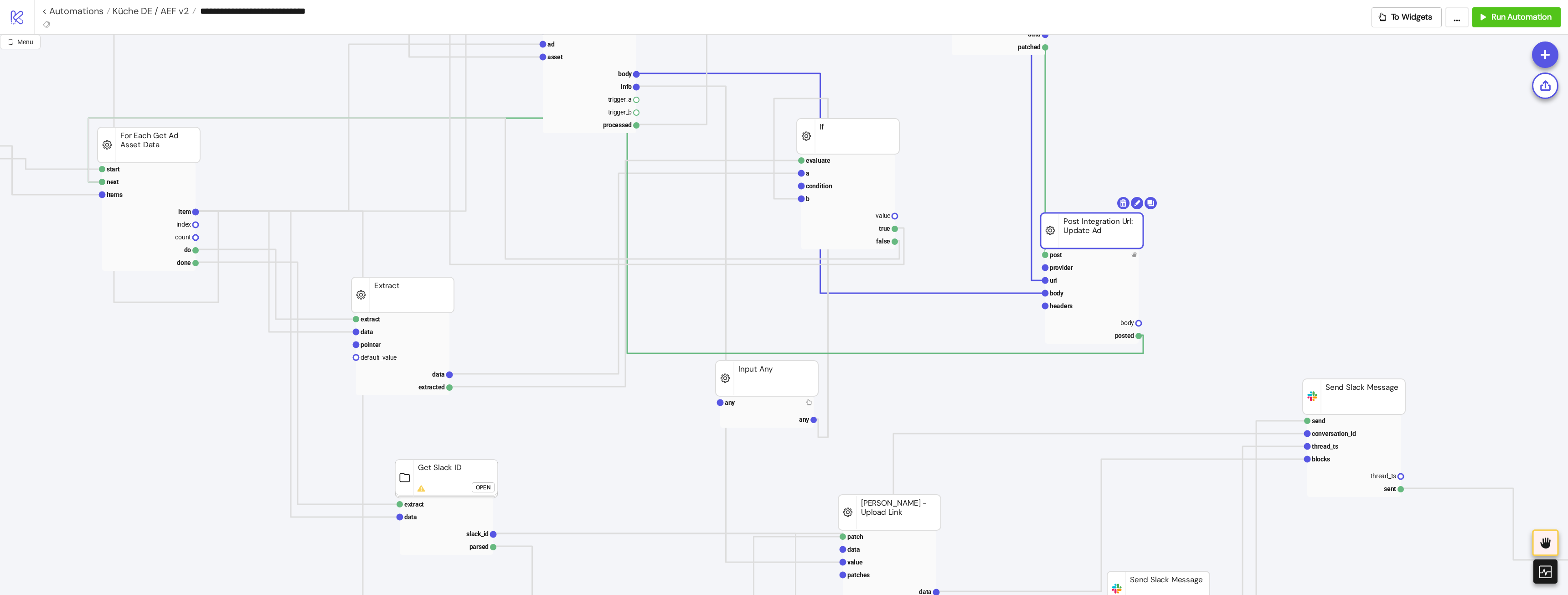
drag, startPoint x: 1113, startPoint y: 160, endPoint x: 1035, endPoint y: 199, distance: 87.2
click at [1081, 223] on rect at bounding box center [1092, 231] width 102 height 35
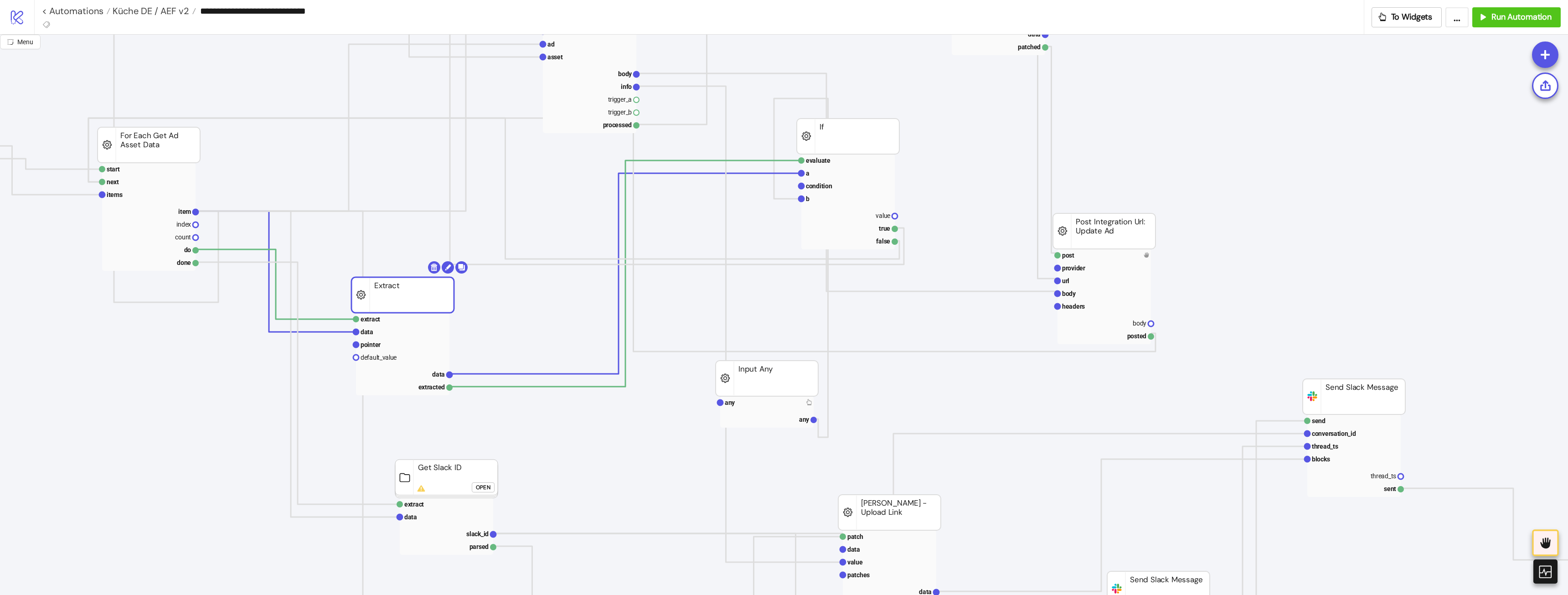
drag, startPoint x: 482, startPoint y: 296, endPoint x: 488, endPoint y: 297, distance: 6.1
click at [454, 297] on rect at bounding box center [402, 295] width 102 height 35
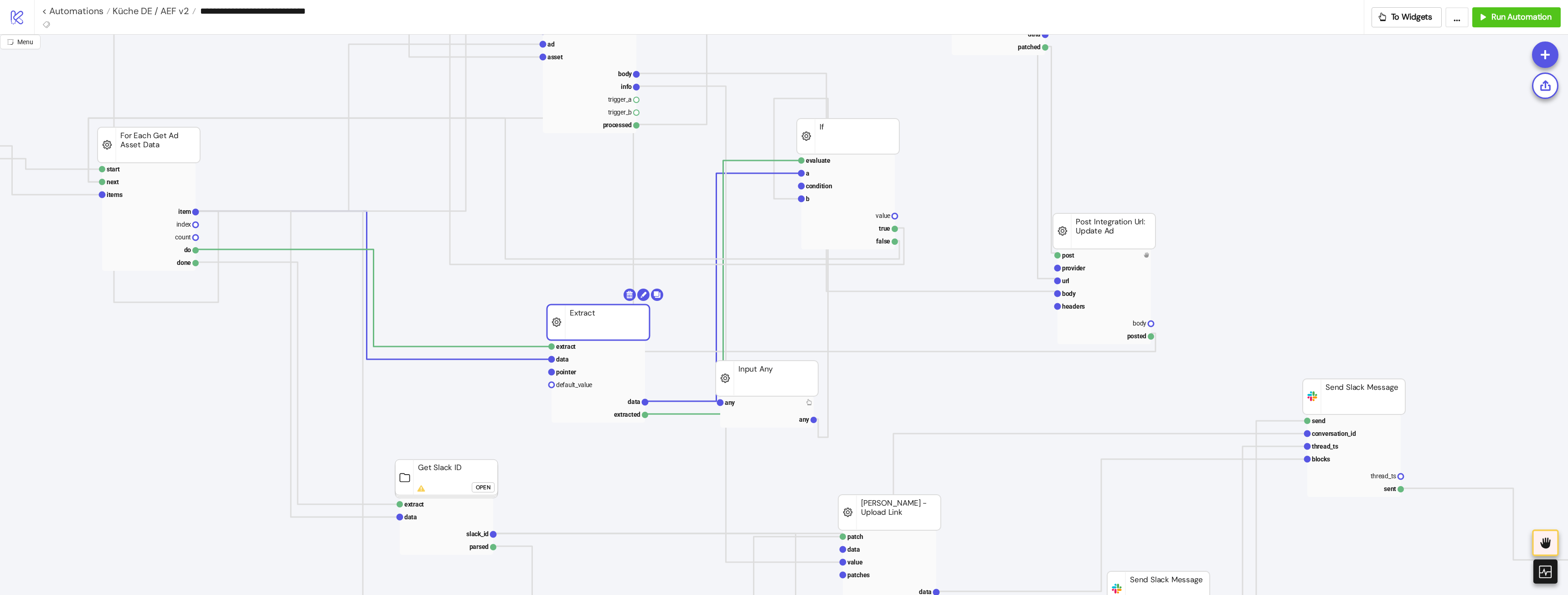
drag, startPoint x: 475, startPoint y: 297, endPoint x: 631, endPoint y: 320, distance: 157.7
click at [631, 320] on rect at bounding box center [598, 322] width 102 height 35
drag, startPoint x: 575, startPoint y: 311, endPoint x: 564, endPoint y: 308, distance: 11.4
click at [573, 311] on rect at bounding box center [598, 322] width 102 height 35
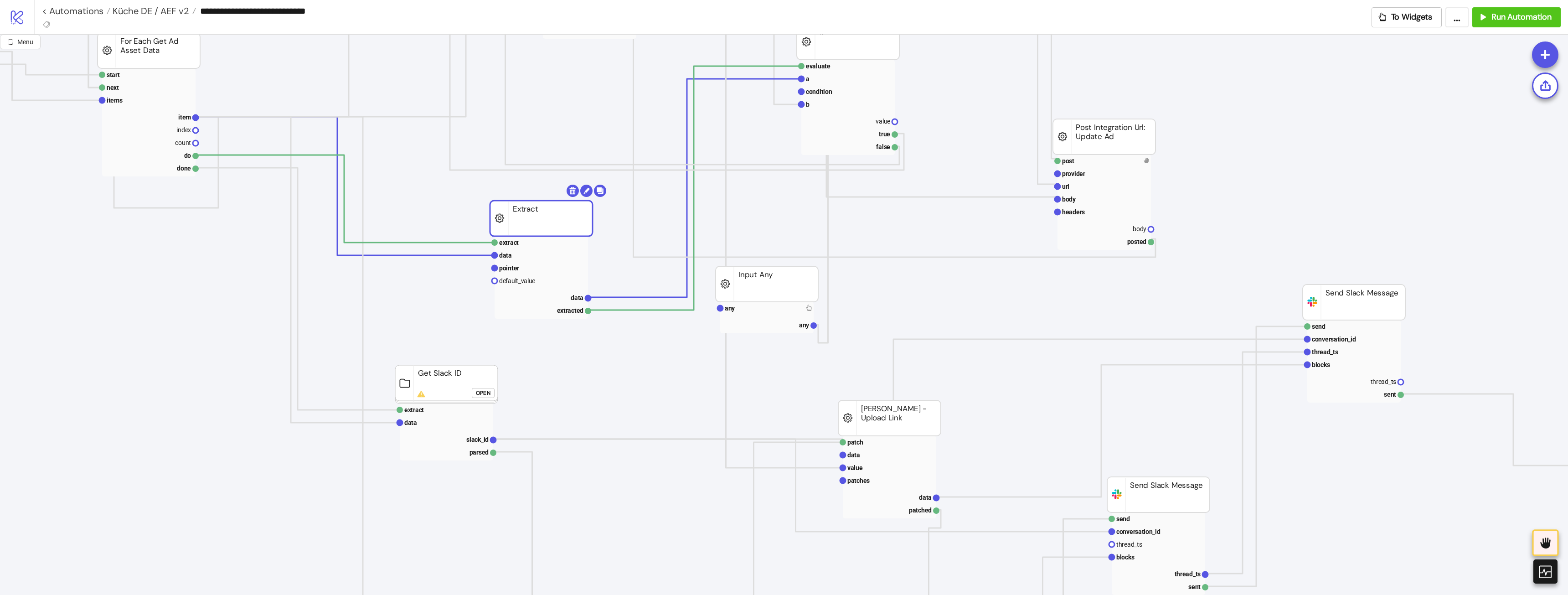
scroll to position [319, 331]
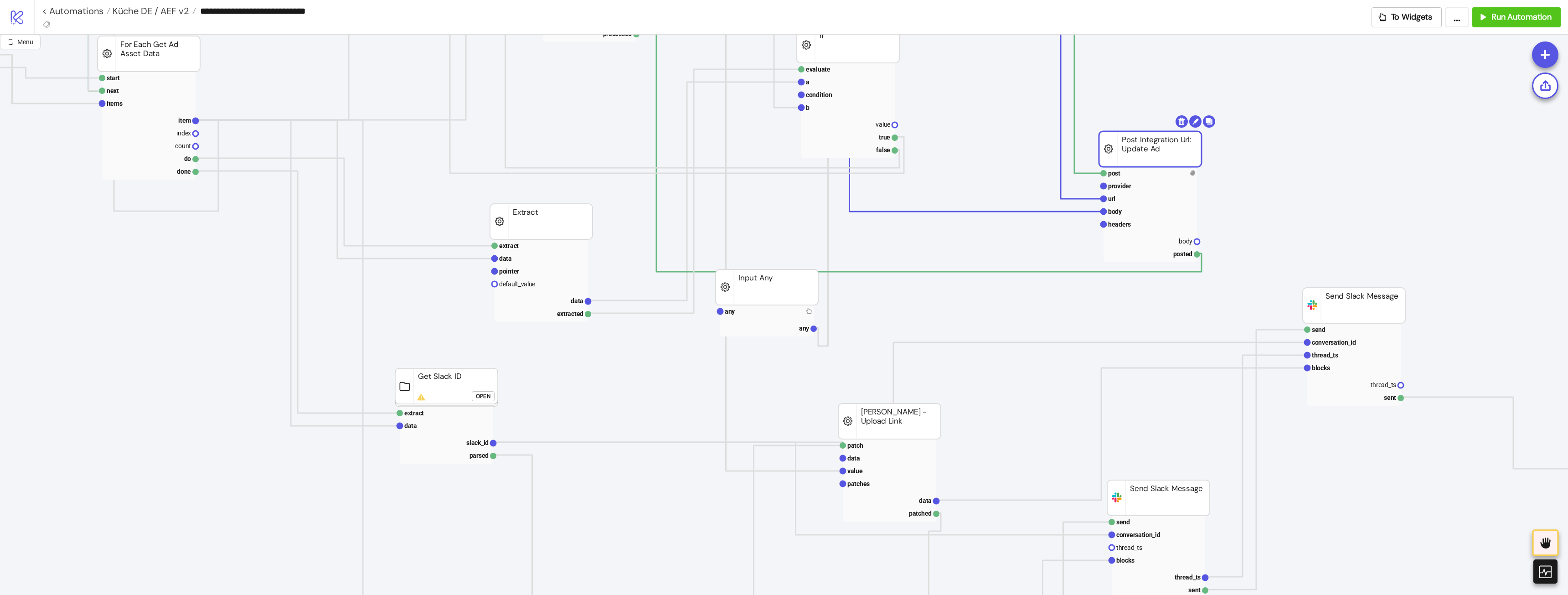
drag, startPoint x: 1101, startPoint y: 124, endPoint x: 1181, endPoint y: 119, distance: 80.2
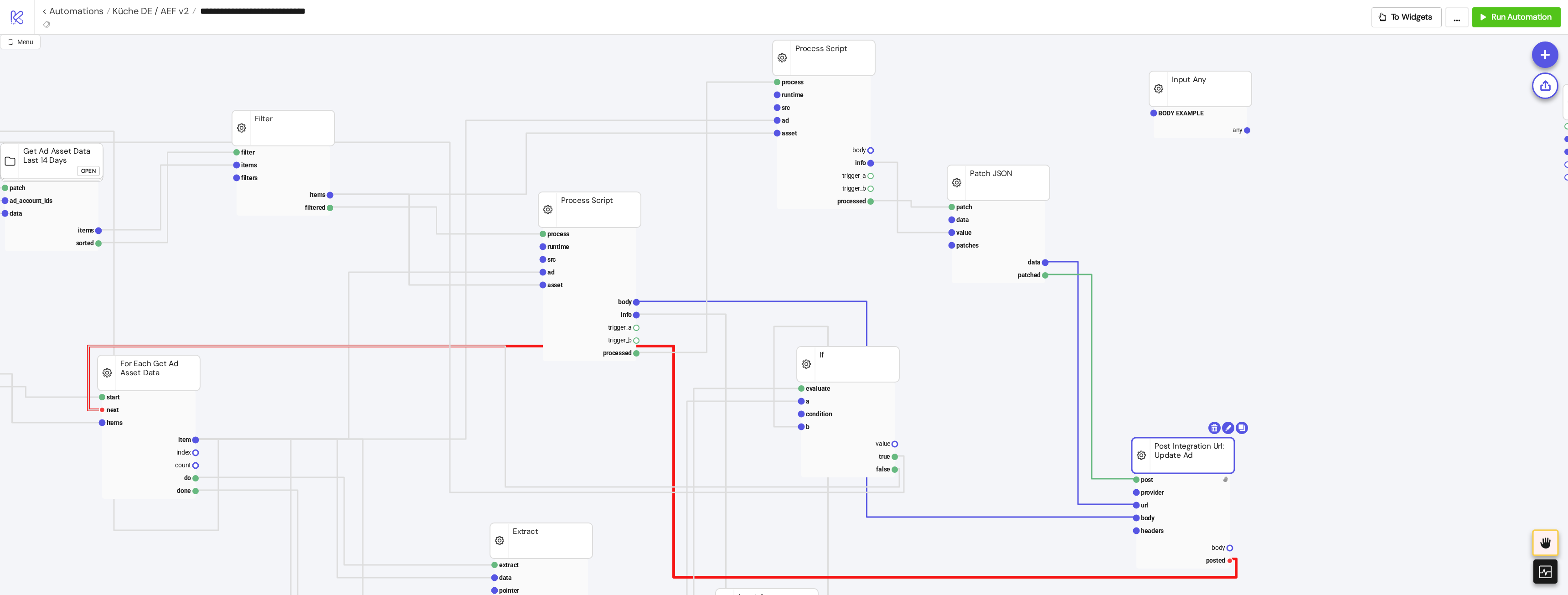
scroll to position [46, 331]
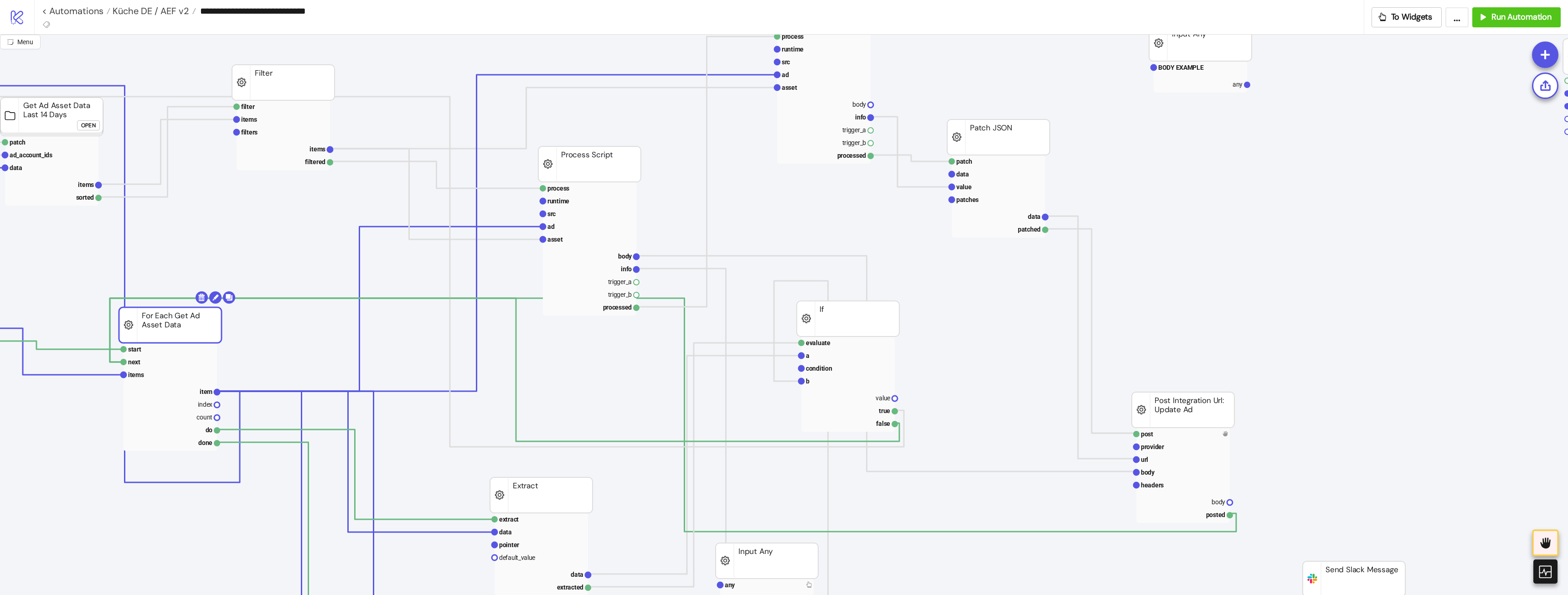
drag, startPoint x: 161, startPoint y: 325, endPoint x: 186, endPoint y: 320, distance: 25.5
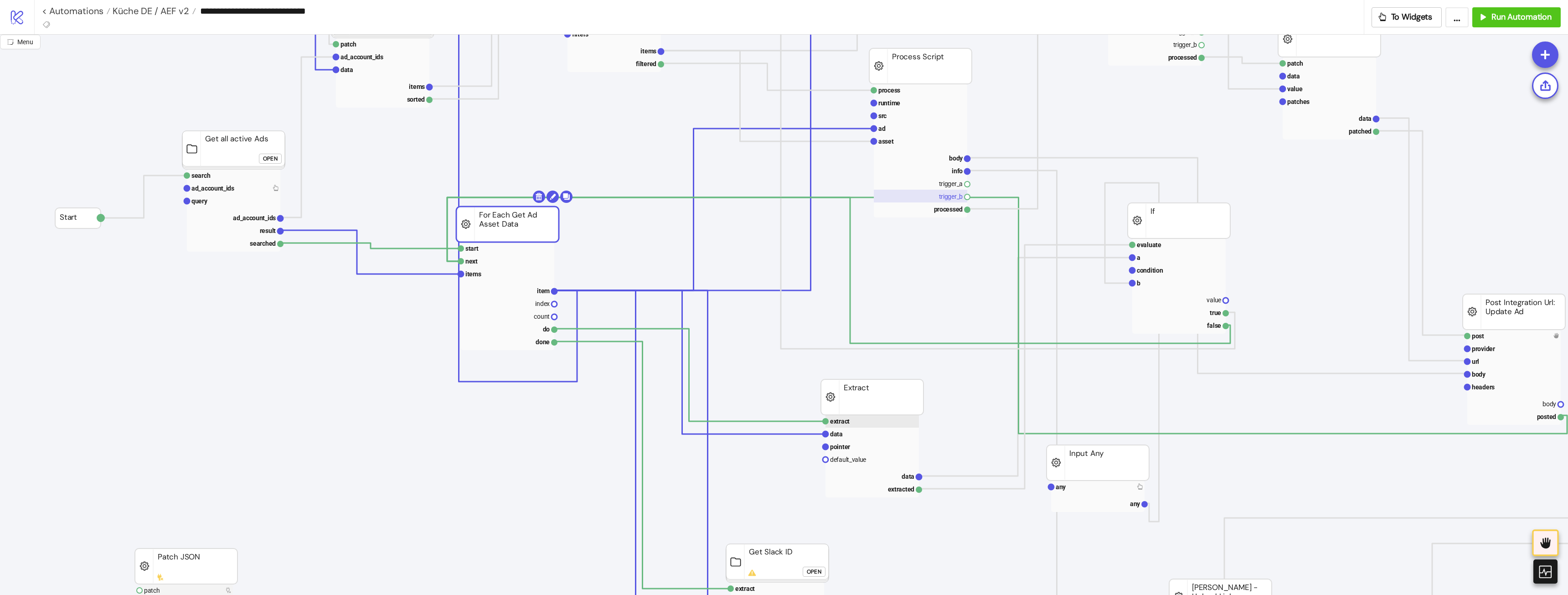
scroll to position [46, 0]
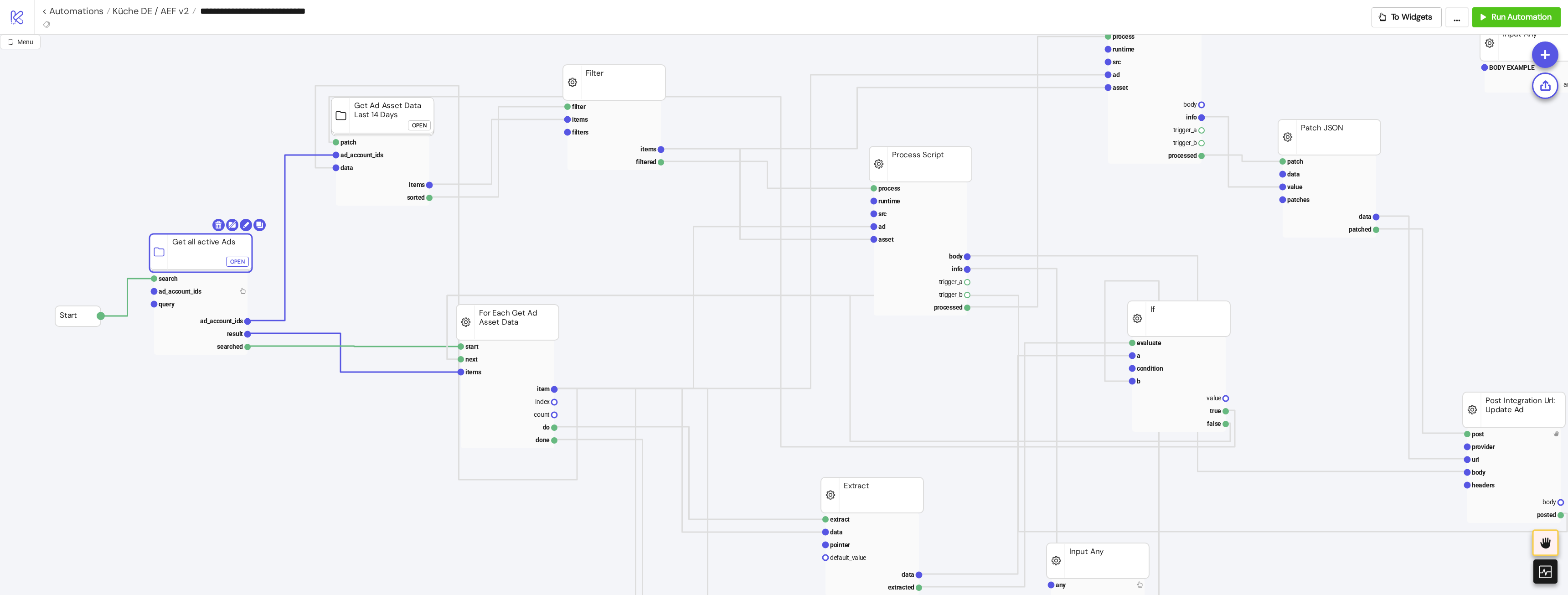
drag, startPoint x: 261, startPoint y: 228, endPoint x: 227, endPoint y: 253, distance: 42.2
click at [199, 279] on rect at bounding box center [201, 278] width 94 height 13
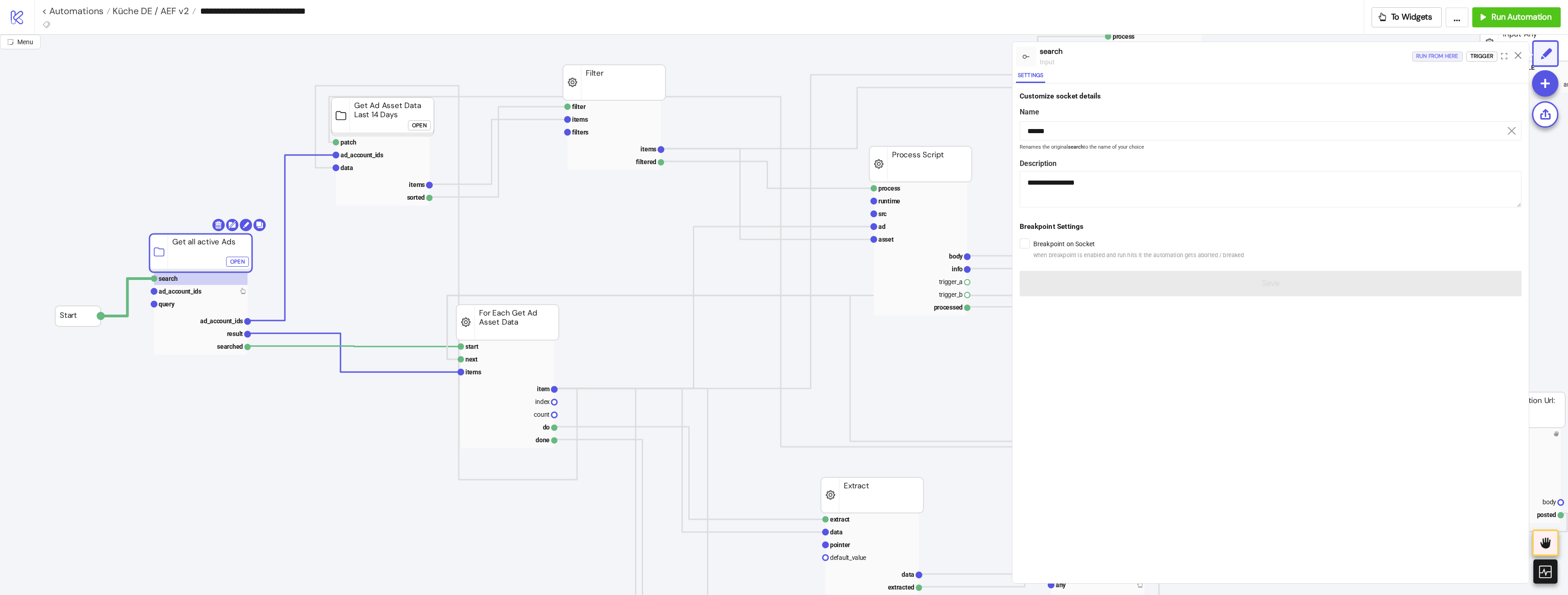
click at [1433, 57] on div "Run from here" at bounding box center [1438, 56] width 43 height 10
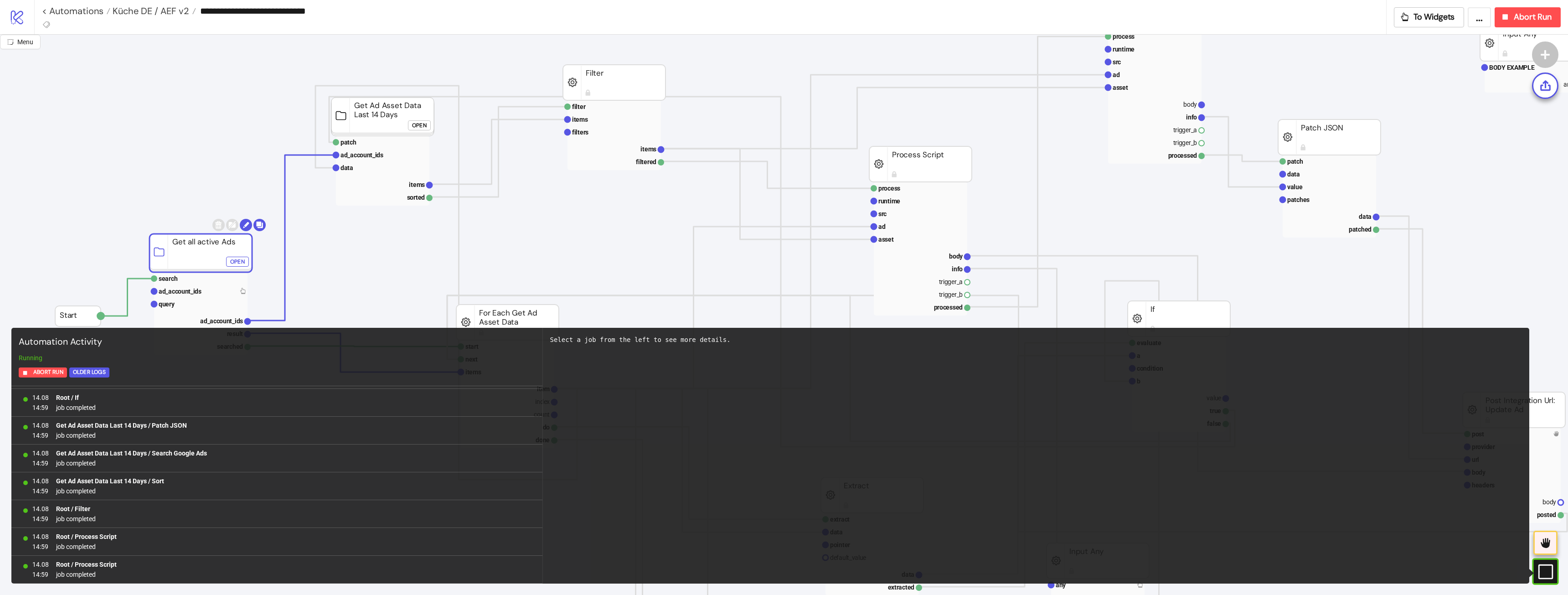
scroll to position [136, 0]
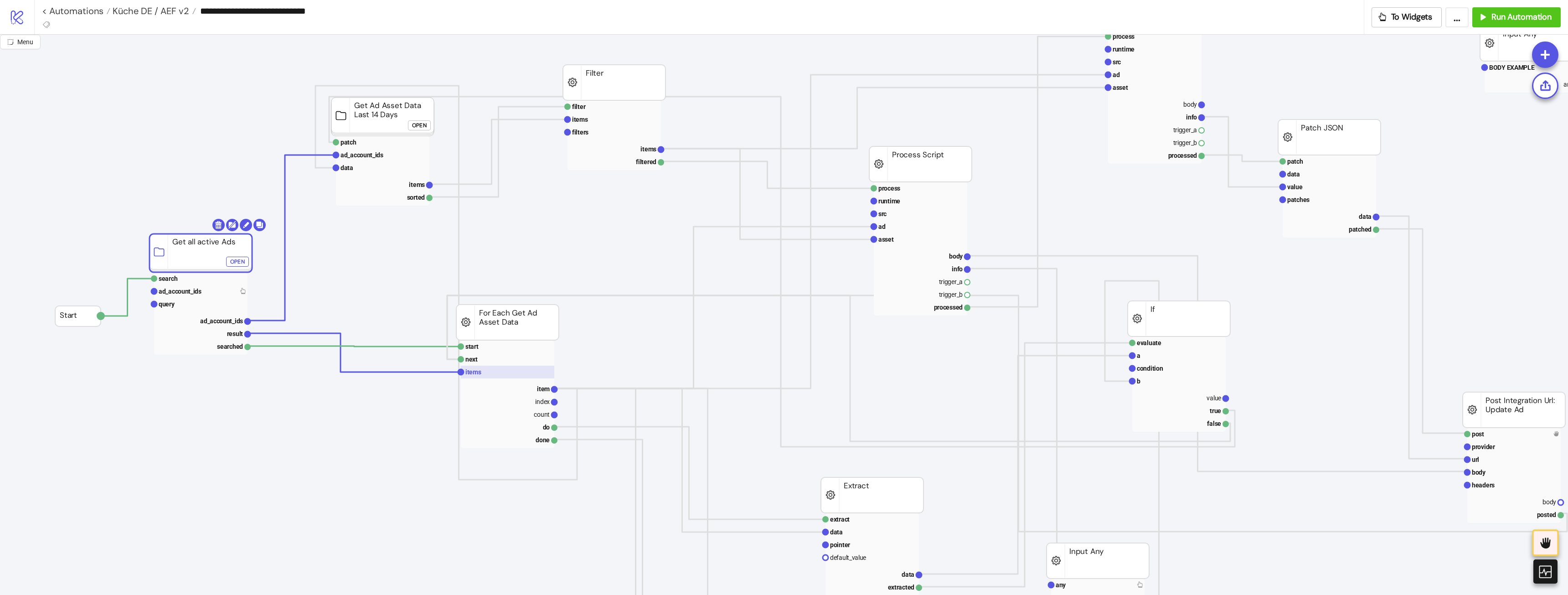
click at [491, 372] on rect at bounding box center [508, 372] width 94 height 13
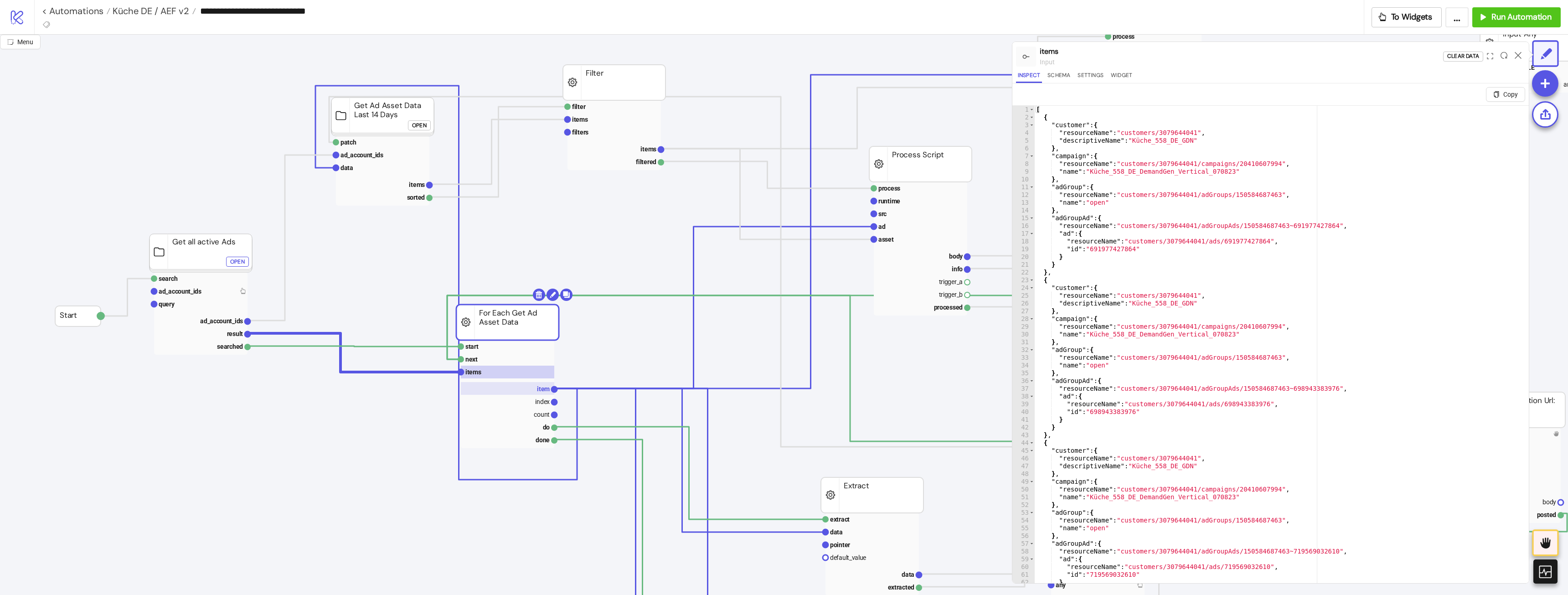
click at [540, 392] on text "item" at bounding box center [543, 389] width 13 height 7
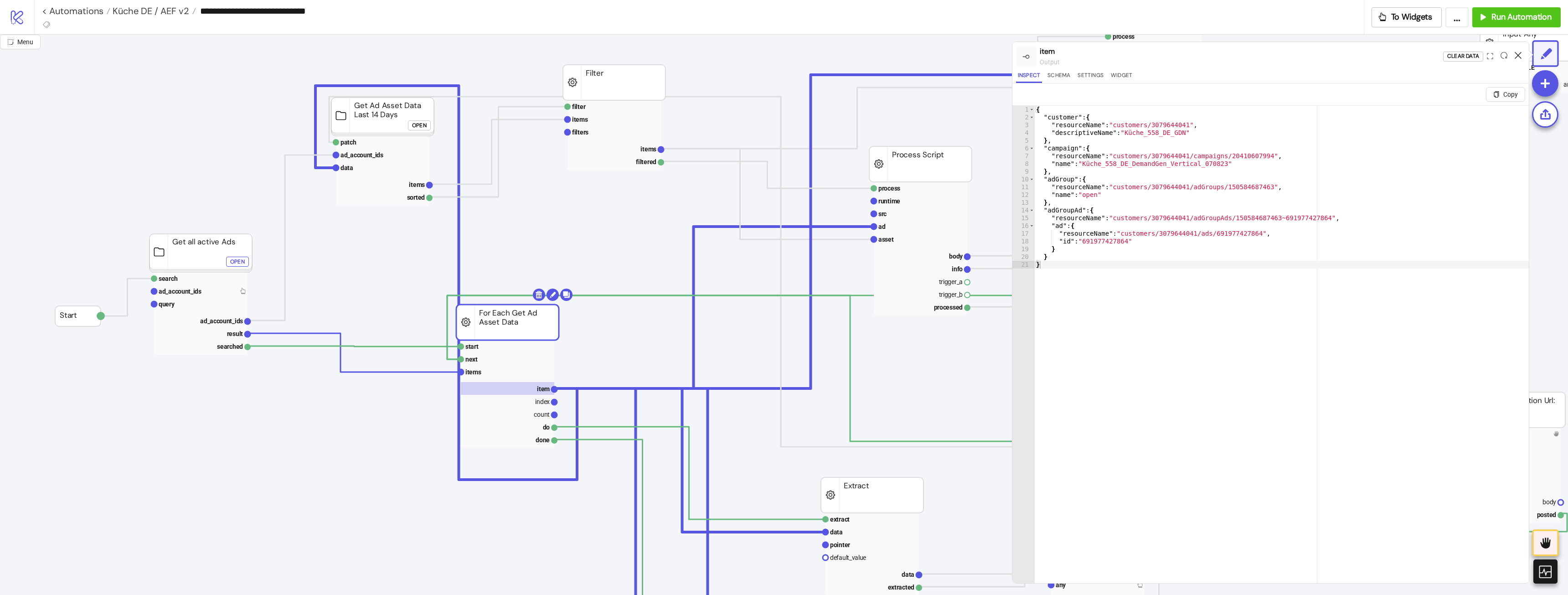
click at [1516, 56] on icon at bounding box center [1517, 55] width 7 height 7
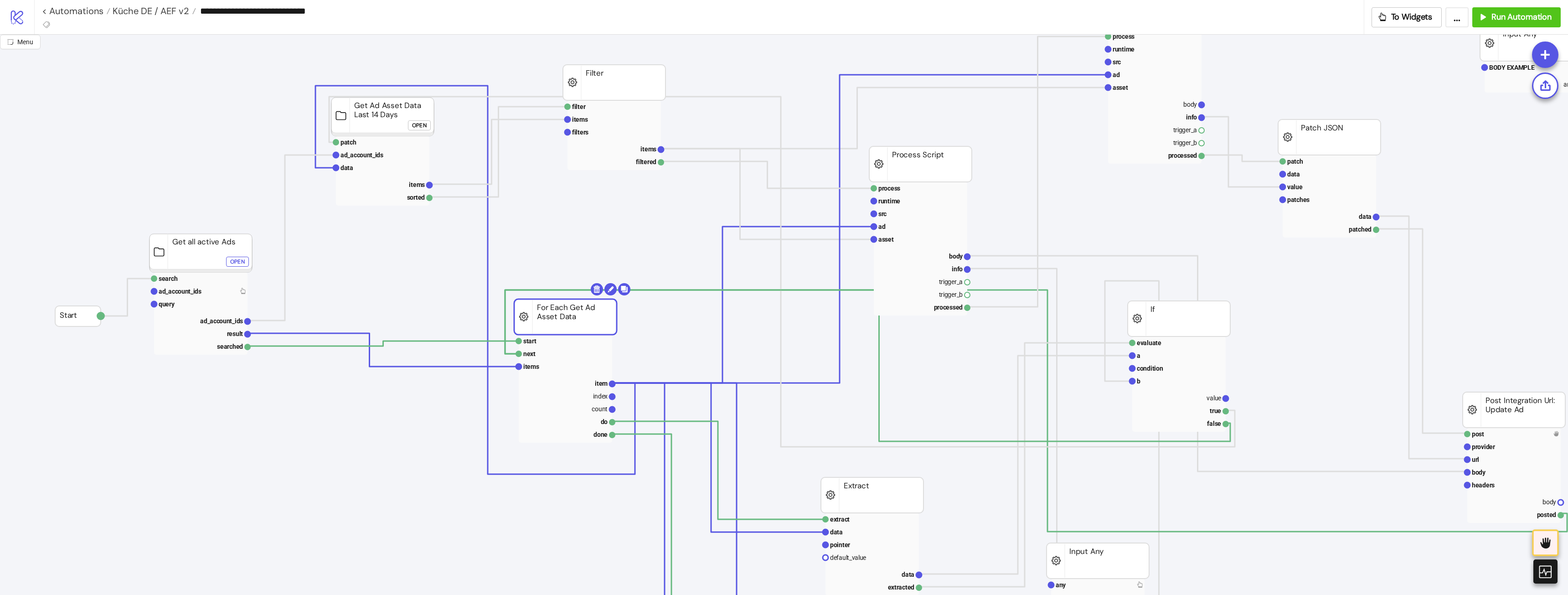
drag, startPoint x: 516, startPoint y: 324, endPoint x: 574, endPoint y: 319, distance: 58.2
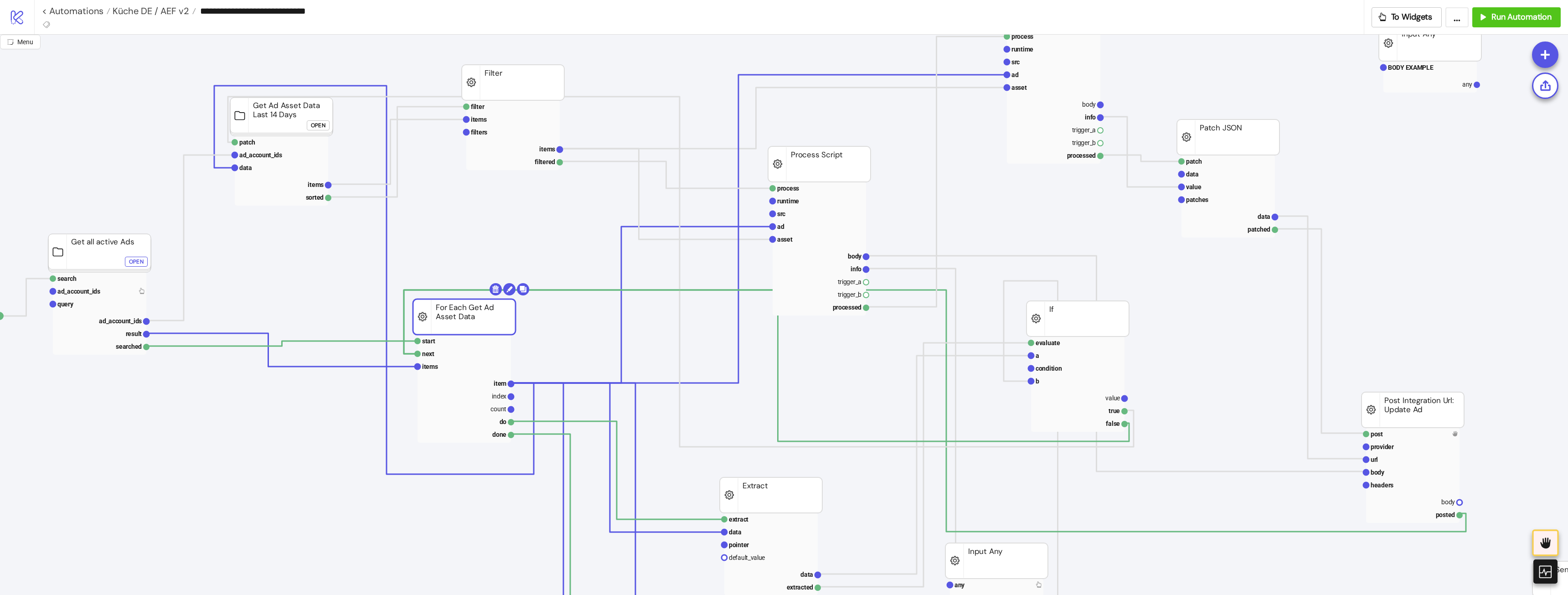
scroll to position [46, 170]
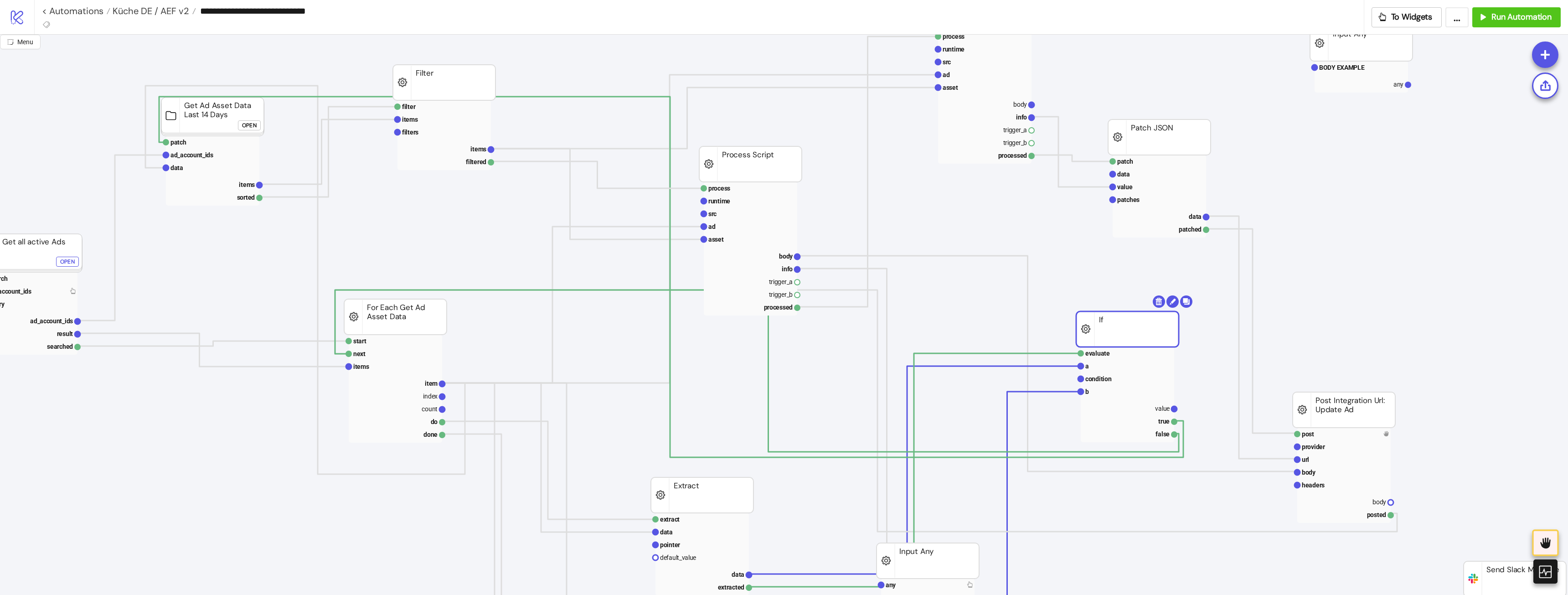
drag, startPoint x: 1038, startPoint y: 315, endPoint x: 1157, endPoint y: 325, distance: 119.4
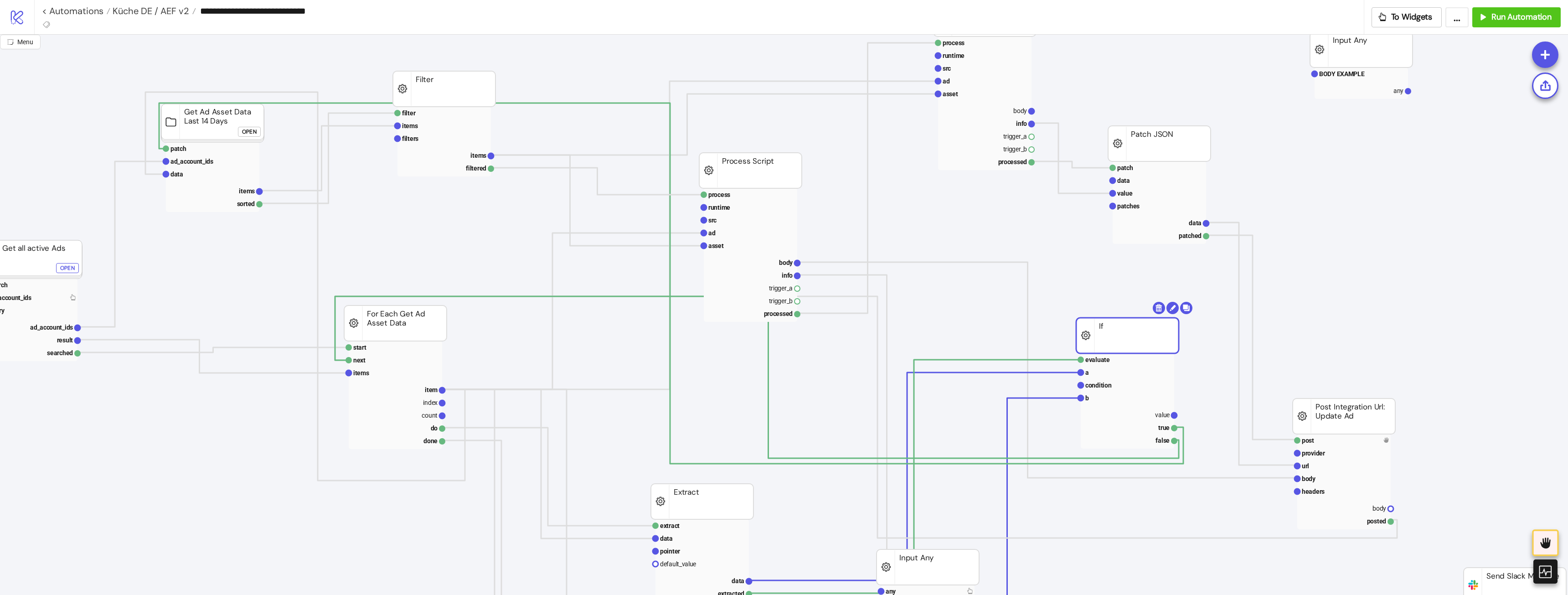
scroll to position [91, 170]
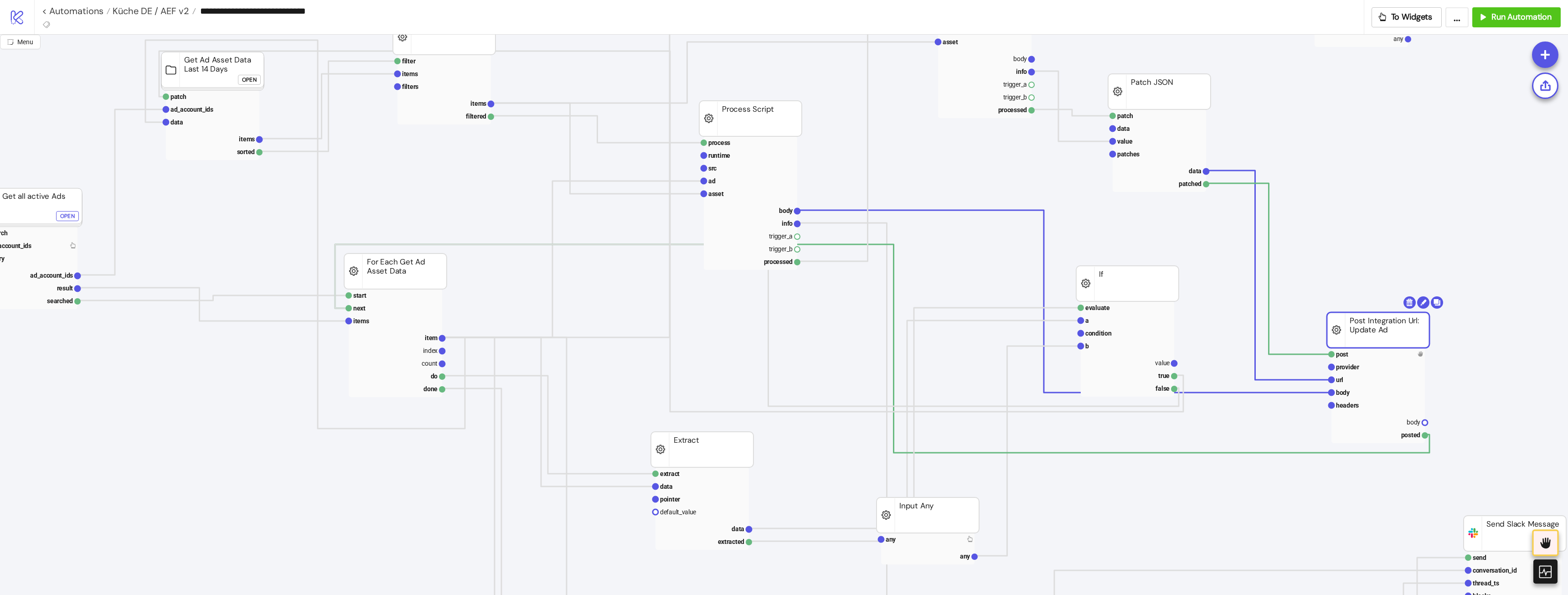
drag, startPoint x: 1331, startPoint y: 358, endPoint x: 1366, endPoint y: 323, distance: 49.5
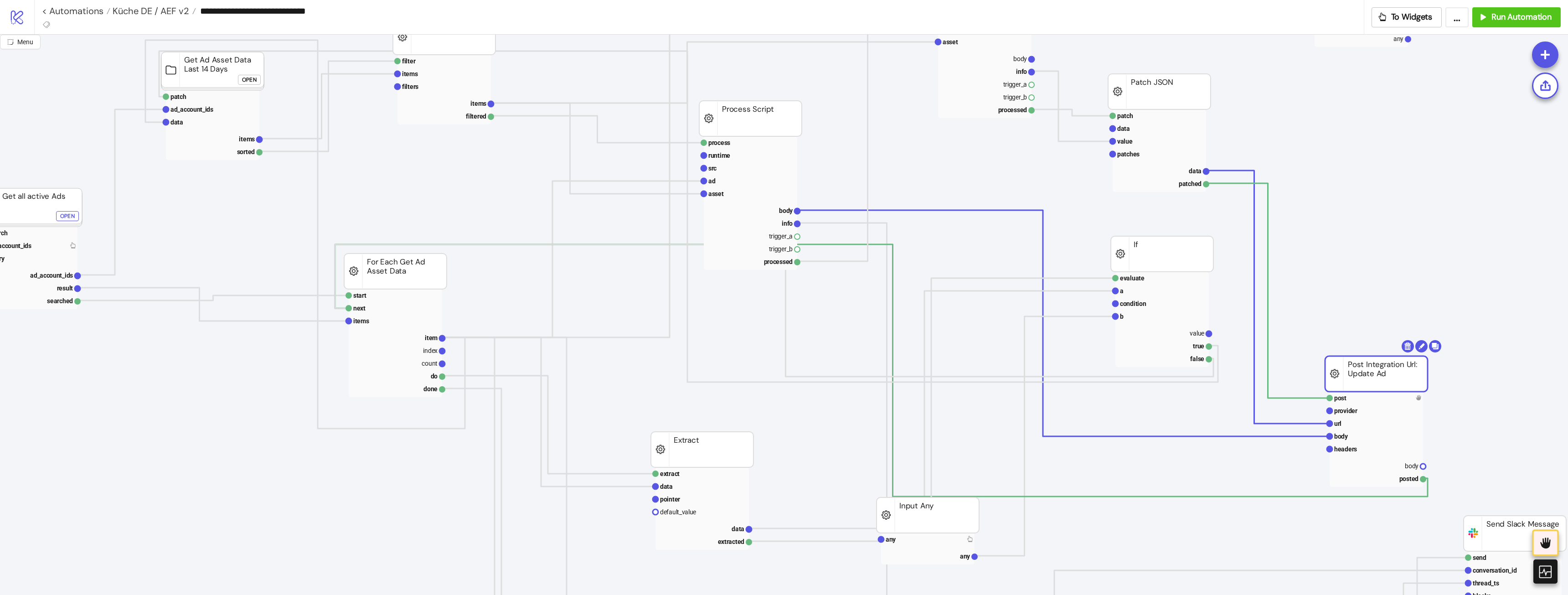
drag, startPoint x: 1385, startPoint y: 334, endPoint x: 1382, endPoint y: 379, distance: 45.1
click at [425, 340] on text "item" at bounding box center [431, 338] width 13 height 7
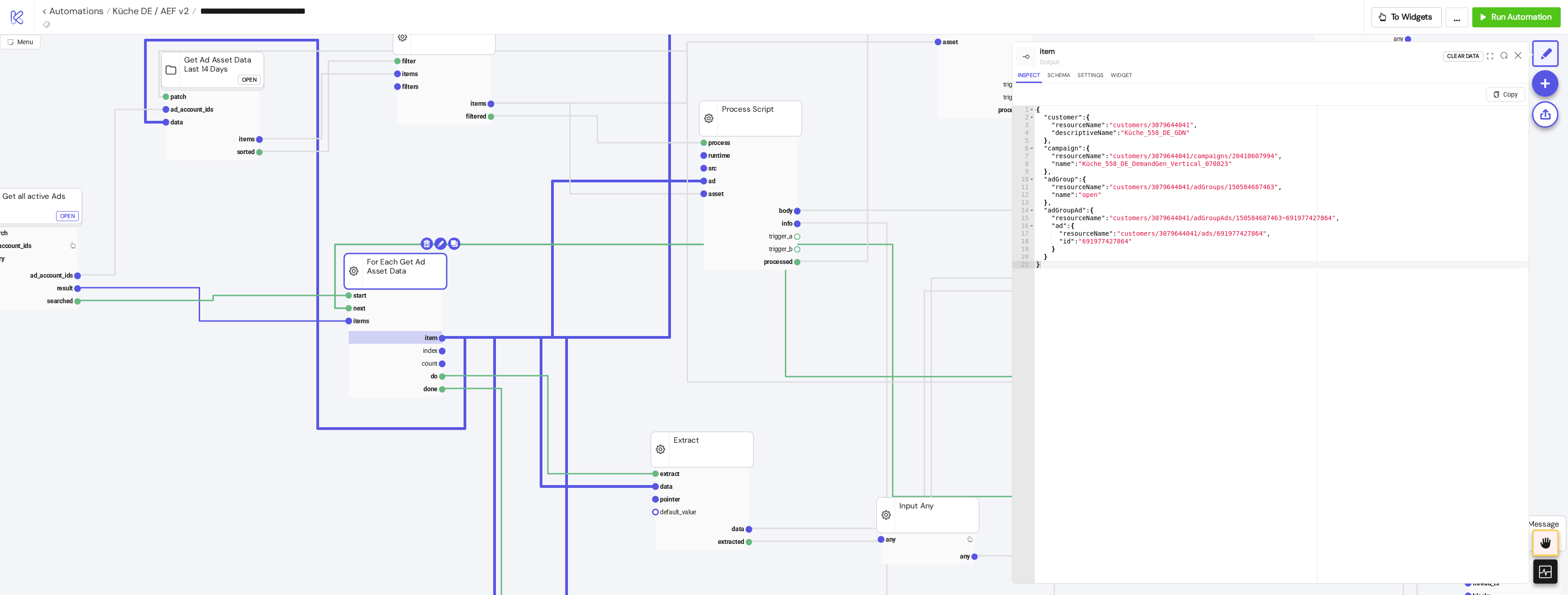
click at [1522, 58] on div at bounding box center [1517, 57] width 14 height 24
click at [1520, 58] on icon at bounding box center [1517, 55] width 7 height 7
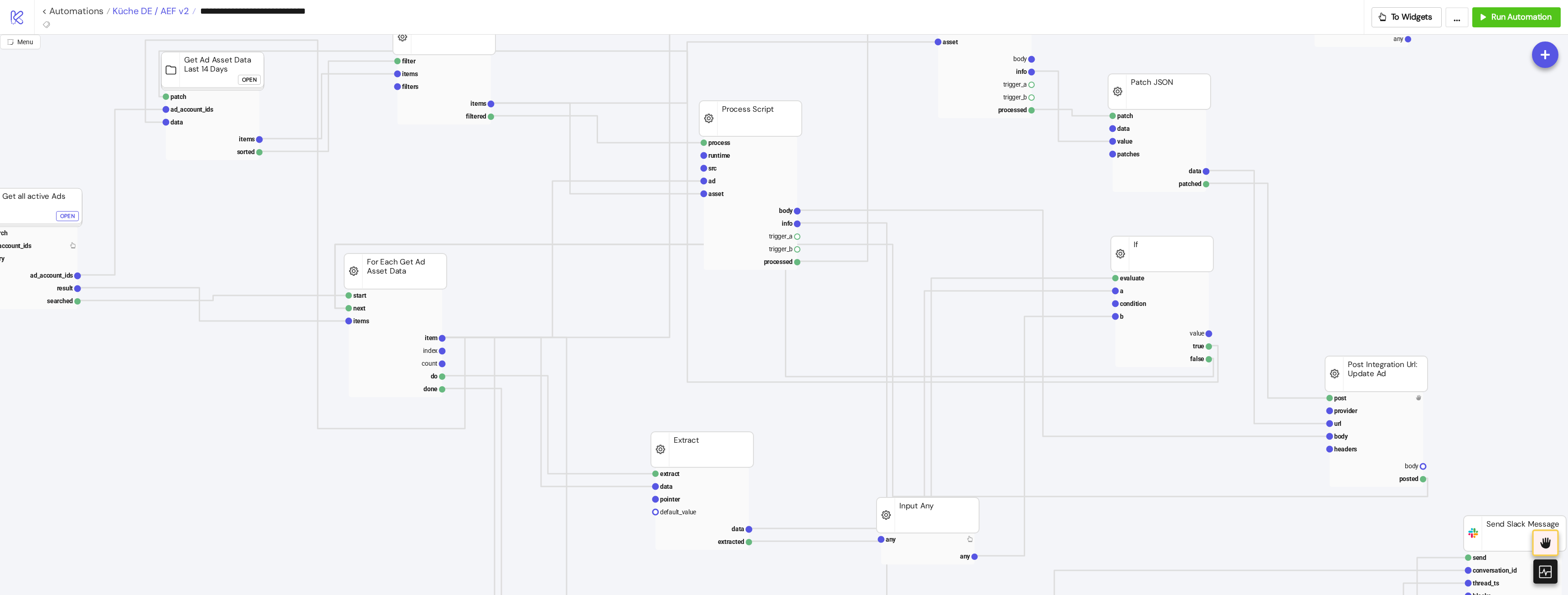
click at [160, 15] on span "Küche DE / AEF v2" at bounding box center [150, 10] width 79 height 12
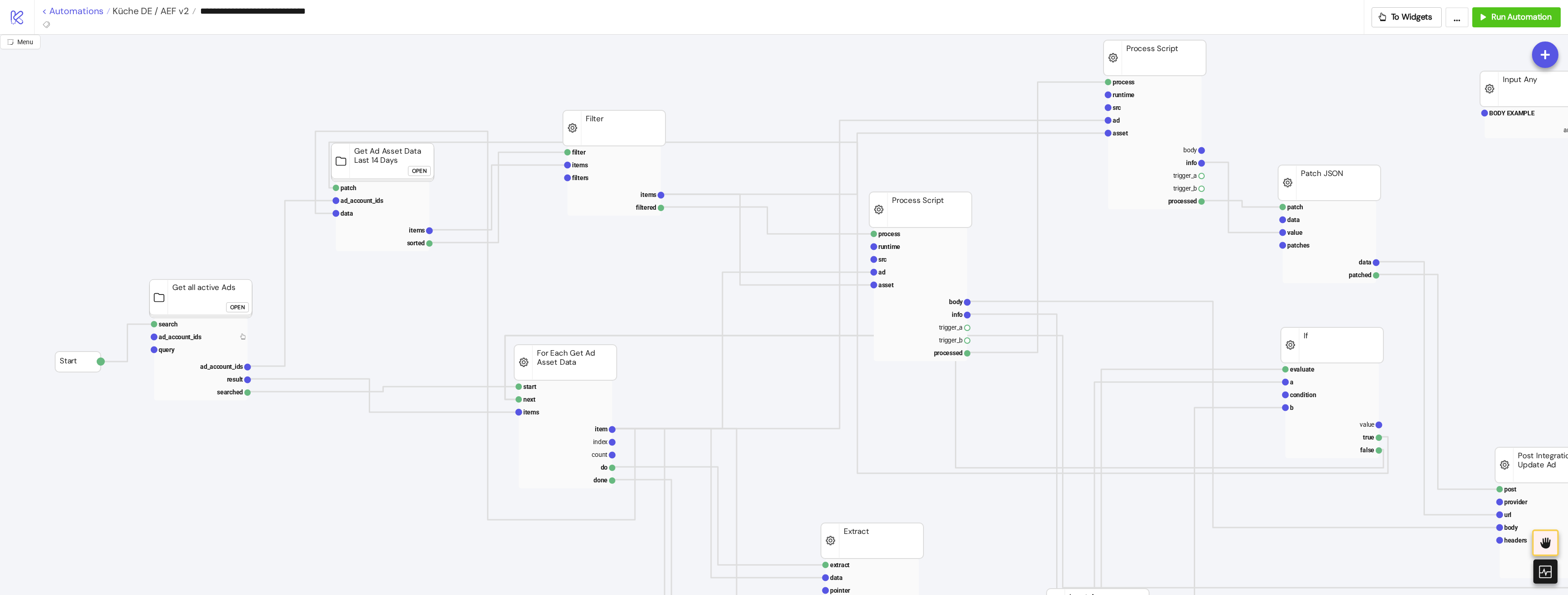
click at [90, 15] on link "< Automations" at bounding box center [76, 10] width 68 height 9
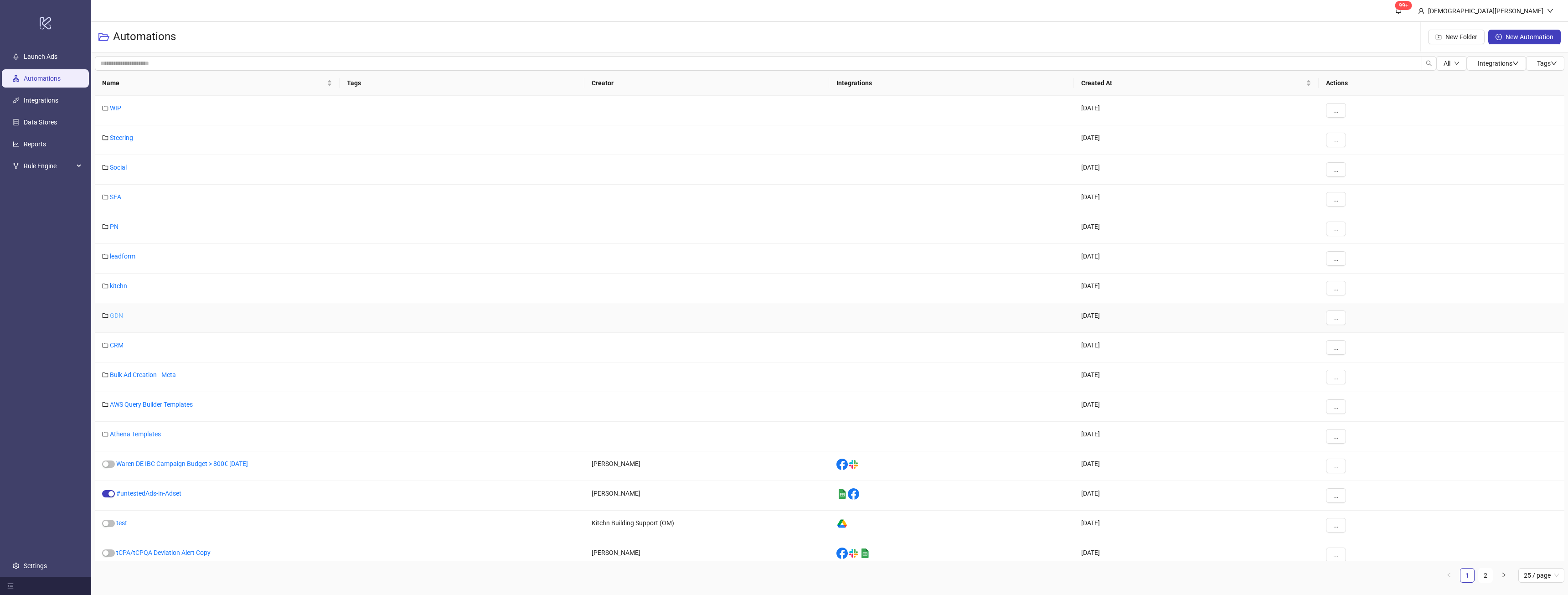
click at [121, 313] on link "GDN" at bounding box center [116, 315] width 13 height 7
